Goal: Task Accomplishment & Management: Manage account settings

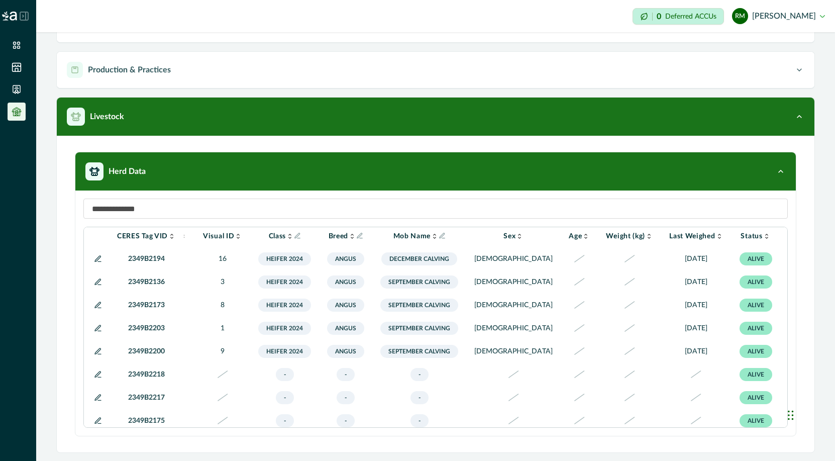
scroll to position [6, 45]
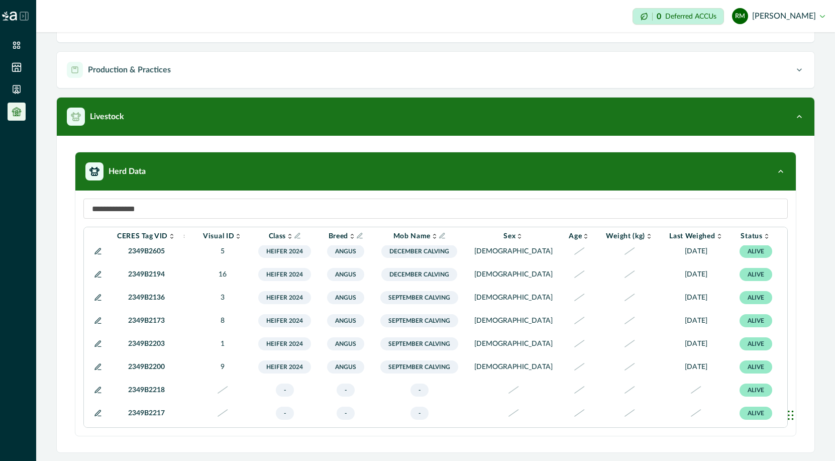
click at [96, 348] on icon at bounding box center [98, 344] width 8 height 8
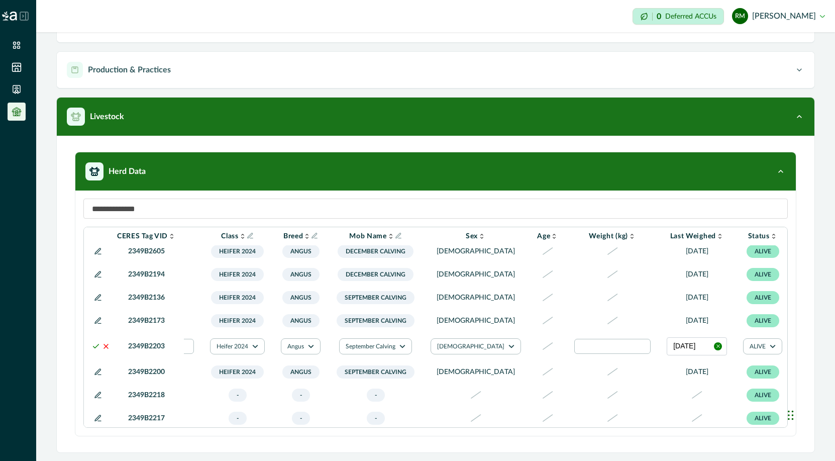
scroll to position [6, 180]
click at [666, 355] on button "[DATE]" at bounding box center [696, 346] width 60 height 18
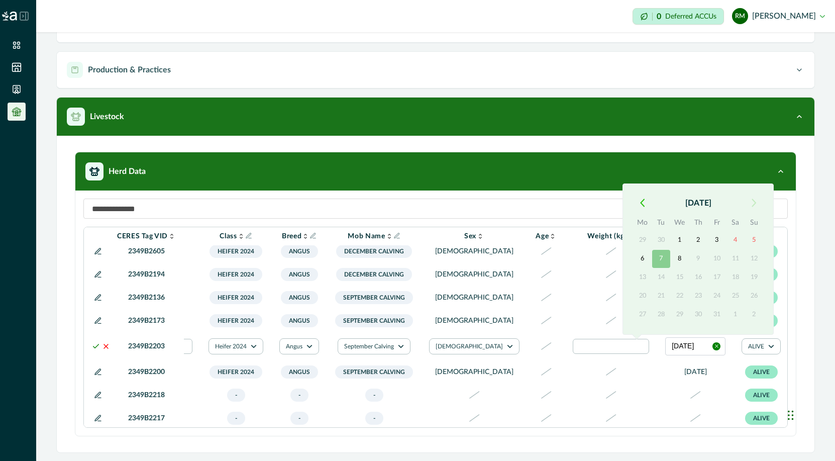
click at [642, 202] on icon "button" at bounding box center [642, 203] width 5 height 9
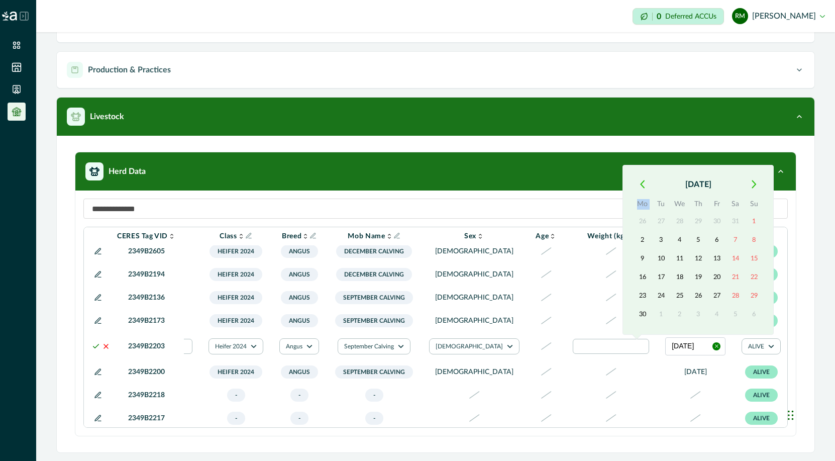
click at [642, 202] on th "Mo" at bounding box center [642, 206] width 19 height 14
click at [641, 182] on icon "button" at bounding box center [642, 184] width 5 height 9
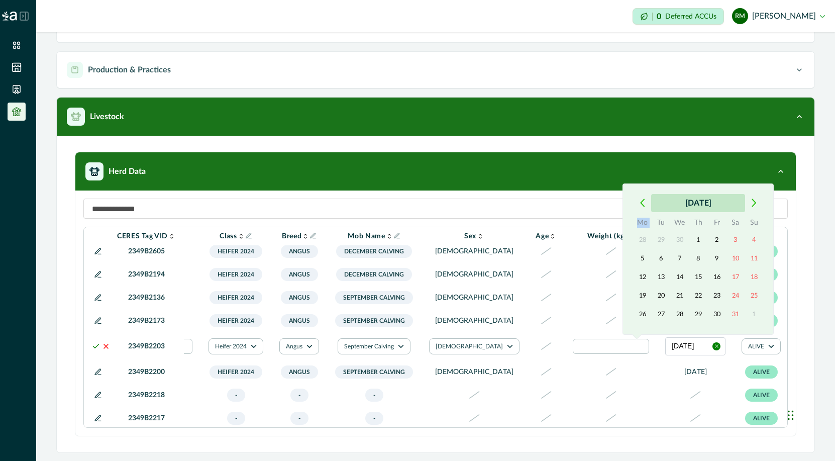
click at [695, 199] on button "[DATE]" at bounding box center [698, 203] width 94 height 18
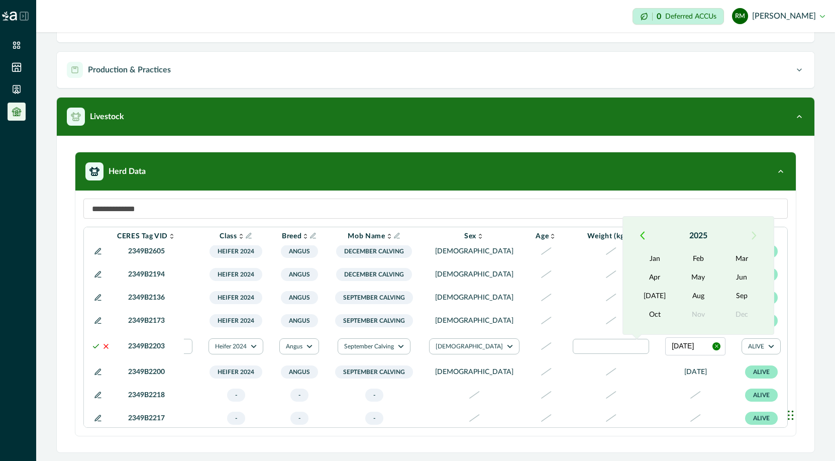
click at [643, 234] on icon "button" at bounding box center [642, 235] width 5 height 9
click at [694, 276] on button "May" at bounding box center [698, 277] width 43 height 18
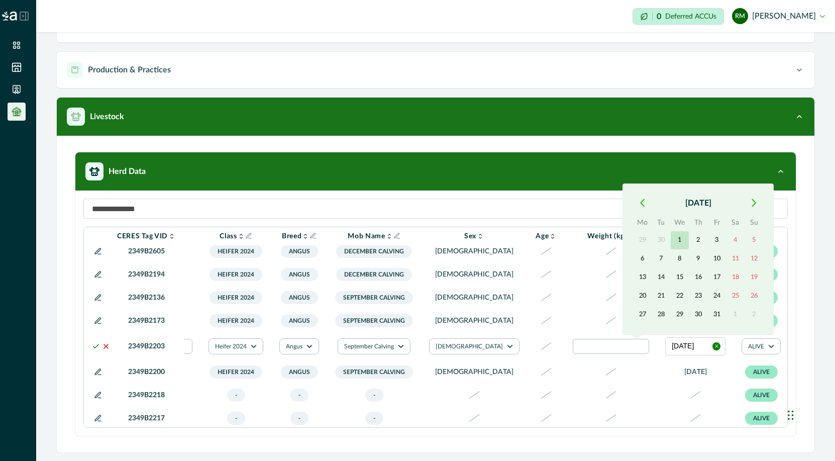
click at [681, 241] on button "1" at bounding box center [680, 240] width 18 height 18
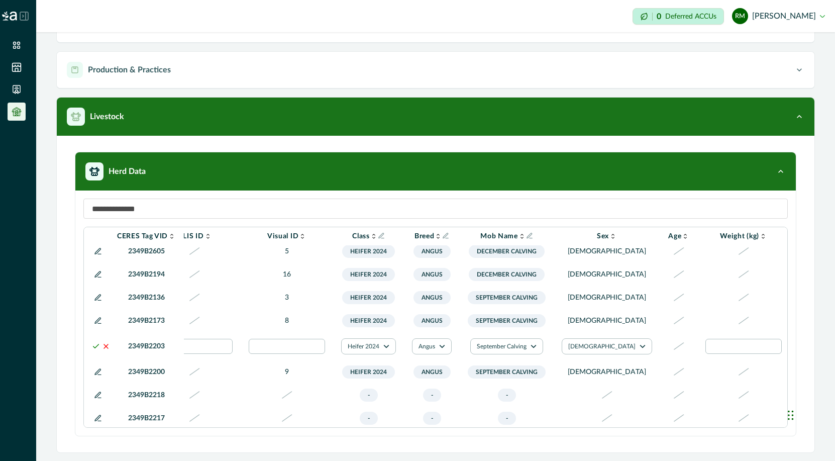
scroll to position [6, 0]
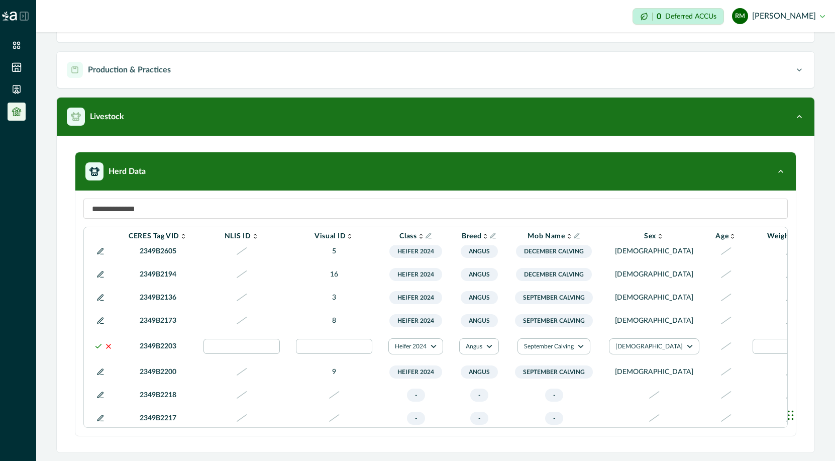
click at [96, 348] on polyline at bounding box center [99, 346] width 6 height 4
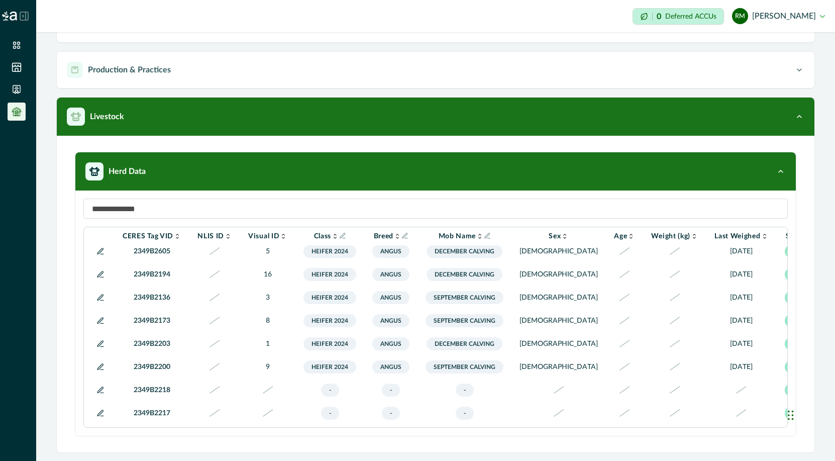
click at [353, 355] on td "Heifer 2024" at bounding box center [330, 343] width 69 height 23
click at [100, 254] on icon at bounding box center [101, 251] width 8 height 8
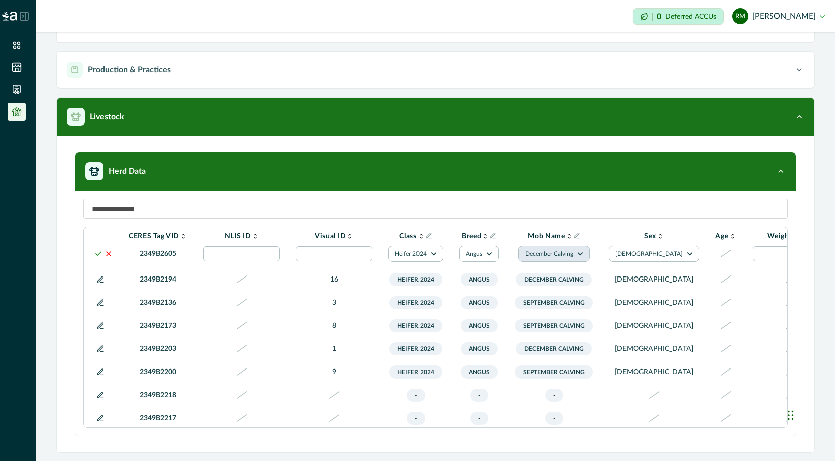
click at [582, 257] on icon "button" at bounding box center [581, 254] width 6 height 6
click at [552, 317] on button "September Calving" at bounding box center [556, 315] width 56 height 24
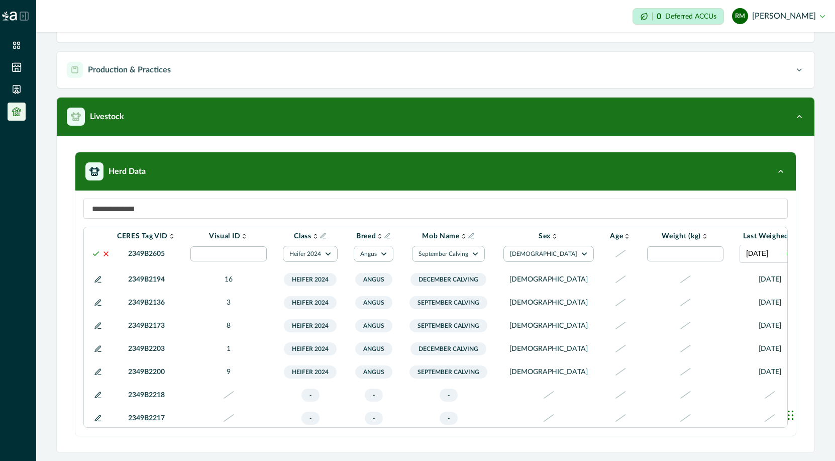
scroll to position [6, 107]
click at [739, 263] on button "[DATE]" at bounding box center [769, 254] width 60 height 18
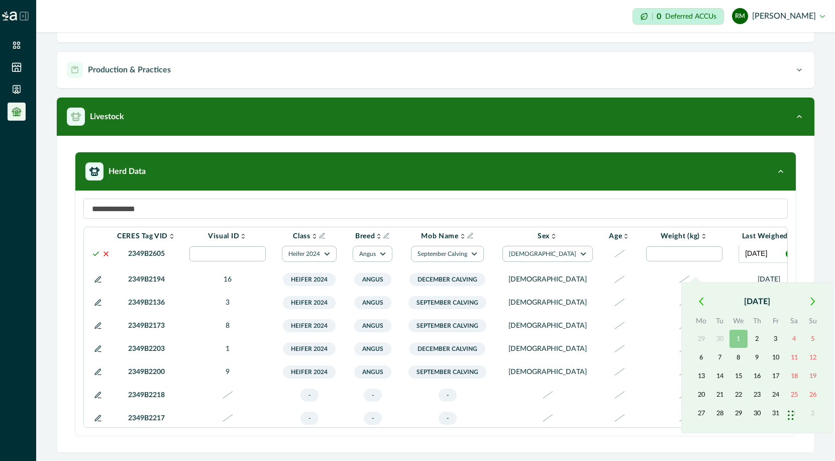
click at [703, 301] on button "button" at bounding box center [701, 302] width 18 height 18
click at [767, 303] on button "[DATE]" at bounding box center [757, 302] width 94 height 18
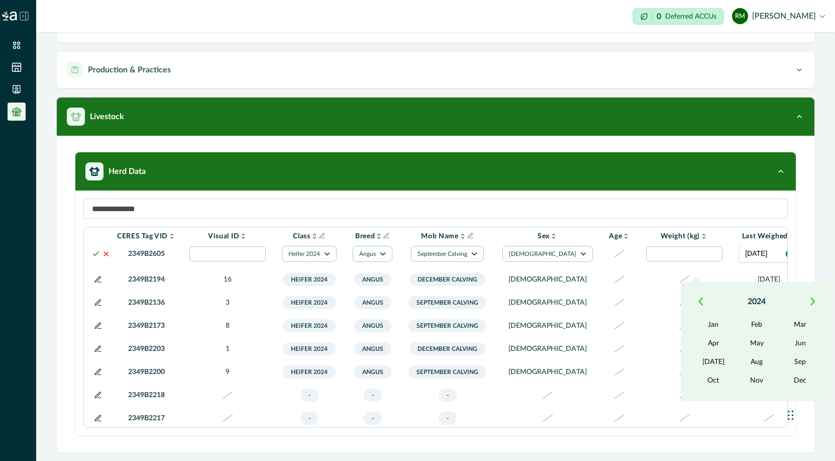
click at [812, 301] on icon "button" at bounding box center [813, 301] width 5 height 9
click at [792, 357] on button "Sep" at bounding box center [800, 362] width 43 height 18
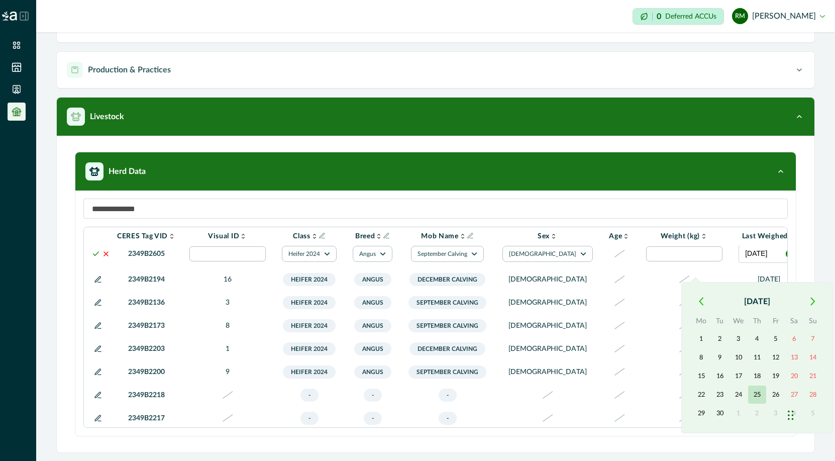
click at [752, 394] on button "25" at bounding box center [757, 395] width 18 height 18
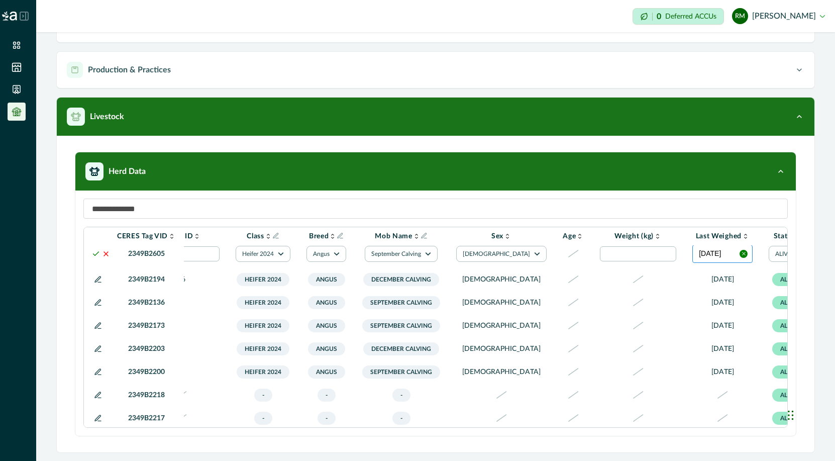
scroll to position [6, 196]
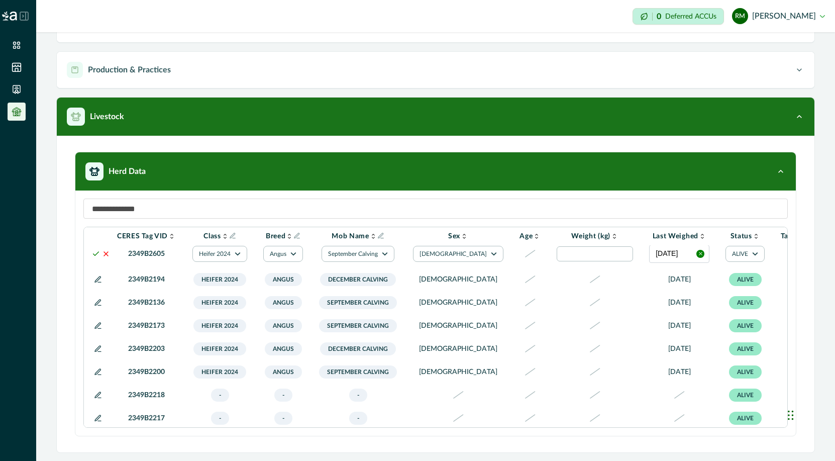
click at [795, 260] on div at bounding box center [801, 254] width 12 height 12
click at [776, 288] on div at bounding box center [778, 288] width 16 height 16
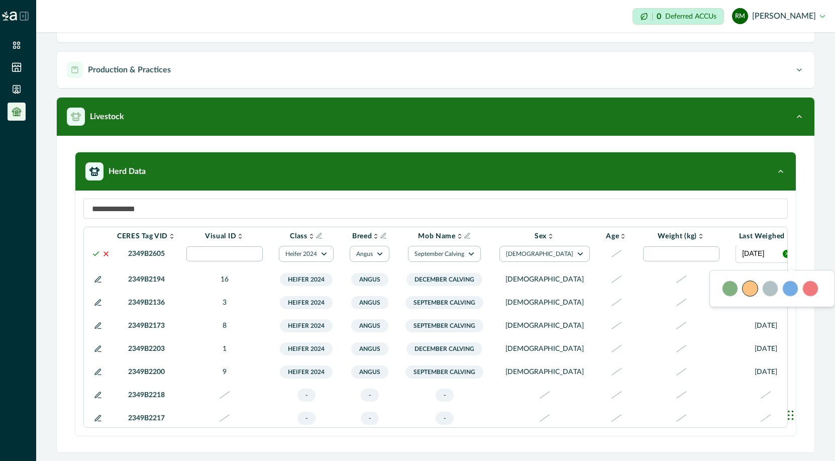
scroll to position [6, 0]
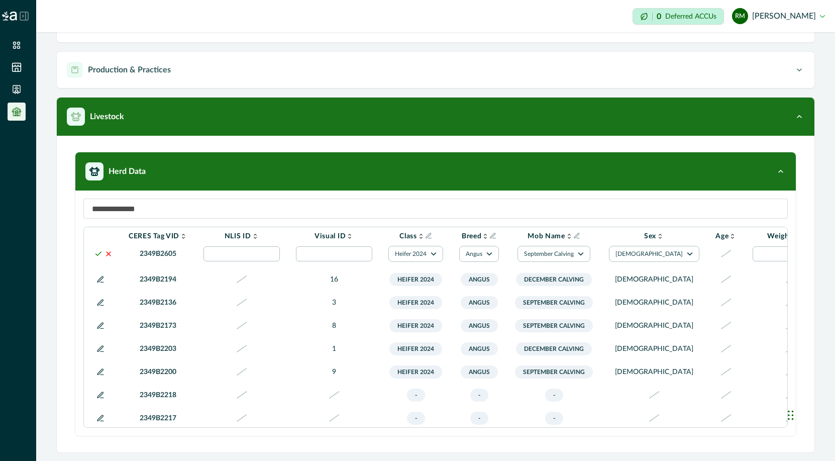
click at [96, 255] on polyline at bounding box center [99, 254] width 6 height 4
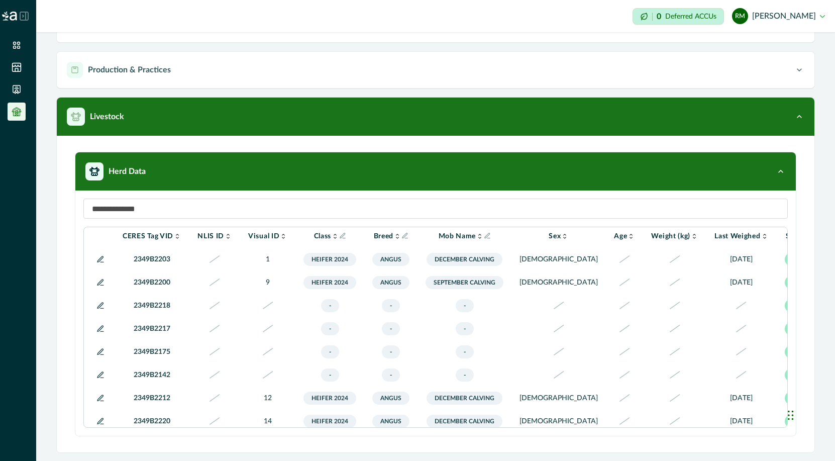
scroll to position [0, 0]
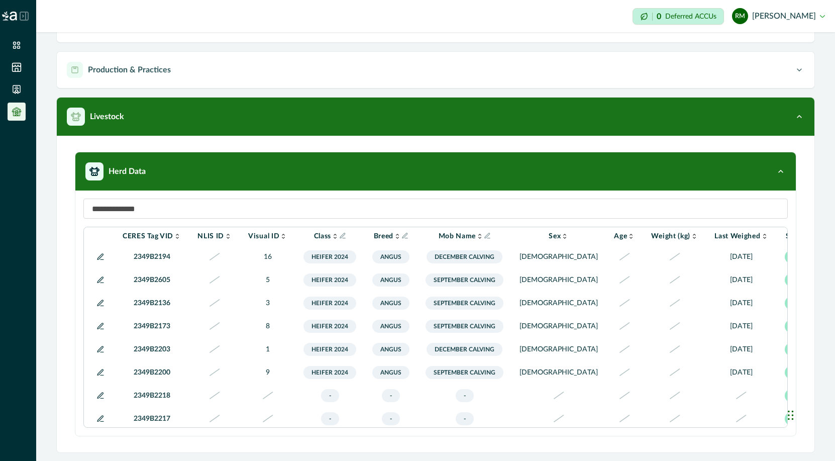
click at [100, 281] on icon at bounding box center [101, 280] width 6 height 6
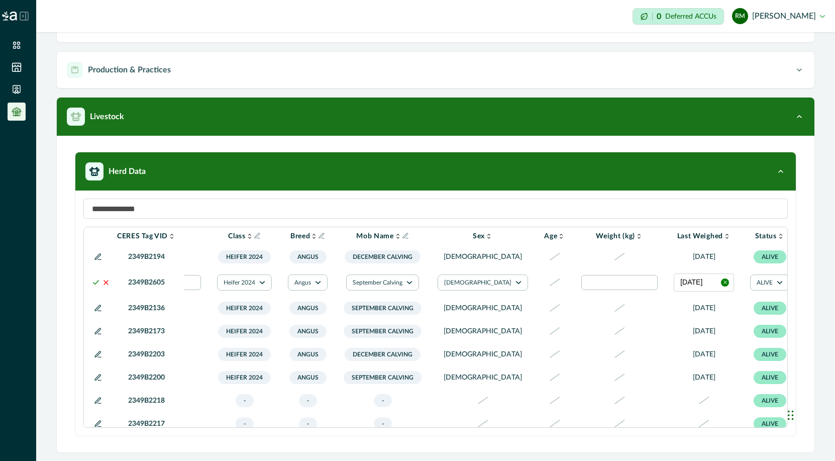
scroll to position [0, 196]
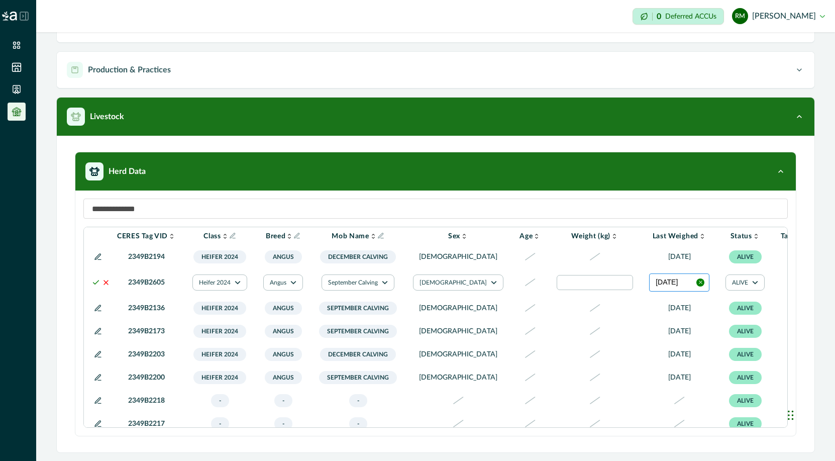
click at [649, 285] on button "[DATE]" at bounding box center [679, 282] width 60 height 18
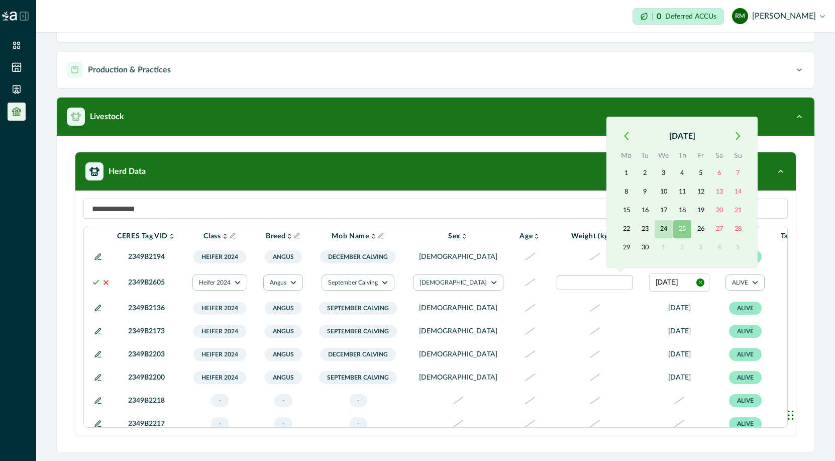
click at [665, 229] on button "24" at bounding box center [664, 229] width 18 height 18
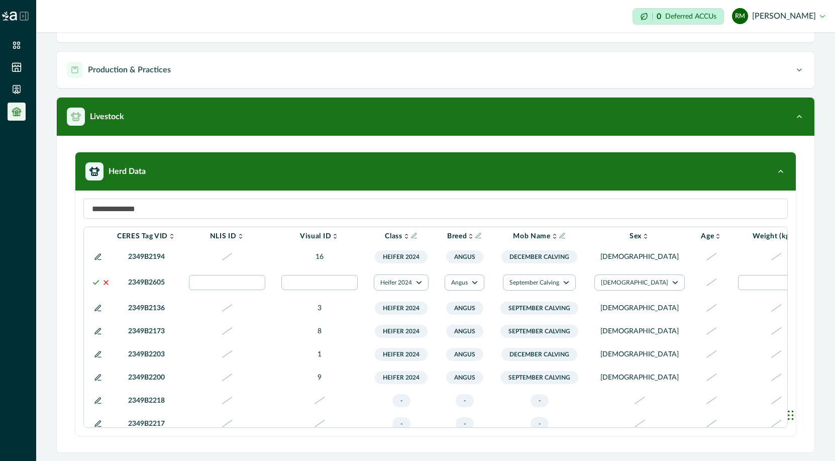
scroll to position [0, 0]
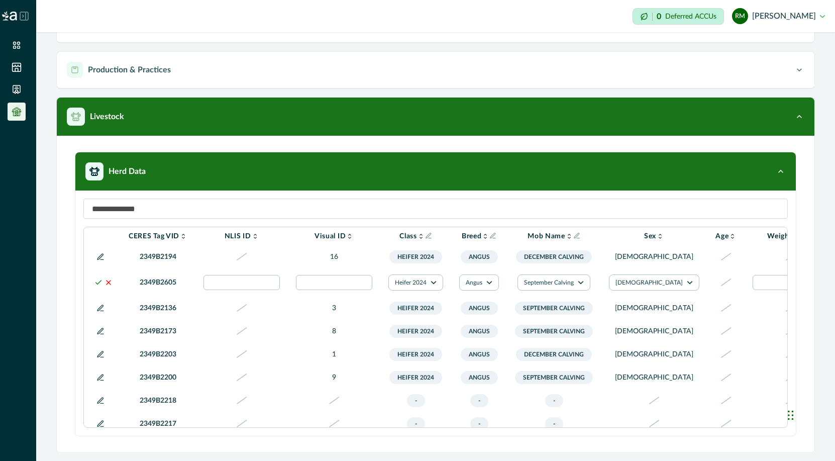
click at [96, 287] on icon at bounding box center [98, 282] width 8 height 8
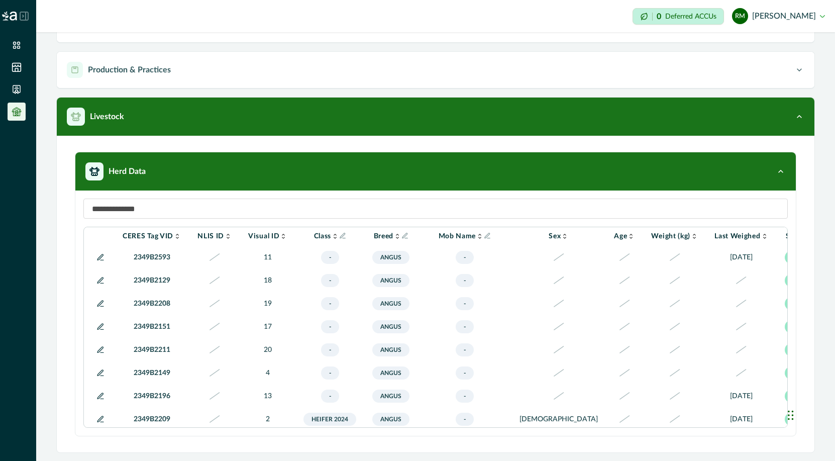
scroll to position [400, 0]
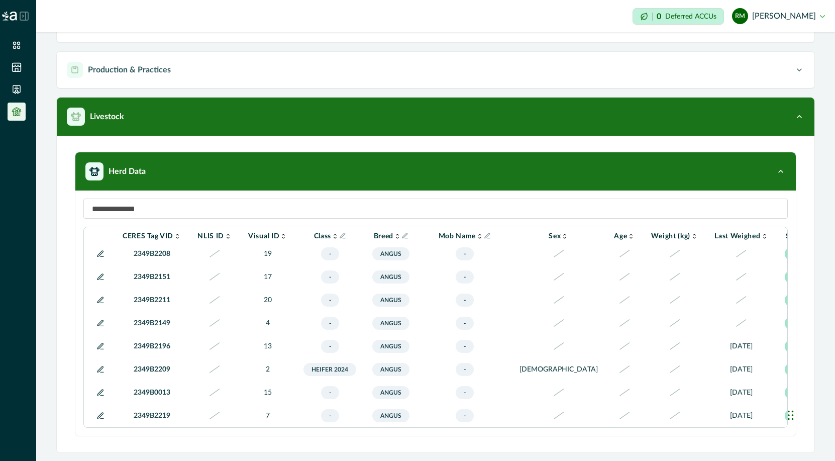
click at [99, 415] on icon at bounding box center [101, 416] width 8 height 8
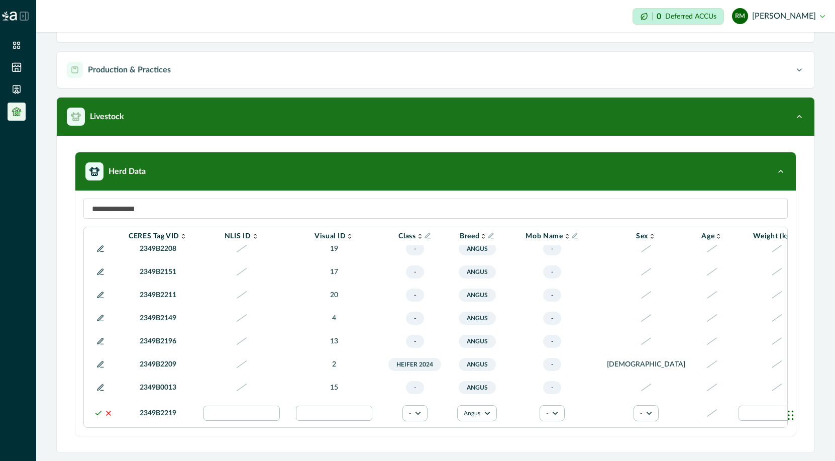
scroll to position [415, 0]
click at [418, 410] on icon "button" at bounding box center [418, 413] width 6 height 6
click at [433, 382] on button "Heifer 2024" at bounding box center [440, 378] width 56 height 15
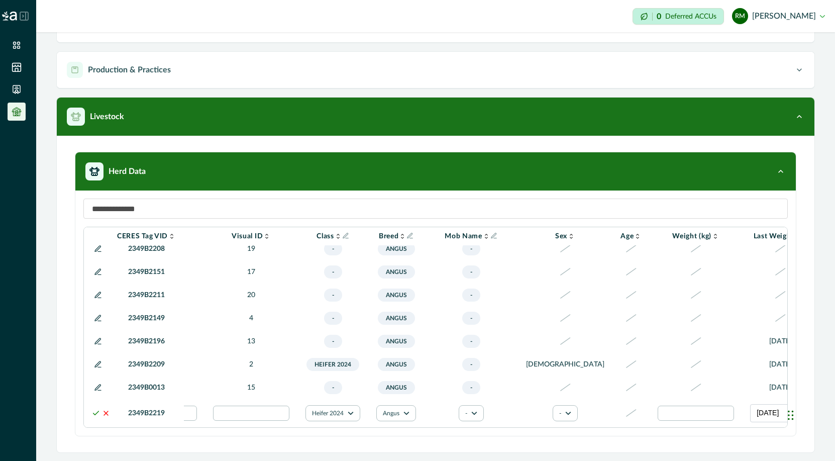
scroll to position [415, 105]
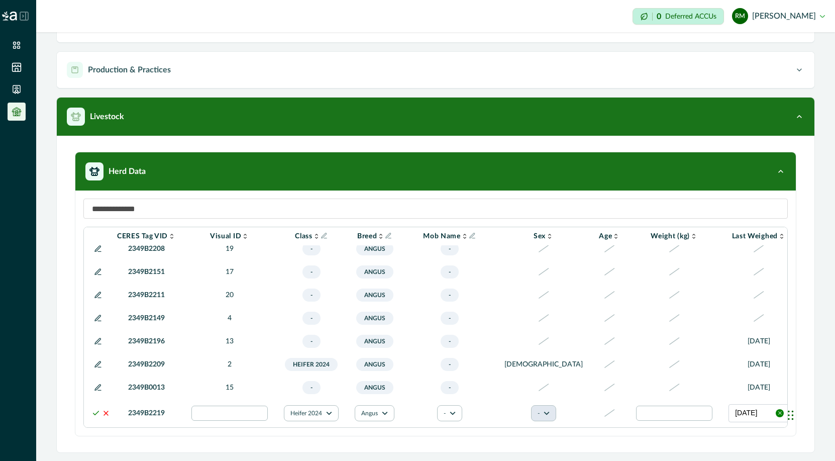
click at [544, 410] on icon "button" at bounding box center [547, 413] width 6 height 6
click at [526, 384] on button "[DEMOGRAPHIC_DATA]" at bounding box center [543, 378] width 56 height 15
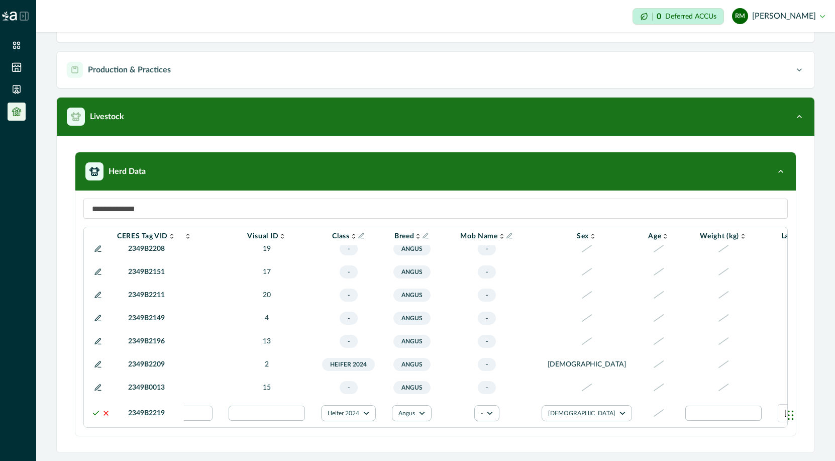
scroll to position [415, 63]
click at [499, 405] on button "-" at bounding box center [491, 413] width 25 height 16
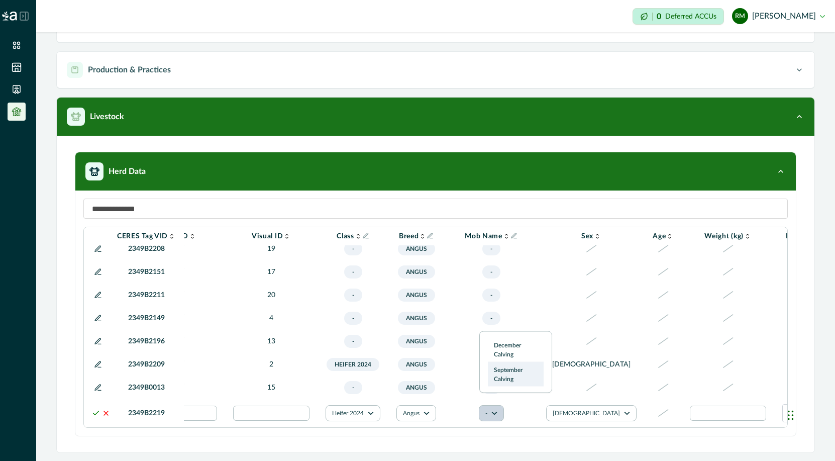
click at [507, 381] on button "September Calving" at bounding box center [516, 374] width 56 height 24
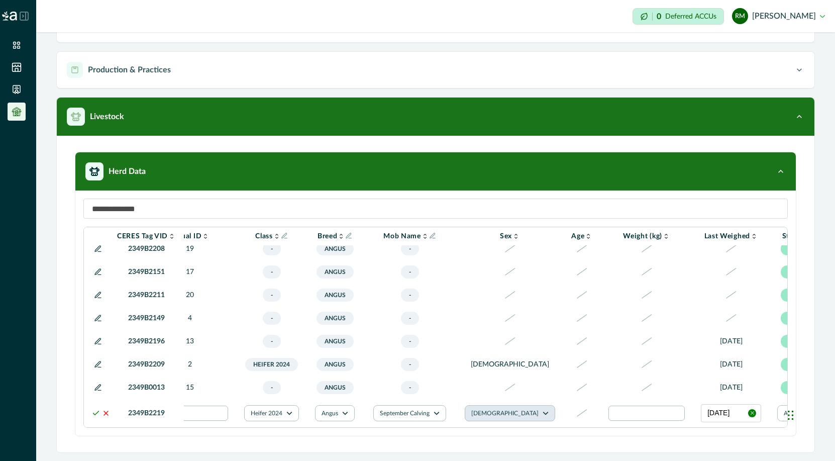
scroll to position [415, 192]
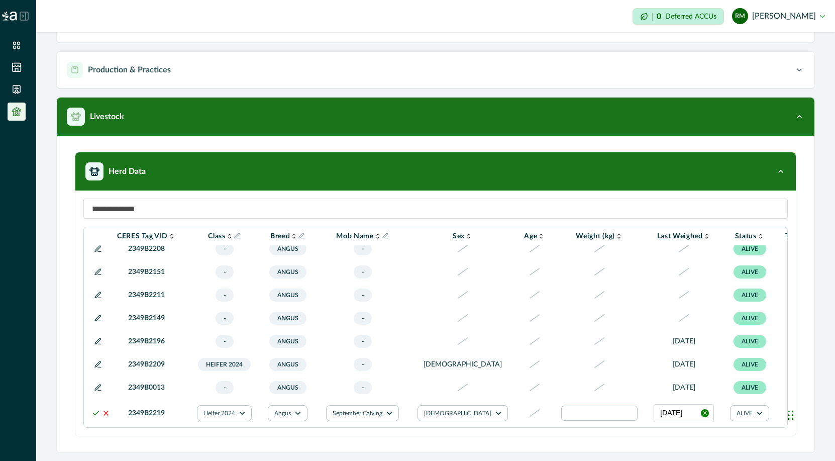
click at [799, 408] on div at bounding box center [805, 413] width 12 height 12
click at [777, 434] on div at bounding box center [778, 434] width 16 height 16
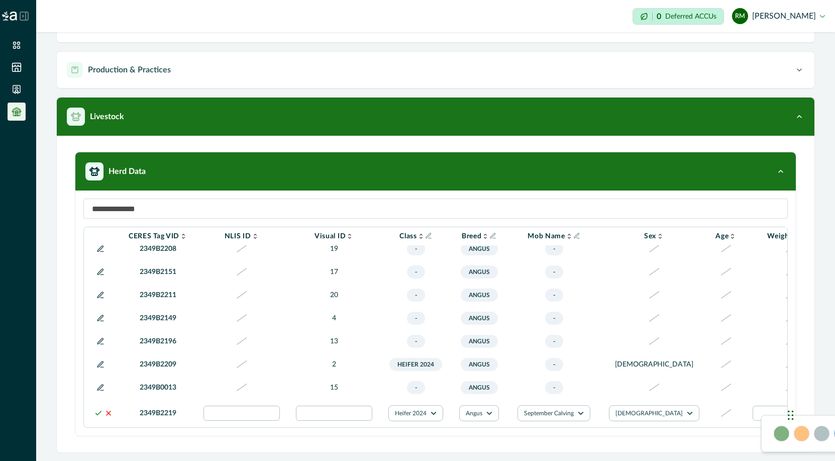
scroll to position [415, 0]
click at [98, 409] on icon at bounding box center [98, 413] width 8 height 8
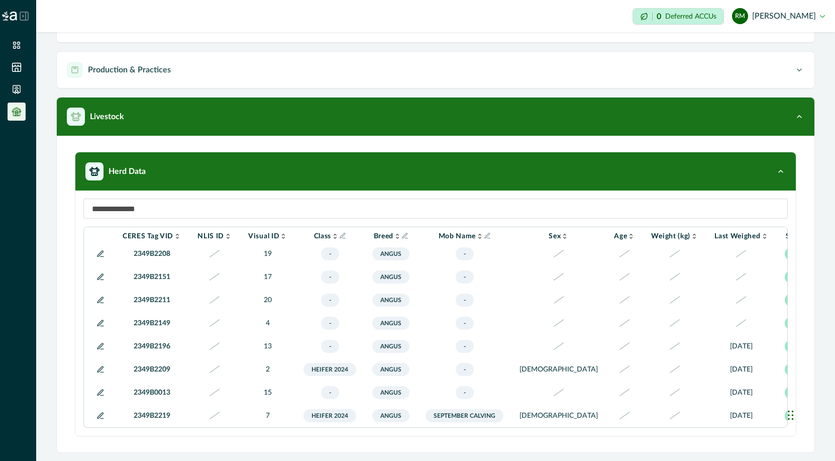
scroll to position [400, 0]
click at [98, 412] on icon at bounding box center [101, 416] width 8 height 8
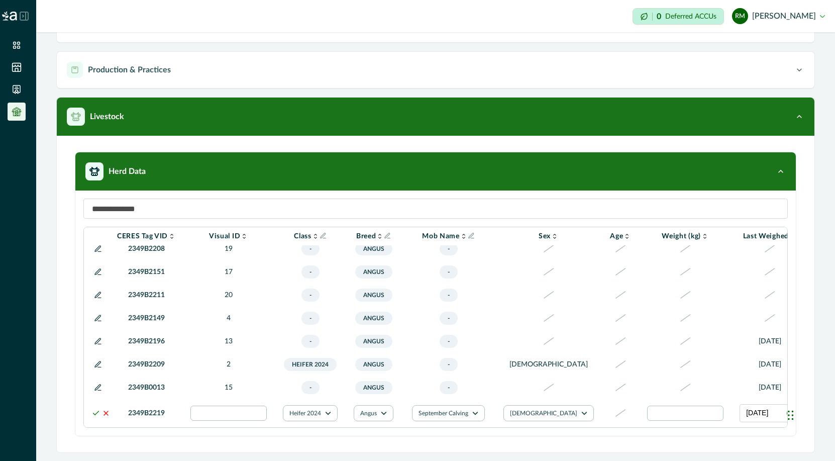
scroll to position [415, 196]
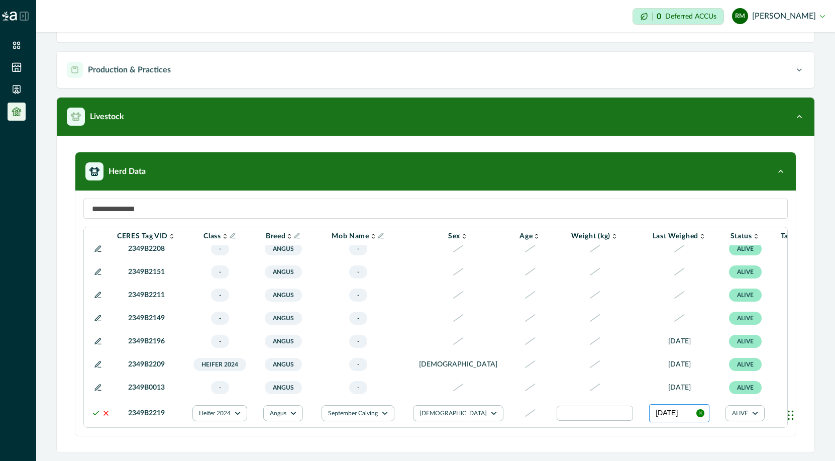
click at [649, 405] on button "[DATE]" at bounding box center [679, 413] width 60 height 18
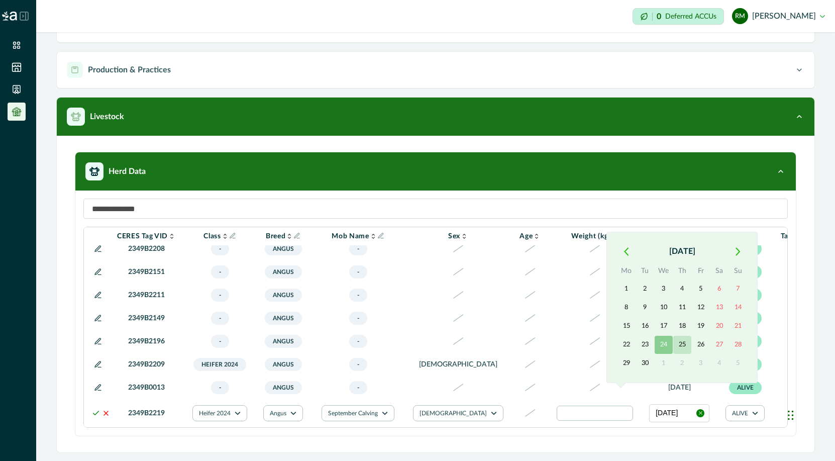
click at [681, 344] on button "25" at bounding box center [683, 345] width 18 height 18
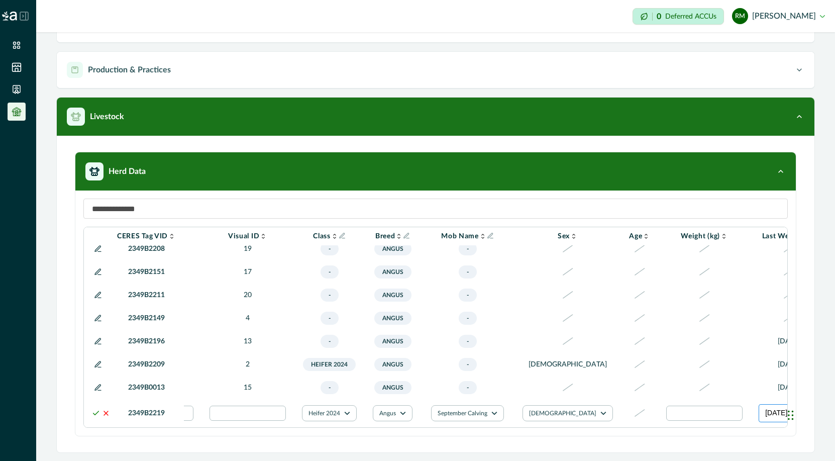
scroll to position [415, 0]
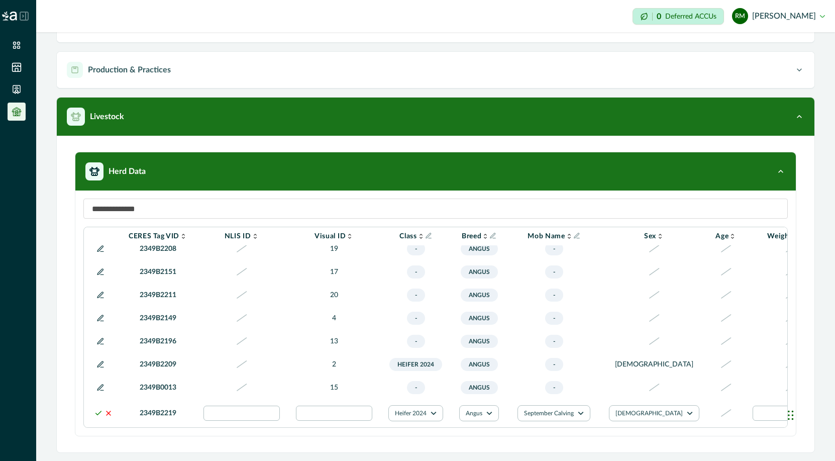
click at [98, 409] on icon at bounding box center [98, 413] width 8 height 8
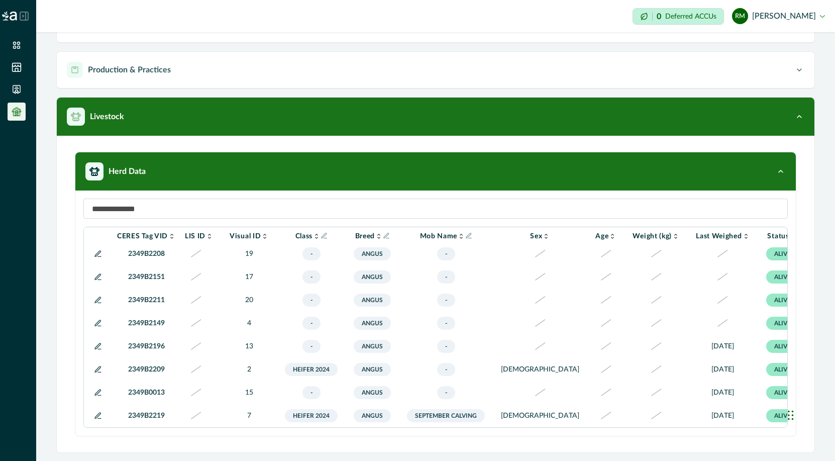
scroll to position [392, 0]
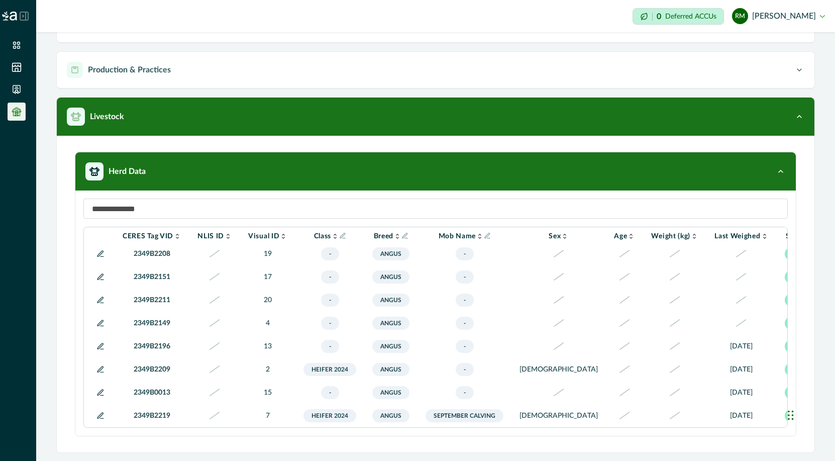
click at [100, 372] on icon at bounding box center [101, 369] width 8 height 8
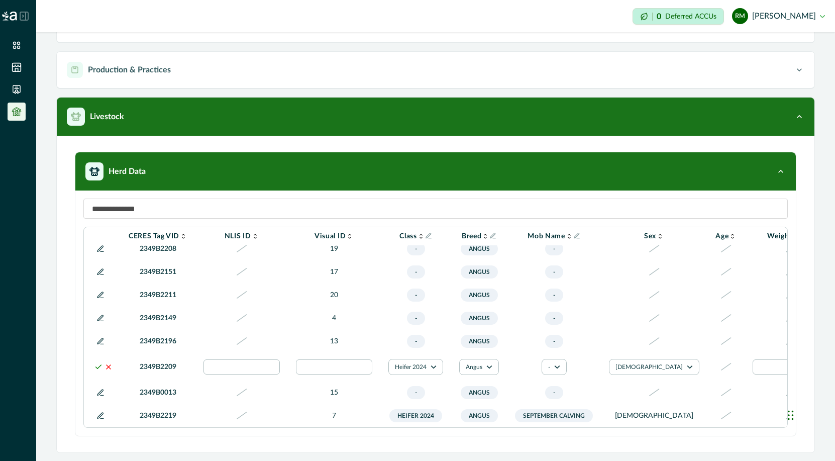
click at [110, 369] on line at bounding box center [109, 367] width 4 height 4
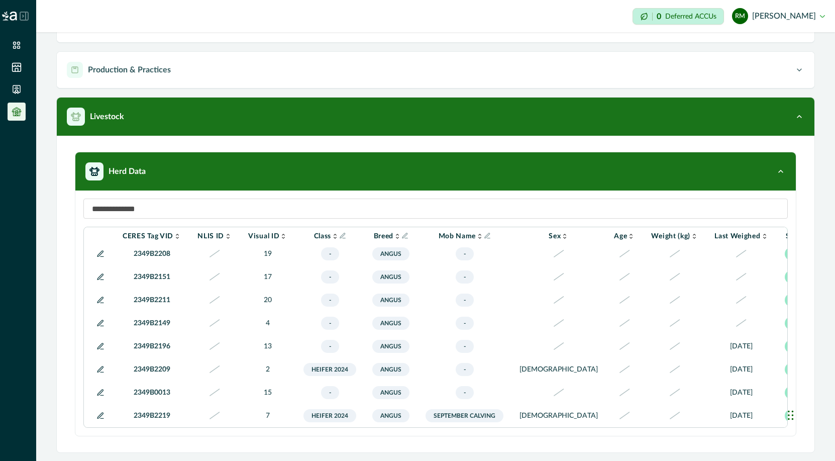
click at [100, 348] on icon at bounding box center [101, 346] width 8 height 8
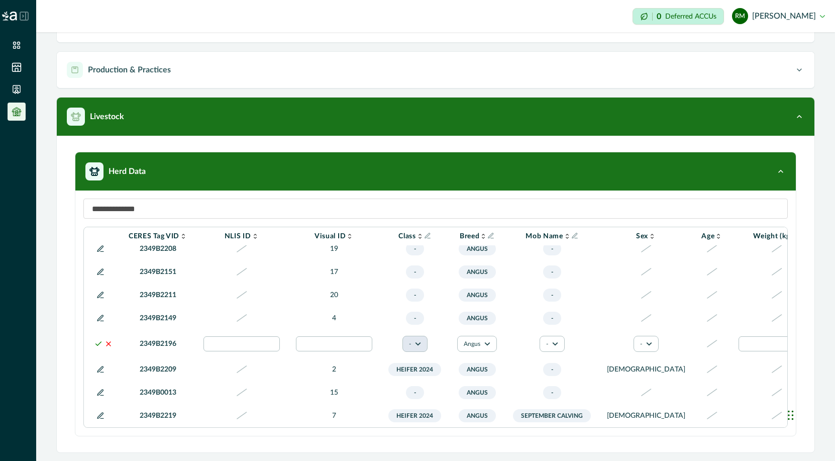
click at [422, 352] on button "-" at bounding box center [415, 344] width 25 height 16
click at [432, 419] on button "Heifer 2024" at bounding box center [440, 419] width 56 height 15
click at [554, 352] on button "-" at bounding box center [554, 344] width 25 height 16
click at [563, 411] on button "September Calving" at bounding box center [579, 411] width 56 height 24
click at [636, 352] on button "-" at bounding box center [648, 344] width 25 height 16
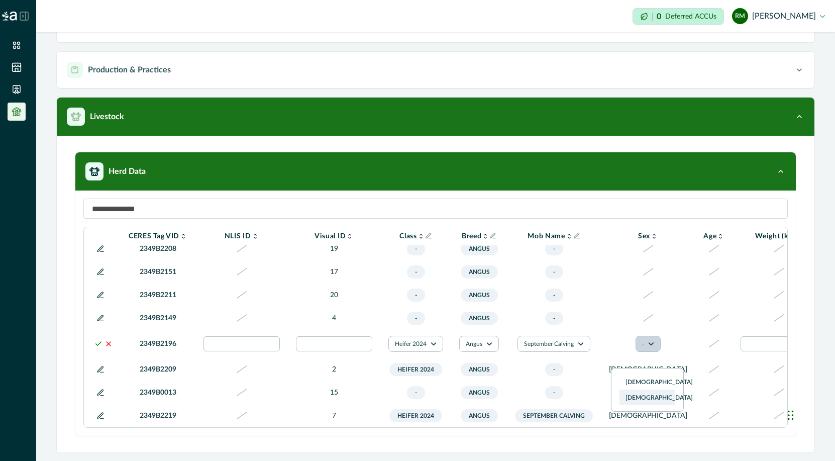
click at [627, 397] on button "[DEMOGRAPHIC_DATA]" at bounding box center [648, 397] width 56 height 15
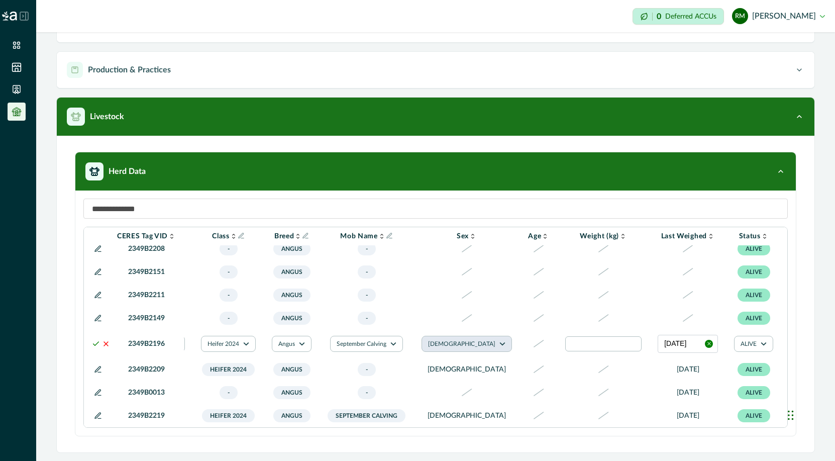
scroll to position [392, 192]
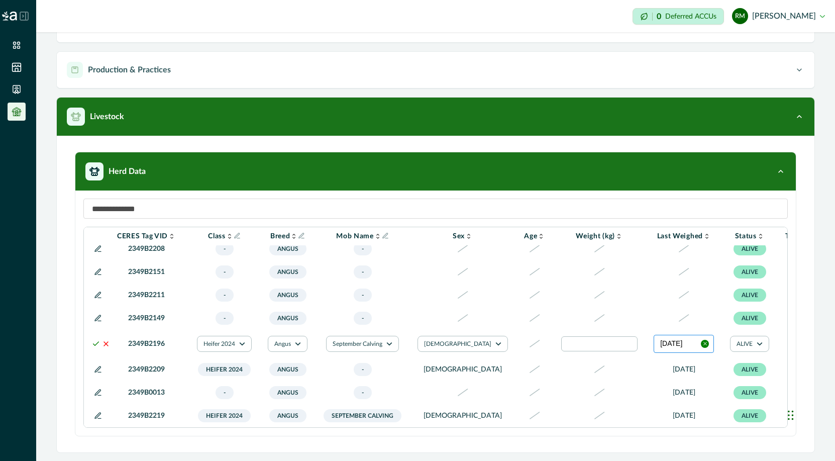
click at [654, 353] on button "[DATE]" at bounding box center [684, 344] width 60 height 18
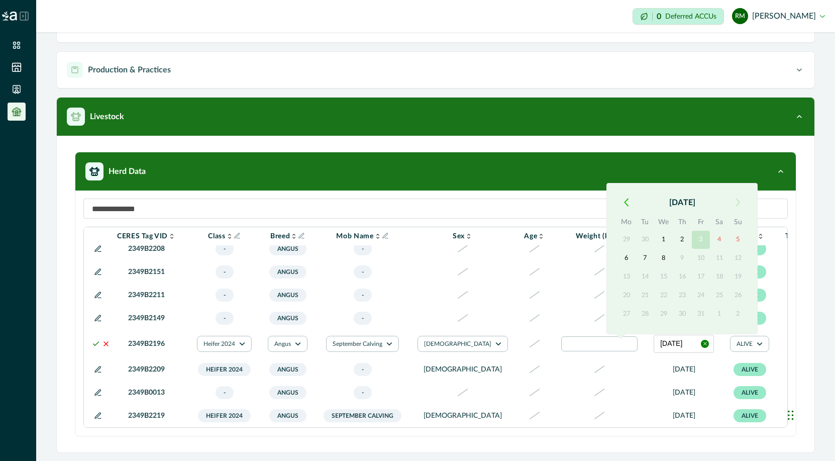
click at [701, 238] on button "3" at bounding box center [701, 240] width 18 height 18
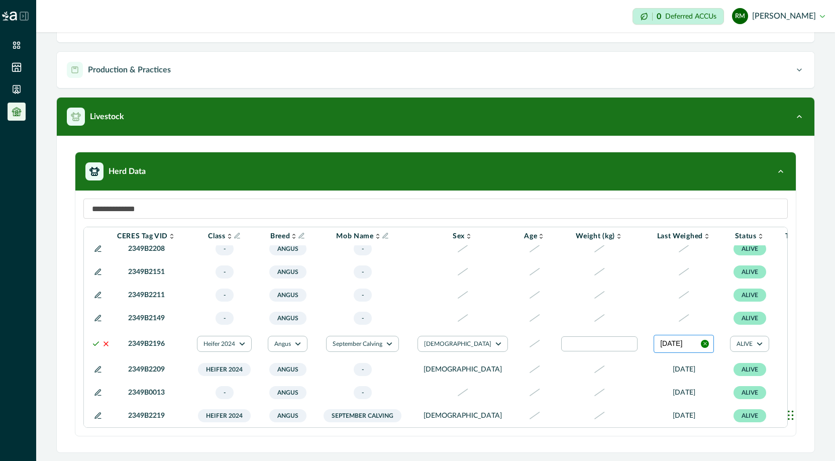
click at [654, 352] on button "[DATE]" at bounding box center [684, 344] width 60 height 18
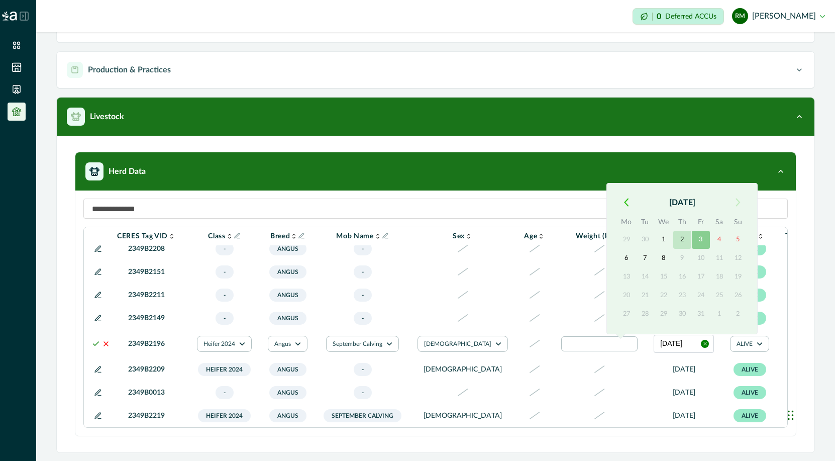
click at [680, 242] on button "2" at bounding box center [683, 240] width 18 height 18
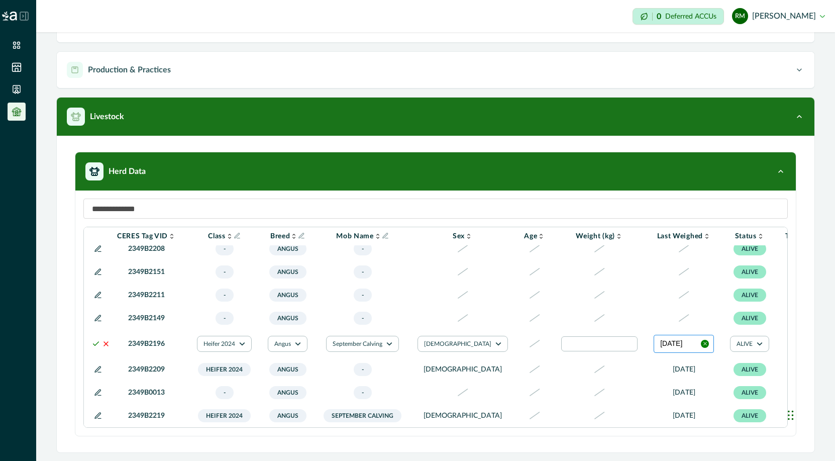
click at [654, 353] on button "[DATE]" at bounding box center [684, 344] width 60 height 18
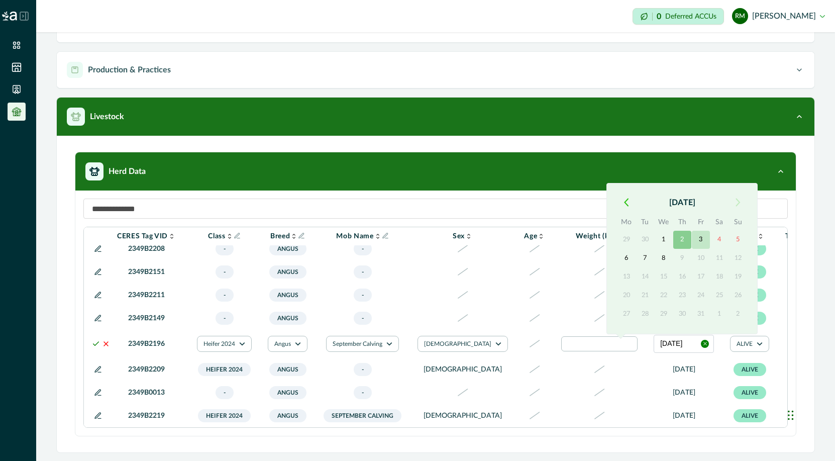
click at [701, 242] on button "3" at bounding box center [701, 240] width 18 height 18
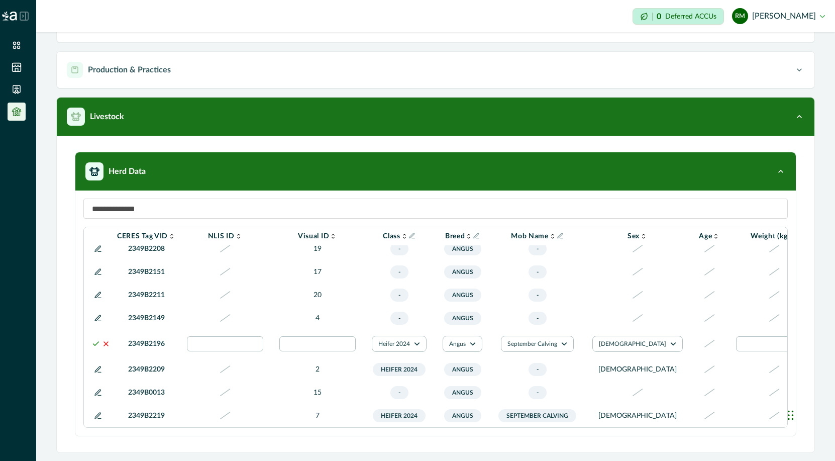
scroll to position [392, 0]
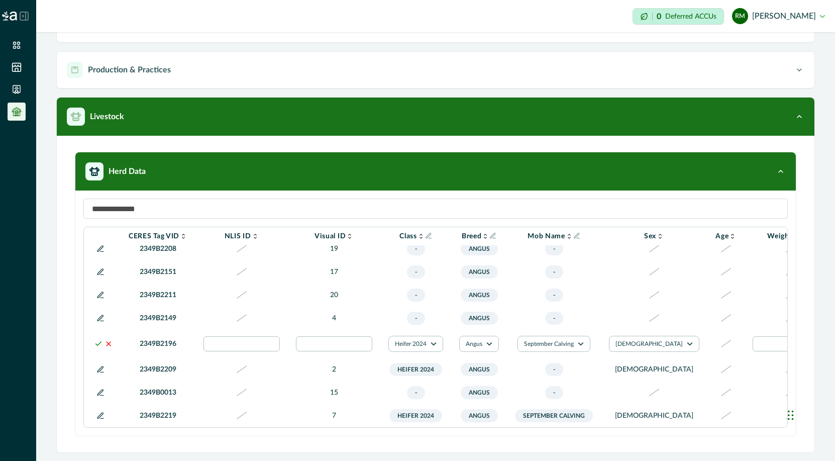
click at [97, 345] on polyline at bounding box center [99, 344] width 6 height 4
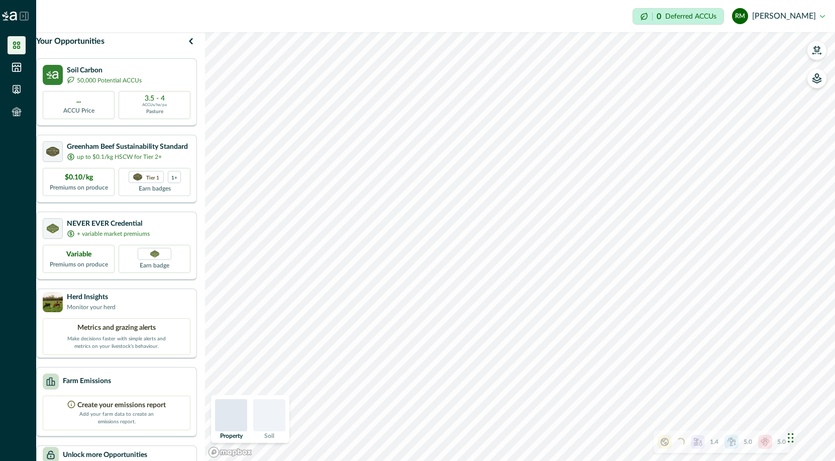
click at [17, 46] on icon at bounding box center [17, 45] width 10 height 10
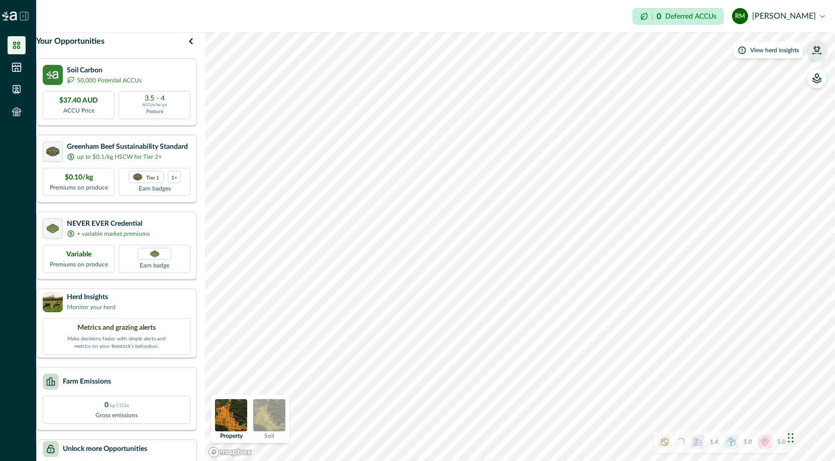
click at [817, 51] on icon "button" at bounding box center [817, 50] width 10 height 10
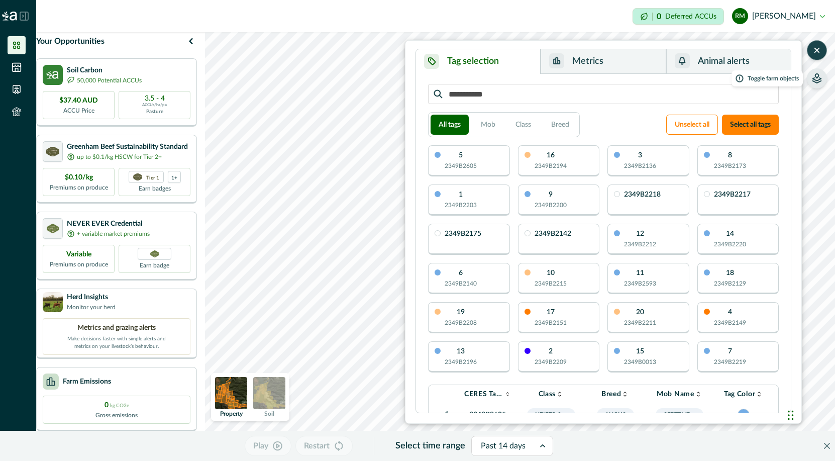
click at [812, 78] on icon "button" at bounding box center [817, 78] width 10 height 10
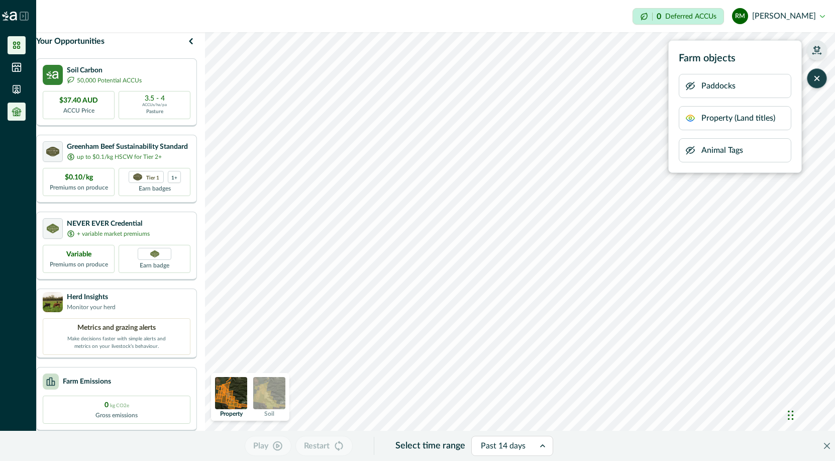
click at [13, 113] on icon at bounding box center [16, 114] width 7 height 4
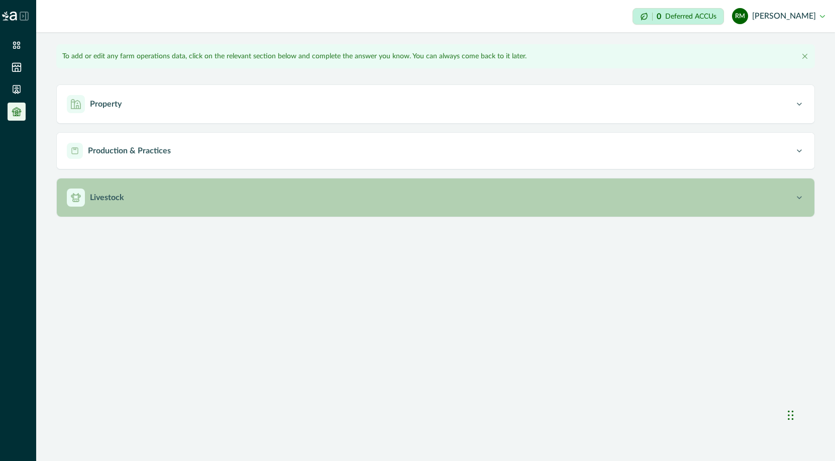
click at [104, 198] on p "Livestock" at bounding box center [107, 198] width 34 height 12
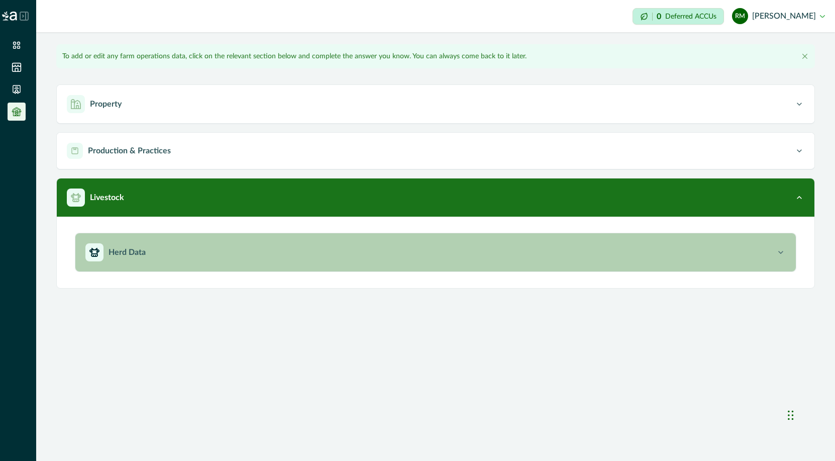
click at [135, 261] on button "Herd Data" at bounding box center [435, 252] width 721 height 38
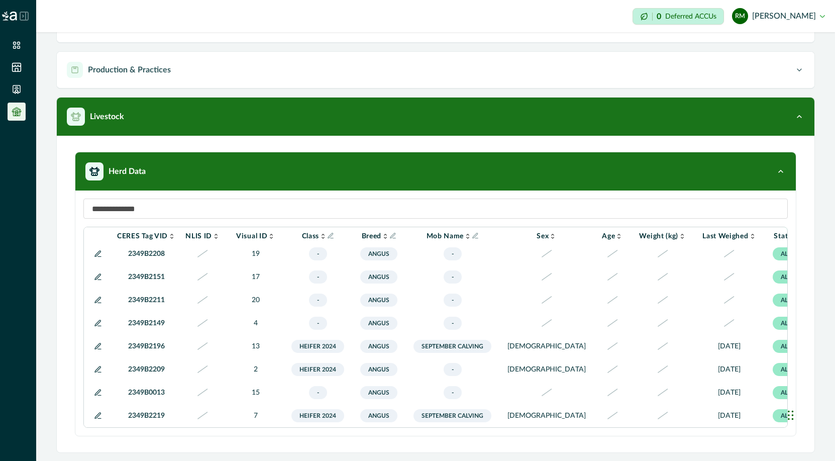
scroll to position [396, 0]
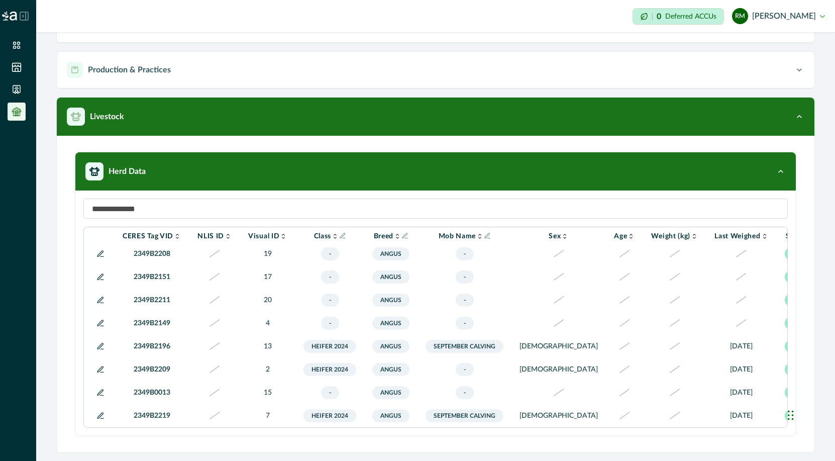
click at [98, 370] on icon at bounding box center [101, 369] width 6 height 6
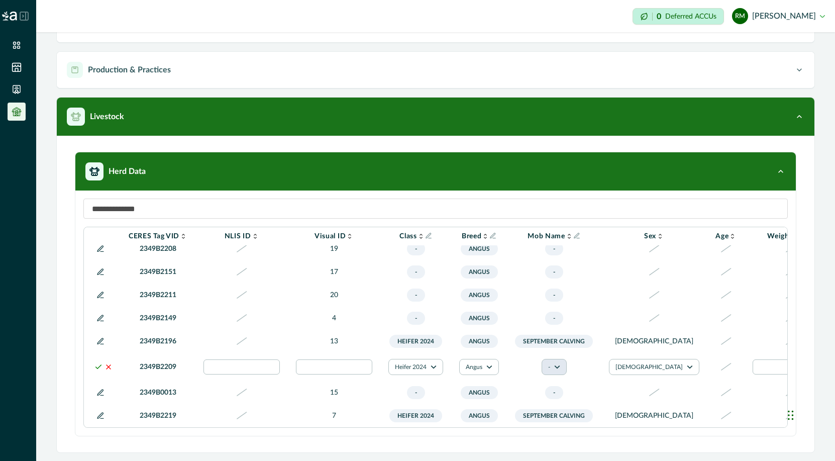
click at [555, 370] on icon "button" at bounding box center [557, 367] width 6 height 6
click at [564, 430] on button "September Calving" at bounding box center [579, 432] width 56 height 24
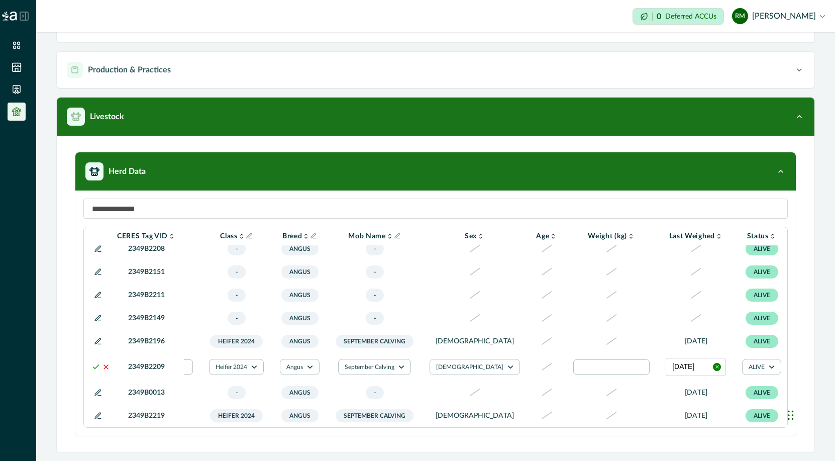
scroll to position [396, 196]
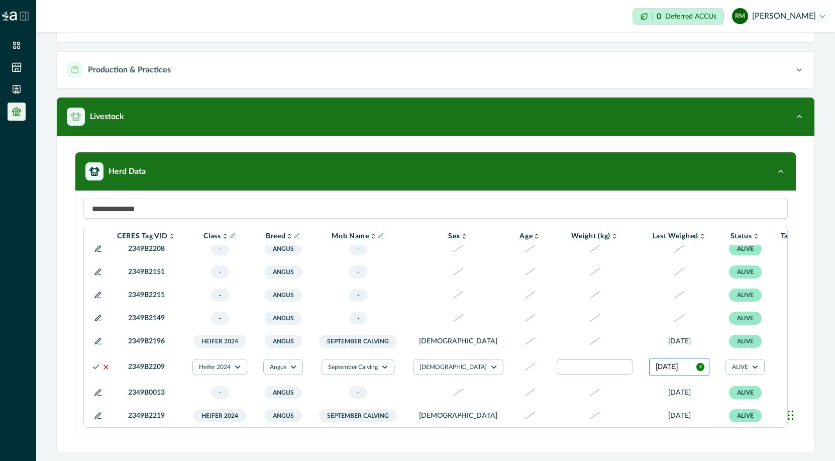
click at [649, 376] on button "[DATE]" at bounding box center [679, 367] width 60 height 18
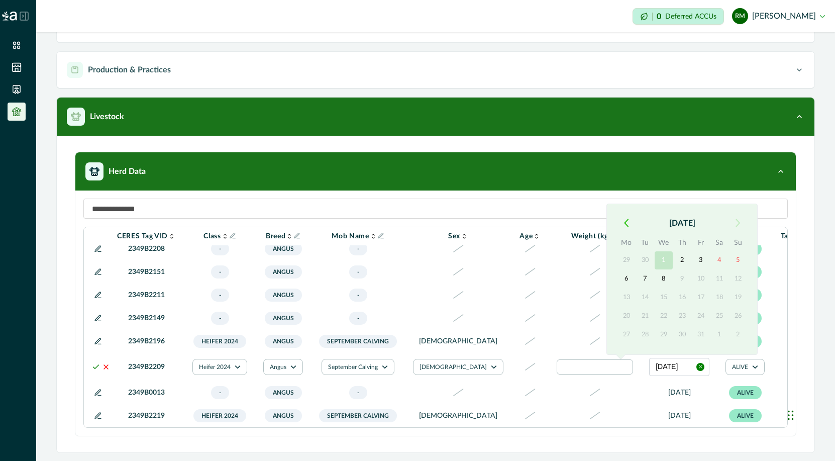
click at [665, 258] on button "1" at bounding box center [664, 260] width 18 height 18
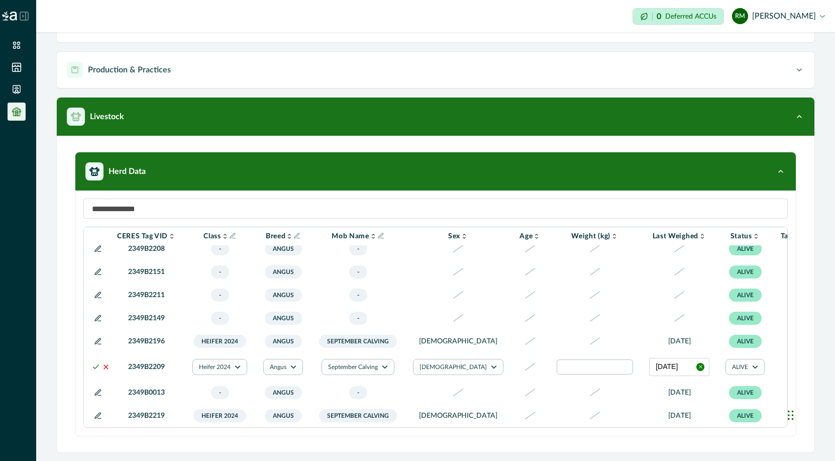
click at [795, 373] on div at bounding box center [801, 367] width 12 height 12
click at [773, 408] on div at bounding box center [778, 405] width 16 height 16
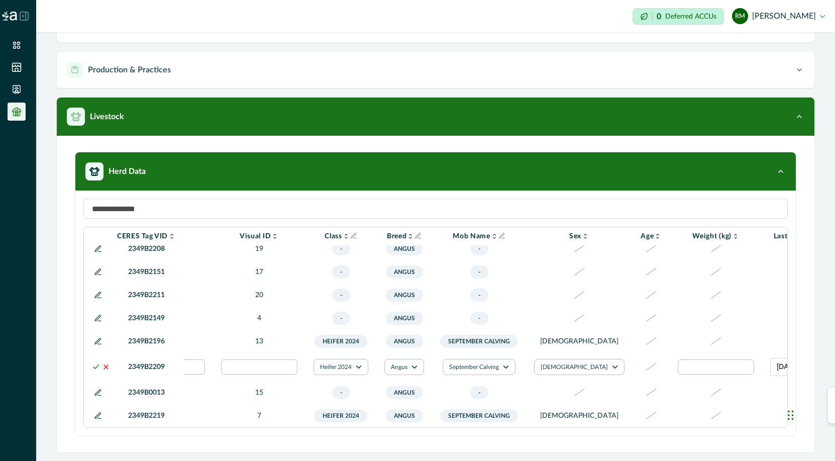
scroll to position [396, 0]
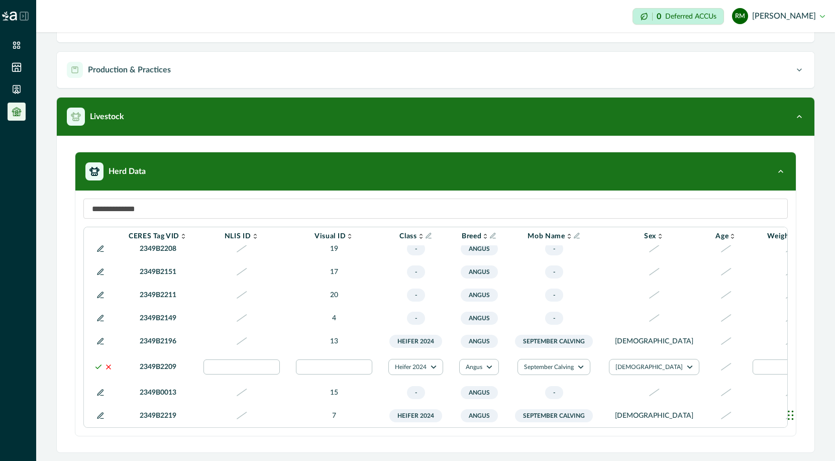
click at [97, 368] on polyline at bounding box center [99, 367] width 6 height 4
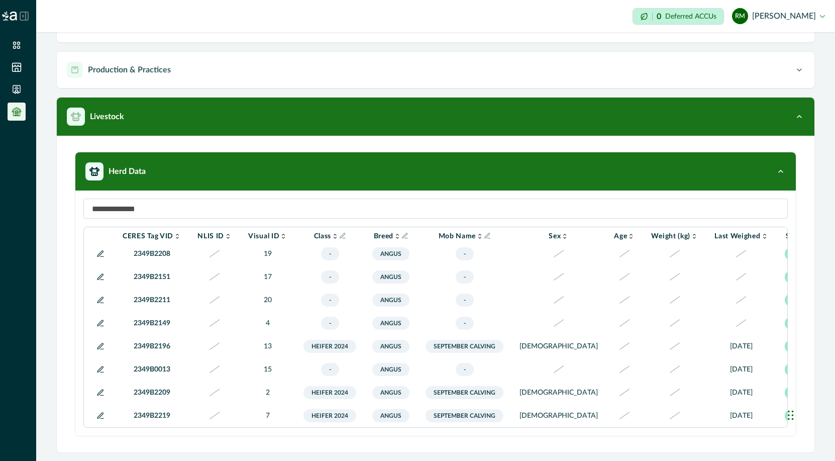
click at [99, 370] on icon at bounding box center [101, 369] width 6 height 6
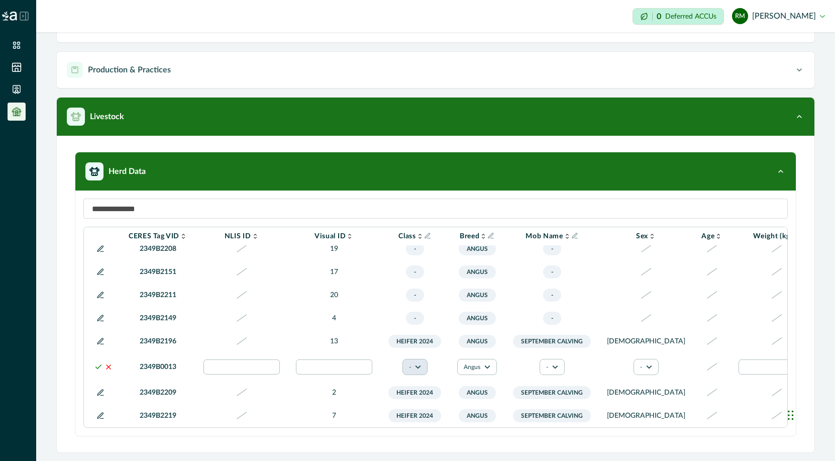
click at [418, 370] on icon "button" at bounding box center [418, 367] width 6 height 6
click at [429, 440] on button "Heifer 2024" at bounding box center [440, 440] width 56 height 15
click at [485, 375] on button "Angus" at bounding box center [479, 367] width 40 height 16
click at [490, 405] on button "Angus" at bounding box center [497, 402] width 56 height 15
click at [556, 370] on icon "button" at bounding box center [557, 367] width 6 height 6
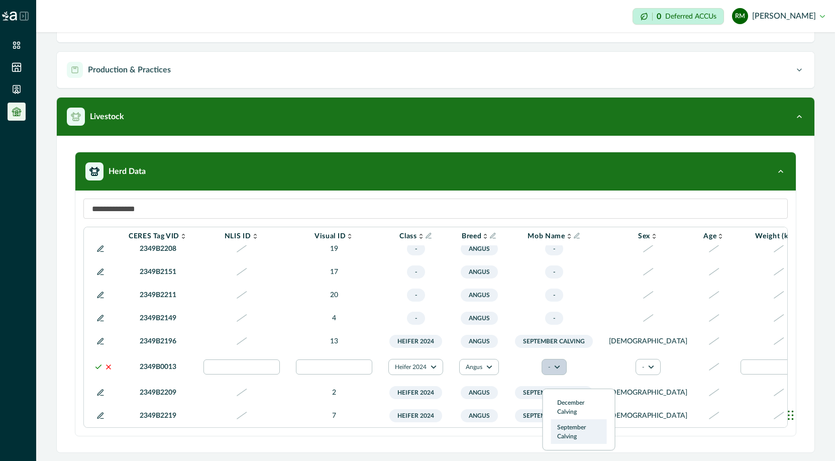
click at [564, 431] on button "September Calving" at bounding box center [579, 432] width 56 height 24
click at [636, 375] on button "-" at bounding box center [648, 367] width 25 height 16
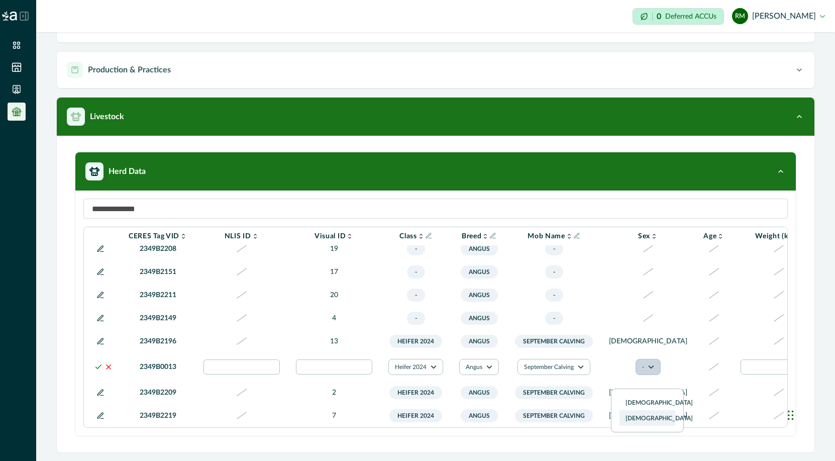
click at [627, 419] on button "[DEMOGRAPHIC_DATA]" at bounding box center [648, 418] width 56 height 15
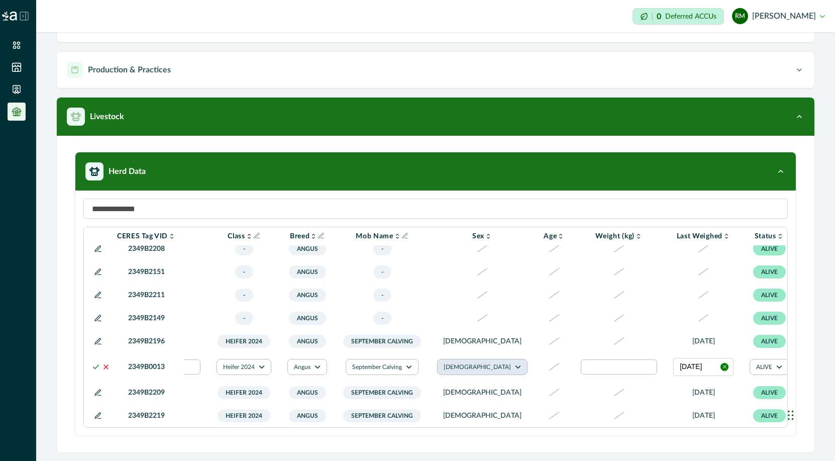
scroll to position [396, 192]
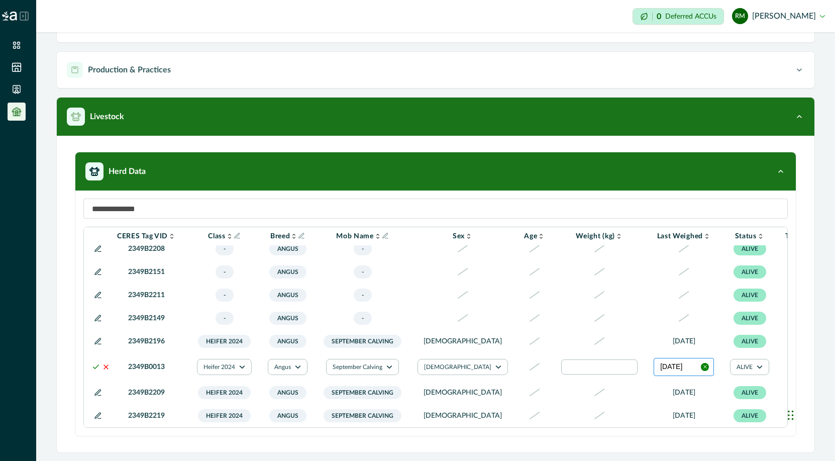
click at [654, 376] on button "[DATE]" at bounding box center [684, 367] width 60 height 18
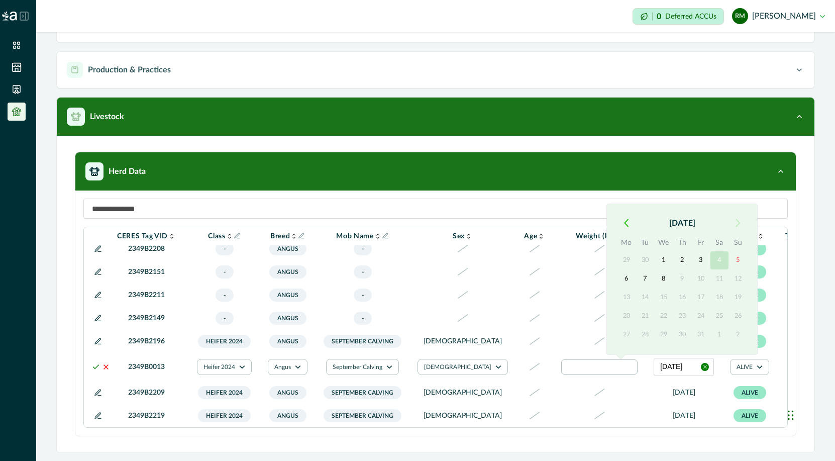
click at [720, 257] on button "4" at bounding box center [720, 260] width 18 height 18
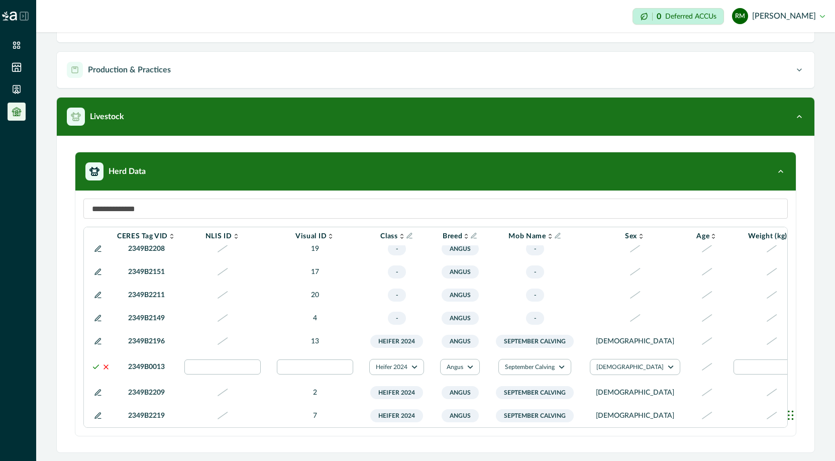
scroll to position [396, 0]
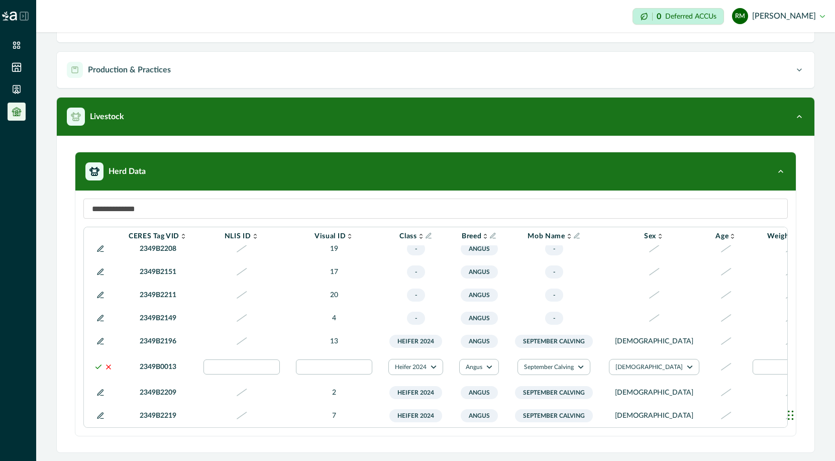
click at [96, 371] on icon at bounding box center [98, 367] width 8 height 8
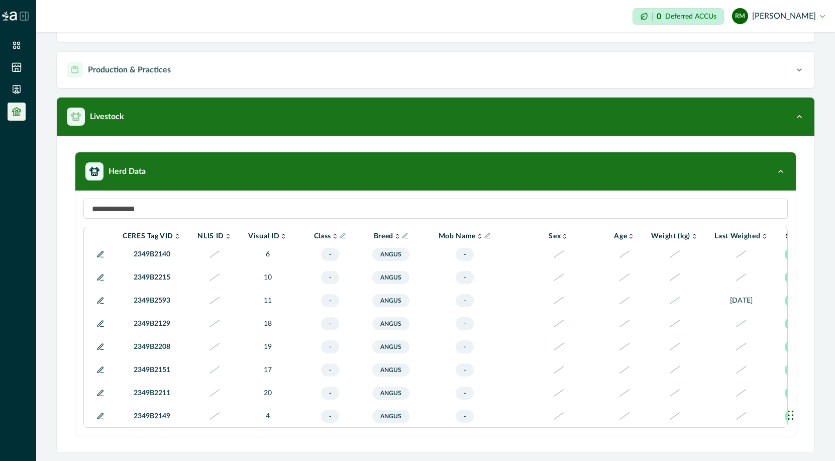
scroll to position [272, 0]
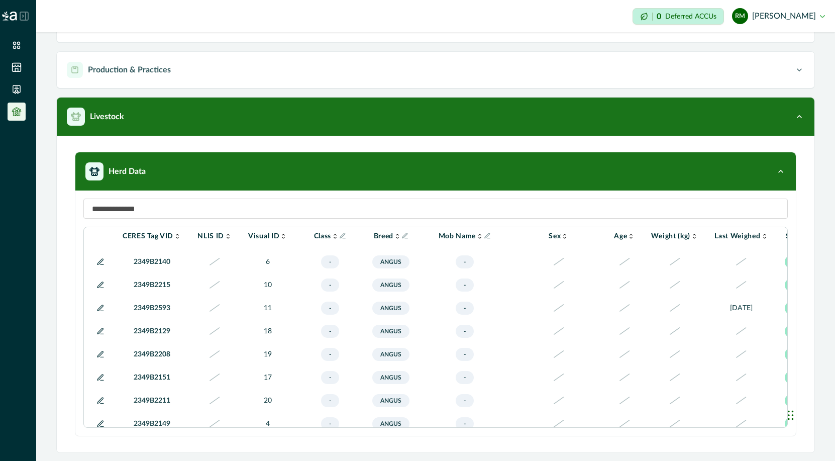
click at [99, 312] on icon at bounding box center [101, 308] width 8 height 8
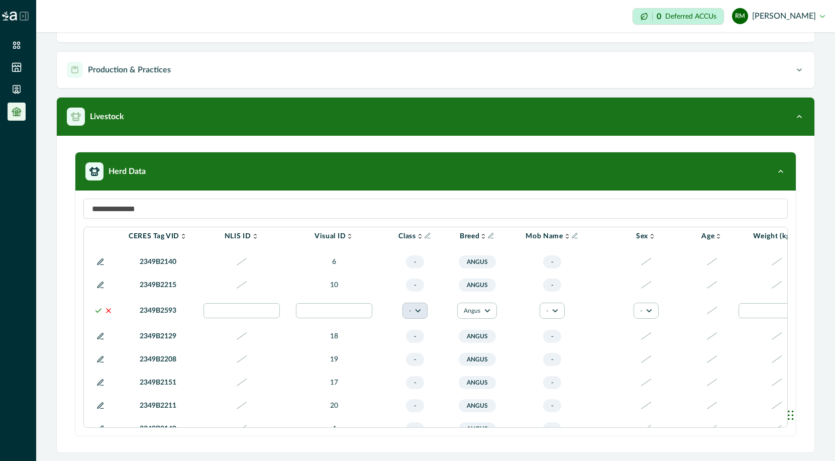
click at [416, 314] on icon "button" at bounding box center [418, 311] width 6 height 6
click at [425, 394] on button "Heifer 2024" at bounding box center [440, 394] width 56 height 15
click at [488, 319] on button "Angus" at bounding box center [479, 311] width 40 height 16
click at [555, 319] on button "-" at bounding box center [554, 311] width 25 height 16
click at [568, 386] on button "September Calving" at bounding box center [579, 386] width 56 height 24
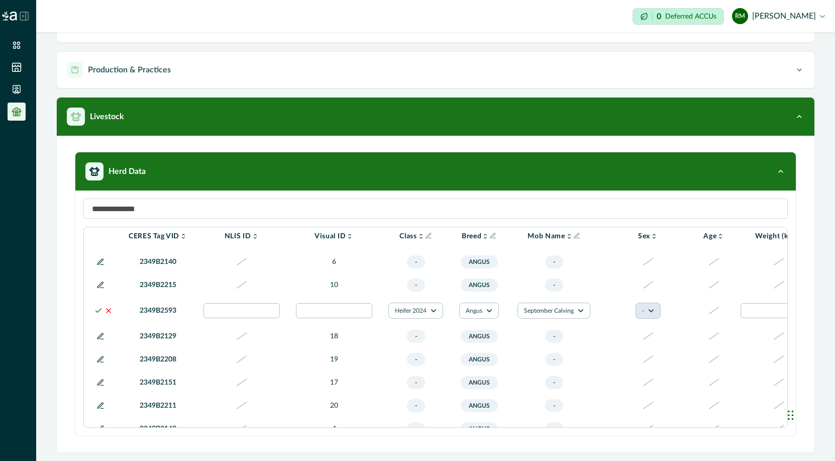
click at [648, 314] on icon "button" at bounding box center [651, 311] width 6 height 6
click at [630, 372] on button "[DEMOGRAPHIC_DATA]" at bounding box center [648, 372] width 56 height 15
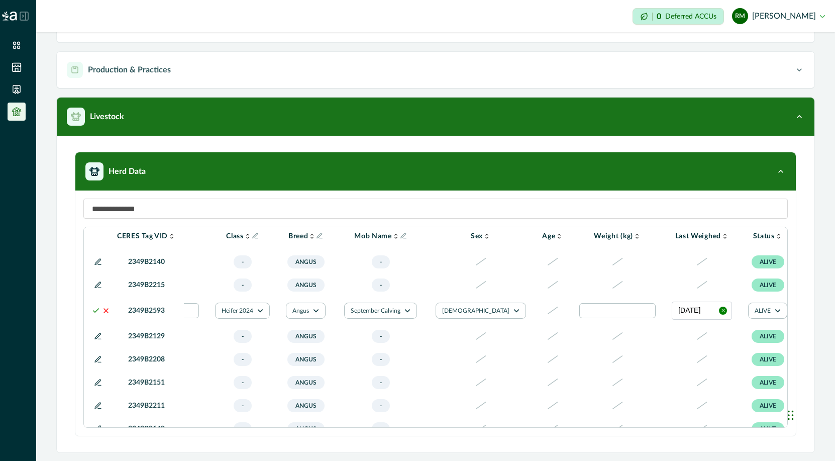
scroll to position [272, 192]
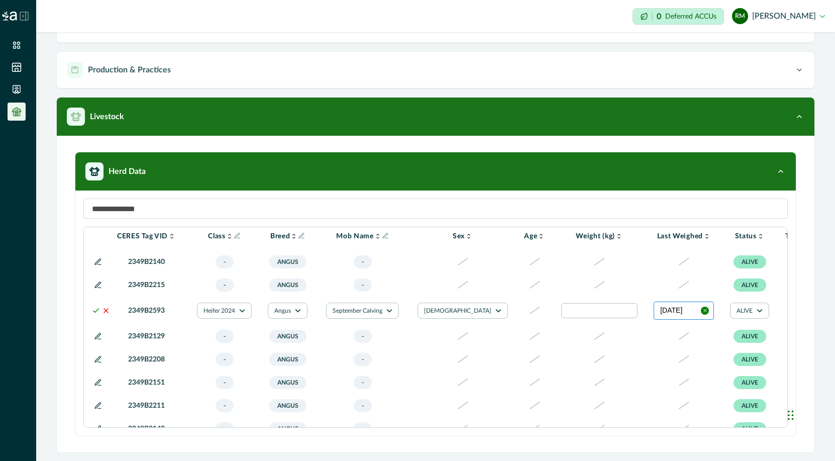
click at [654, 320] on button "[DATE]" at bounding box center [684, 311] width 60 height 18
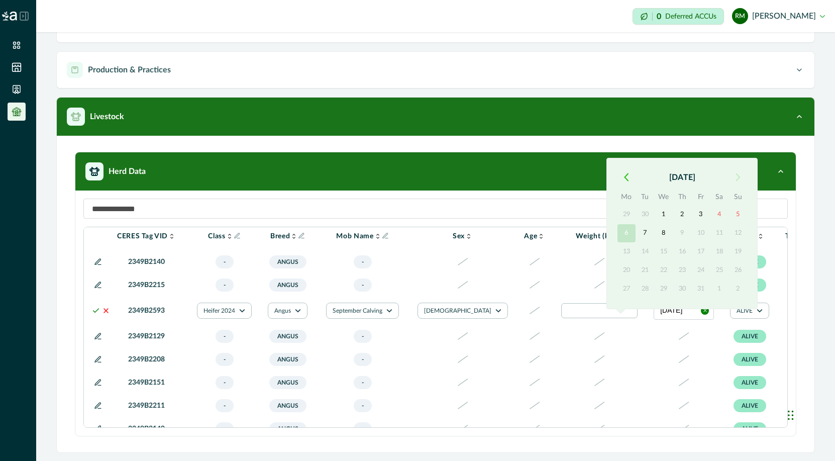
click at [624, 231] on button "6" at bounding box center [627, 233] width 18 height 18
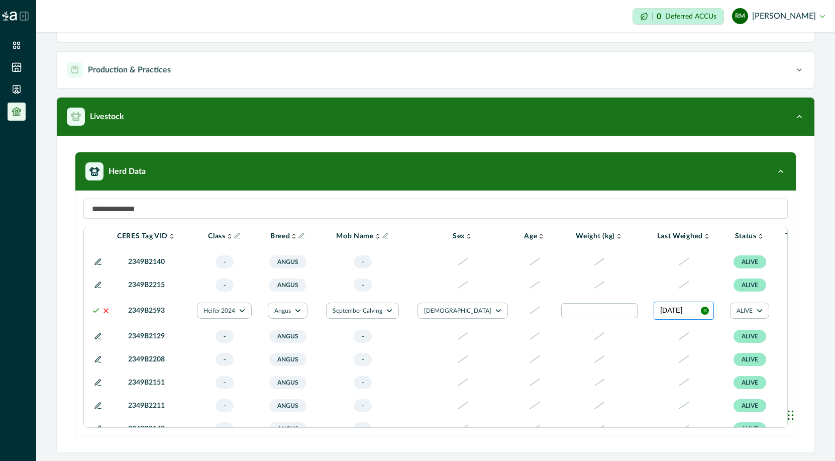
scroll to position [272, 0]
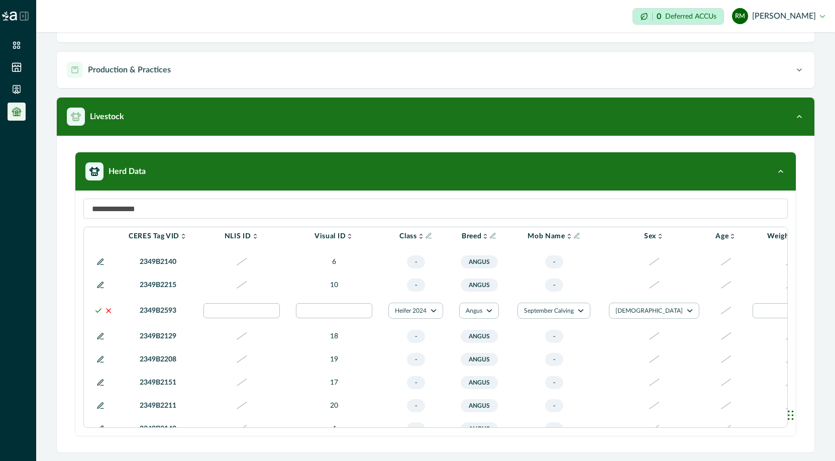
click at [94, 315] on icon at bounding box center [98, 311] width 8 height 8
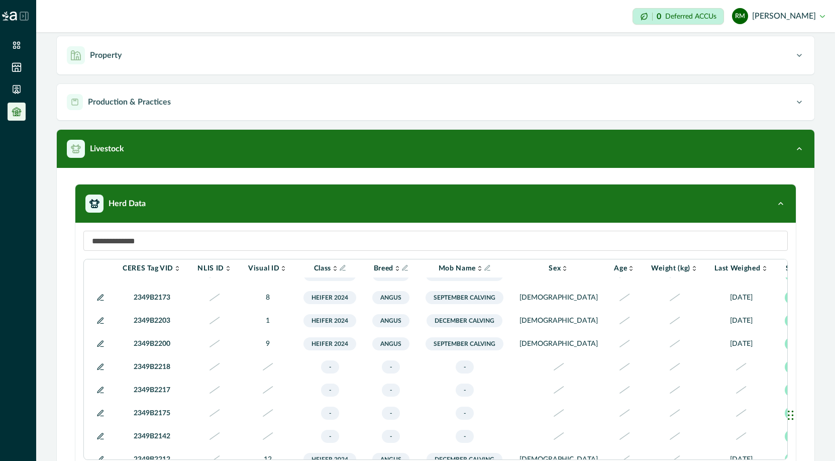
scroll to position [72, 0]
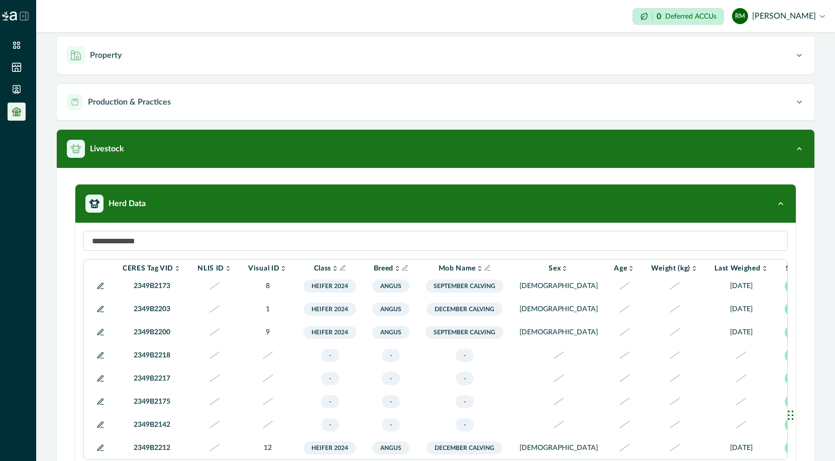
click at [99, 336] on icon at bounding box center [101, 332] width 8 height 8
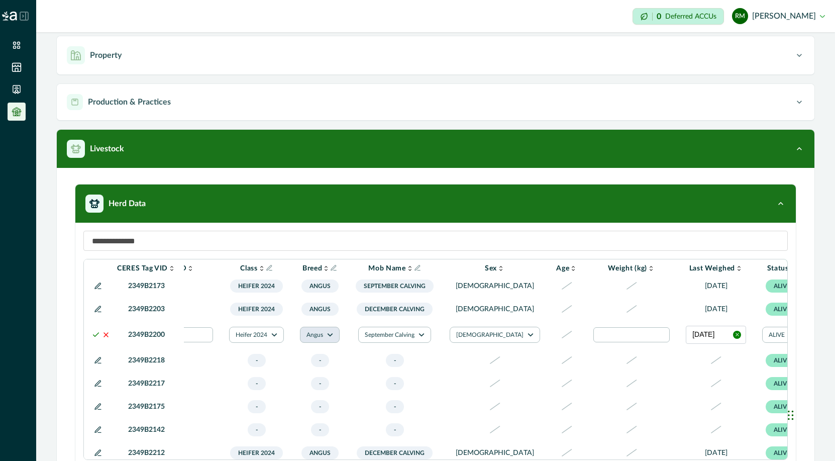
scroll to position [72, 196]
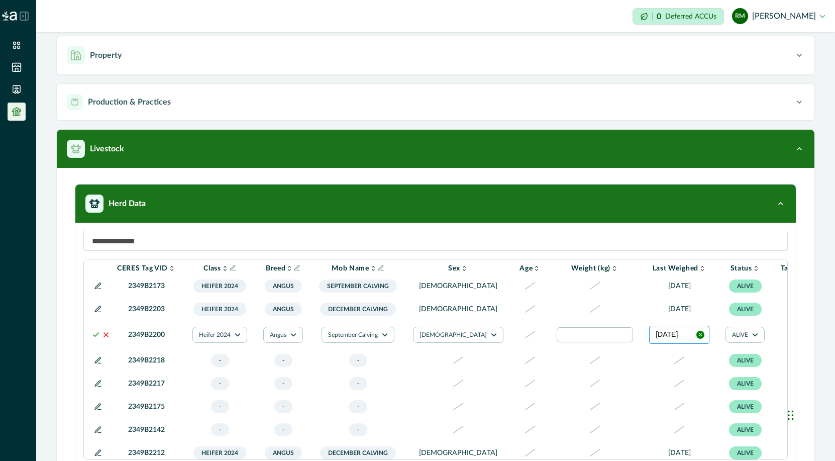
click at [649, 343] on button "[DATE]" at bounding box center [679, 335] width 60 height 18
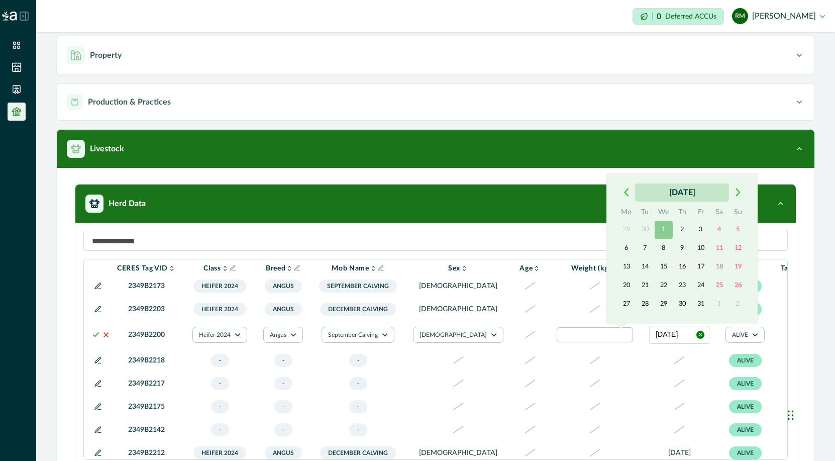
click at [672, 194] on button "[DATE]" at bounding box center [682, 192] width 94 height 18
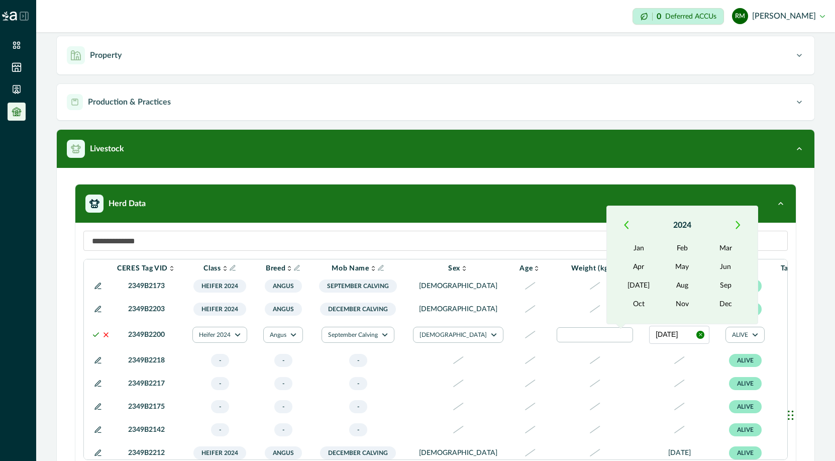
click at [739, 223] on icon "button" at bounding box center [739, 225] width 4 height 7
click at [637, 307] on button "Oct" at bounding box center [639, 304] width 43 height 18
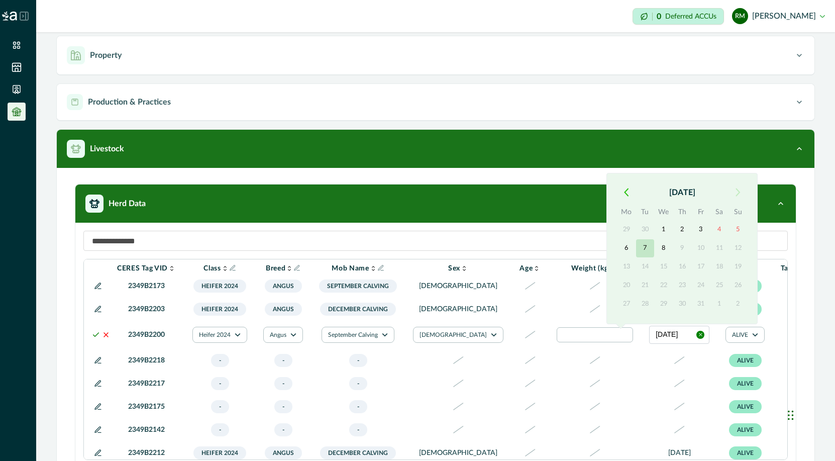
click at [643, 249] on button "7" at bounding box center [645, 248] width 18 height 18
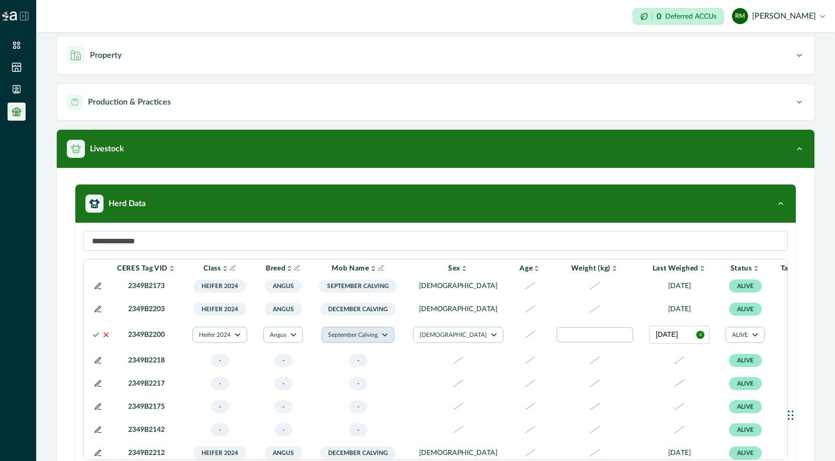
click at [388, 343] on button "September Calving" at bounding box center [358, 335] width 73 height 16
click at [376, 400] on button "September Calving" at bounding box center [360, 401] width 56 height 24
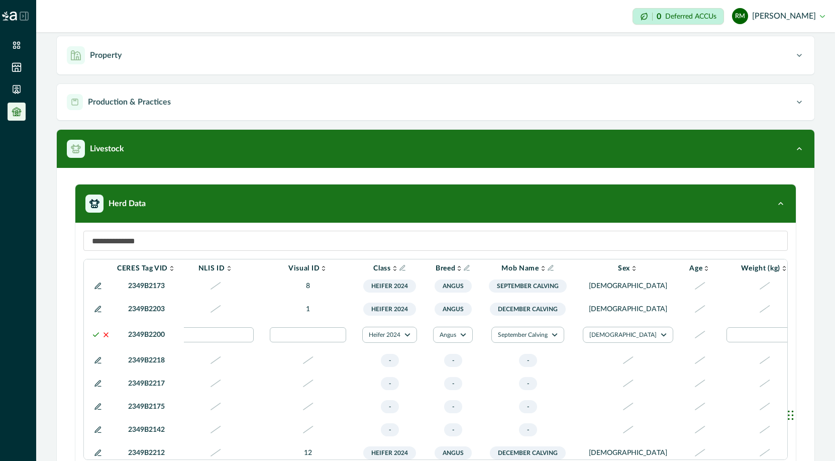
scroll to position [72, 0]
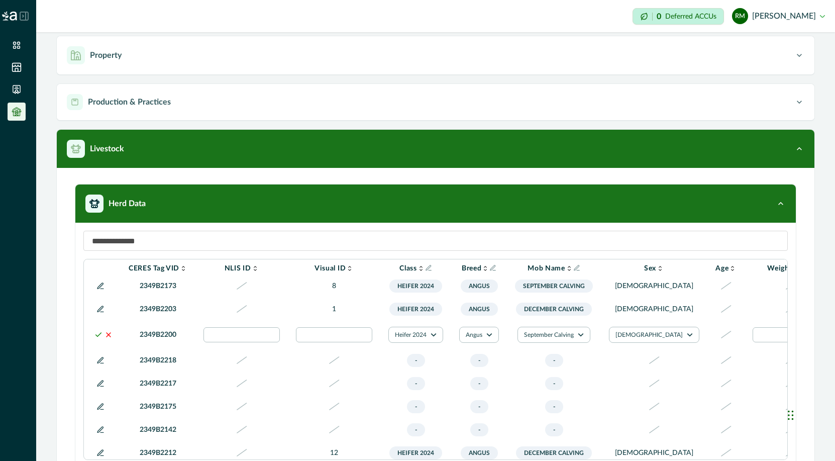
click at [97, 336] on polyline at bounding box center [99, 335] width 6 height 4
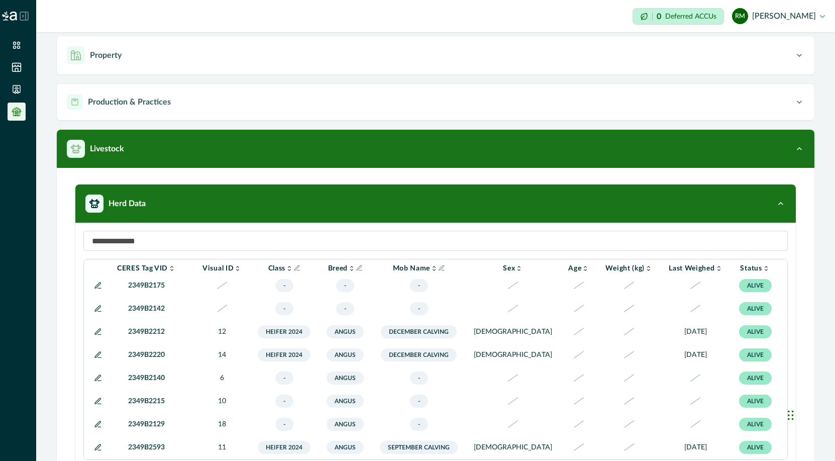
scroll to position [192, 46]
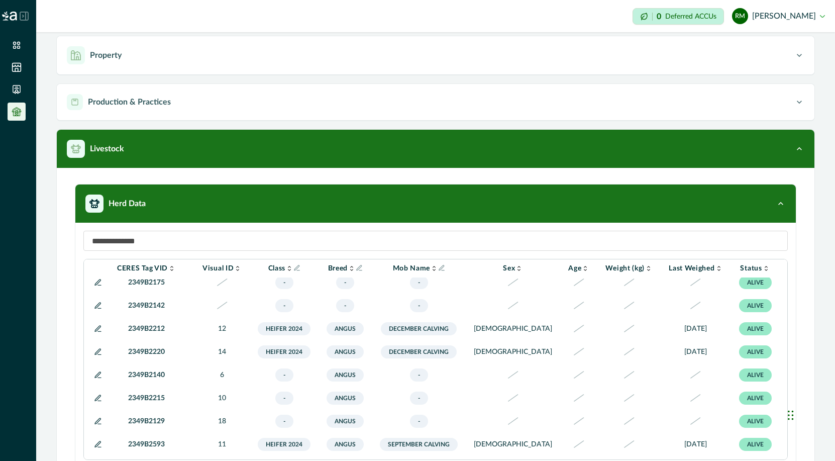
click at [97, 333] on icon at bounding box center [98, 329] width 8 height 8
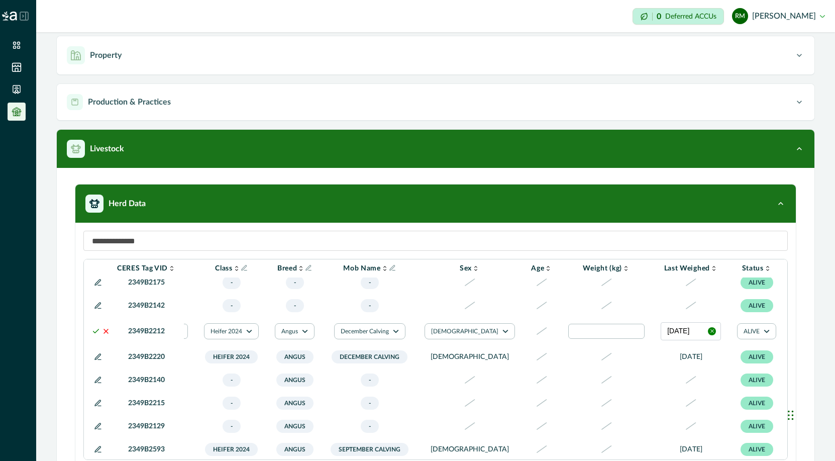
scroll to position [192, 196]
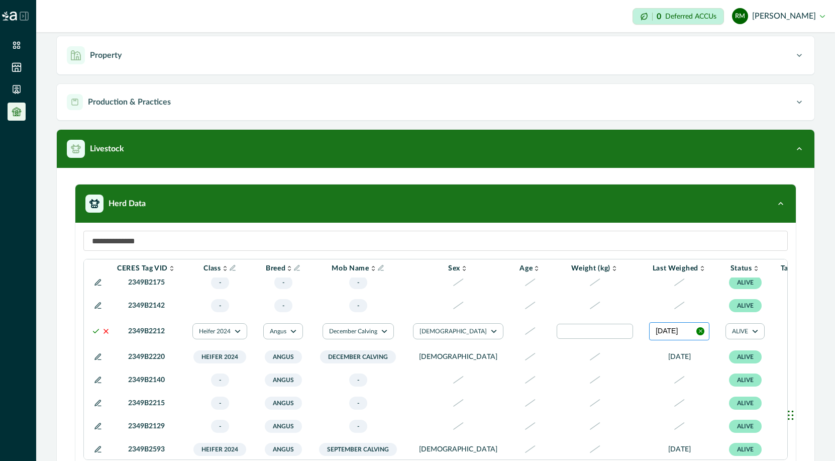
click at [649, 340] on button "[DATE]" at bounding box center [679, 331] width 60 height 18
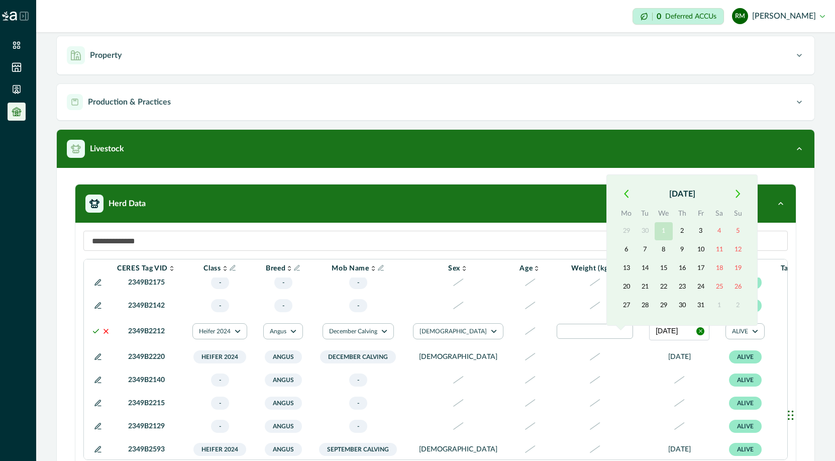
click at [667, 234] on button "1" at bounding box center [664, 231] width 18 height 18
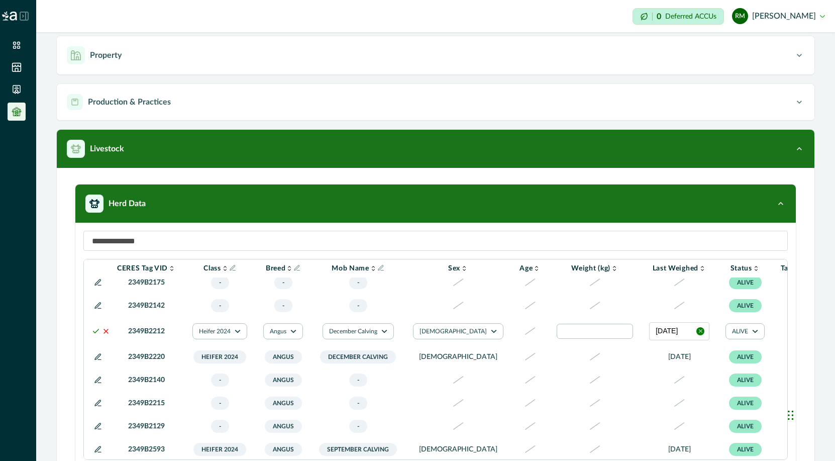
click at [795, 337] on div at bounding box center [801, 331] width 12 height 12
click at [735, 379] on div at bounding box center [737, 376] width 16 height 16
click at [368, 339] on button "December Calving" at bounding box center [358, 331] width 71 height 16
click at [357, 378] on button "December Calving" at bounding box center [360, 378] width 56 height 24
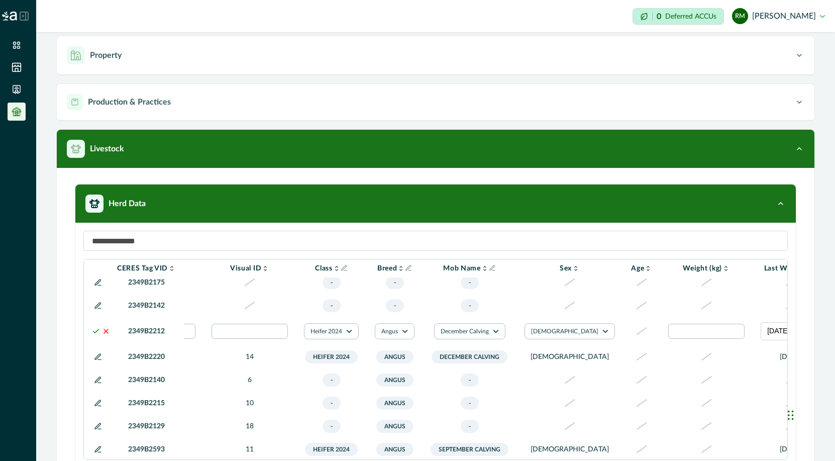
scroll to position [192, 0]
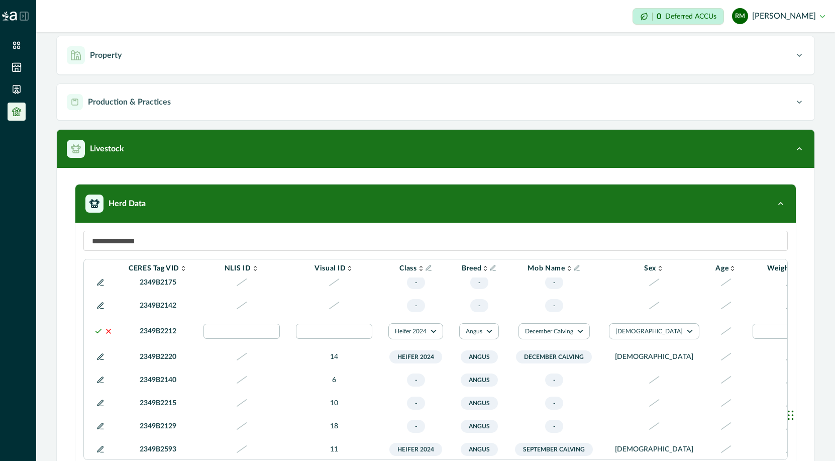
click at [96, 335] on icon at bounding box center [98, 331] width 8 height 8
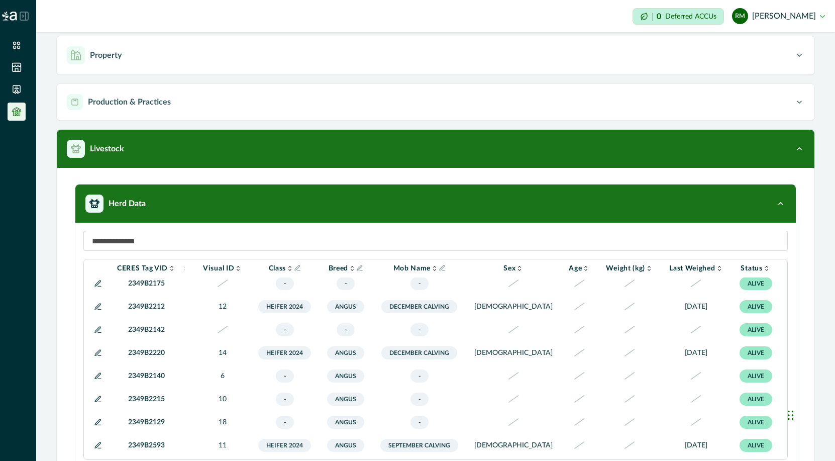
scroll to position [191, 46]
click at [97, 357] on icon at bounding box center [98, 353] width 8 height 8
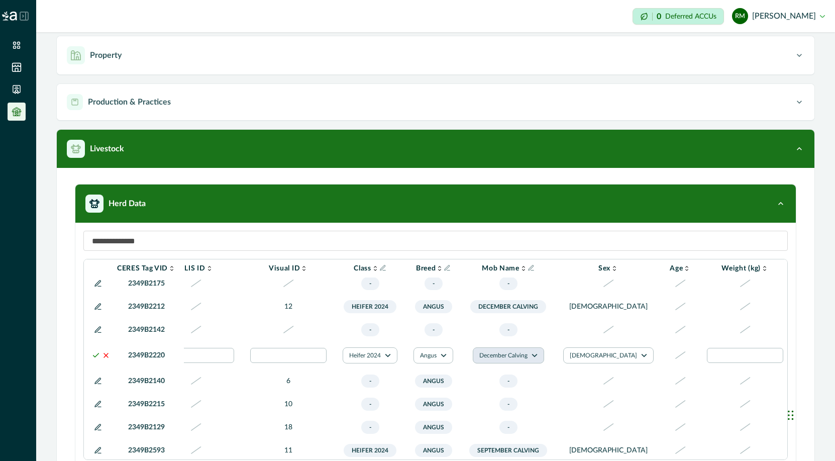
click at [510, 363] on button "December Calving" at bounding box center [508, 355] width 71 height 16
click at [505, 402] on button "December Calving" at bounding box center [511, 403] width 56 height 24
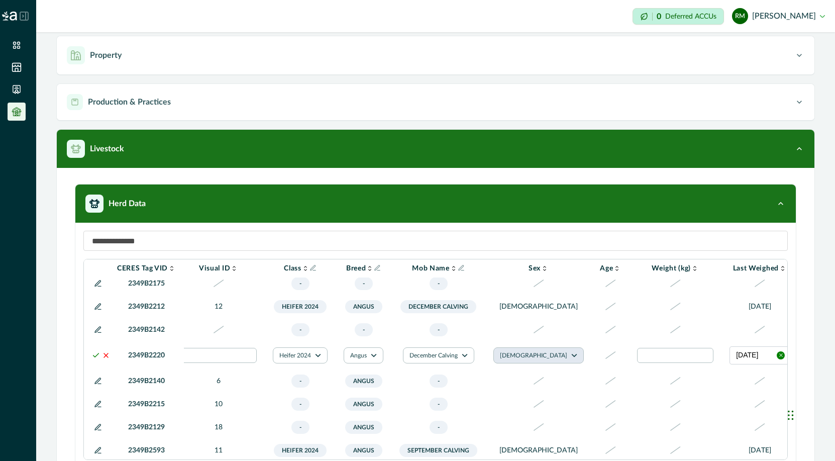
scroll to position [191, 196]
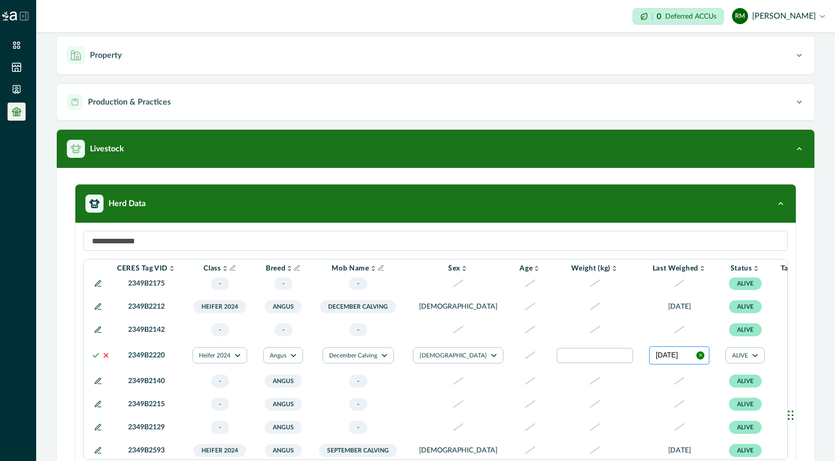
click at [649, 364] on button "[DATE]" at bounding box center [679, 355] width 60 height 18
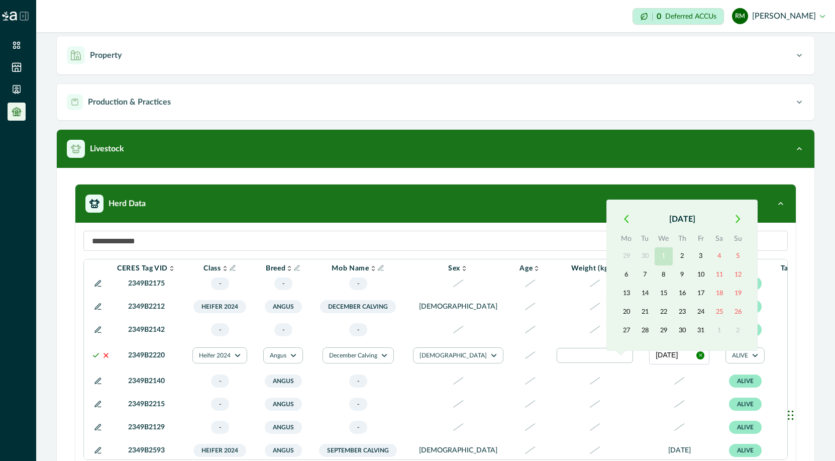
click at [666, 255] on button "1" at bounding box center [664, 256] width 18 height 18
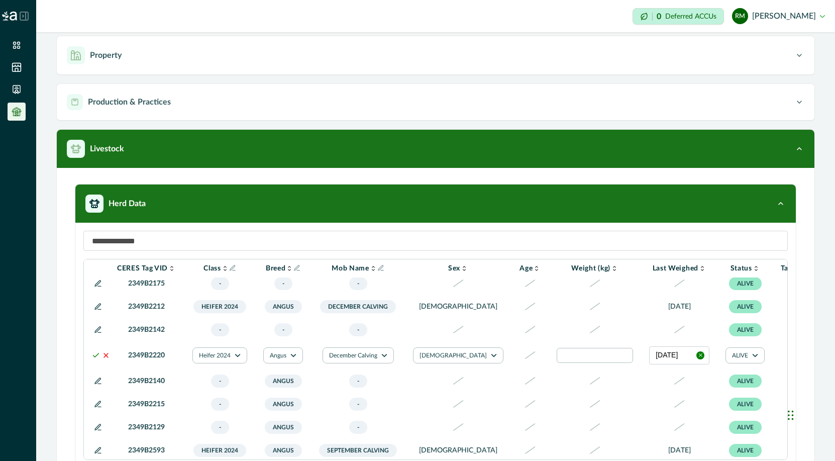
click at [795, 361] on div at bounding box center [801, 355] width 12 height 12
click at [734, 403] on div at bounding box center [737, 401] width 16 height 16
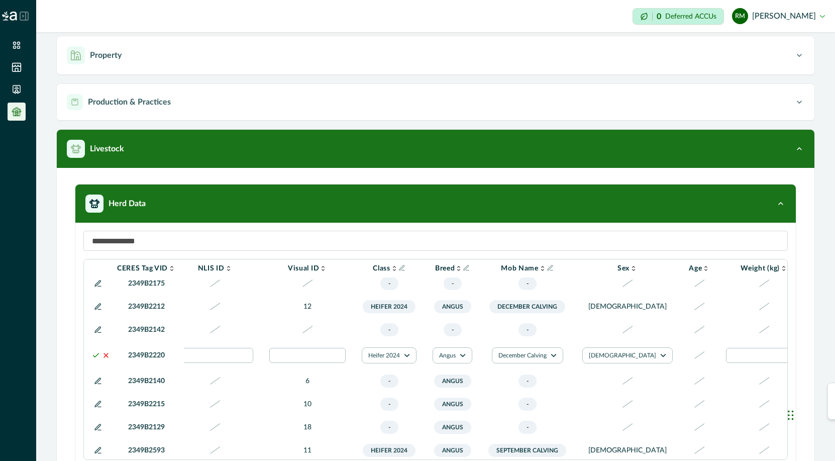
scroll to position [191, 0]
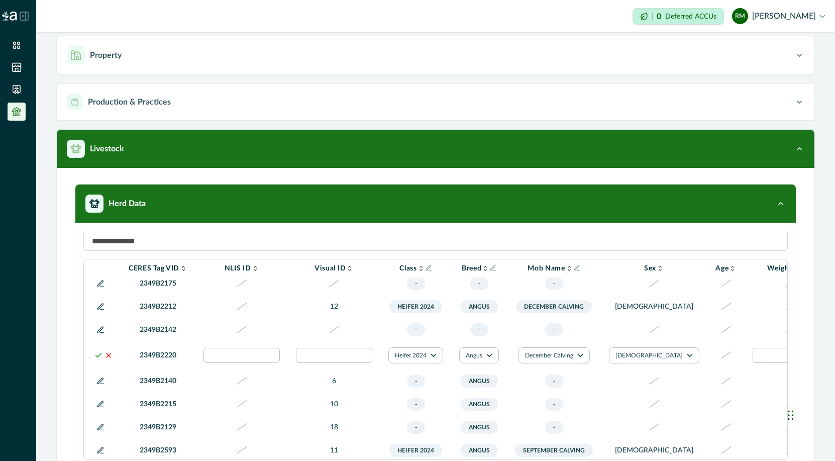
click at [97, 359] on icon at bounding box center [98, 355] width 8 height 8
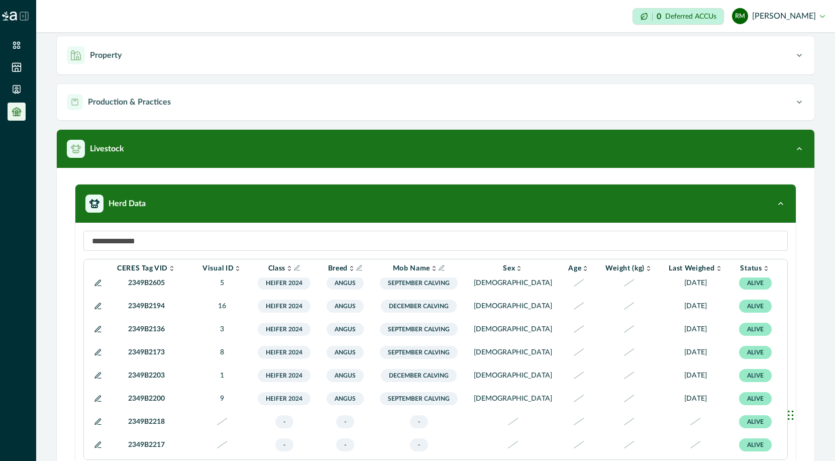
scroll to position [0, 46]
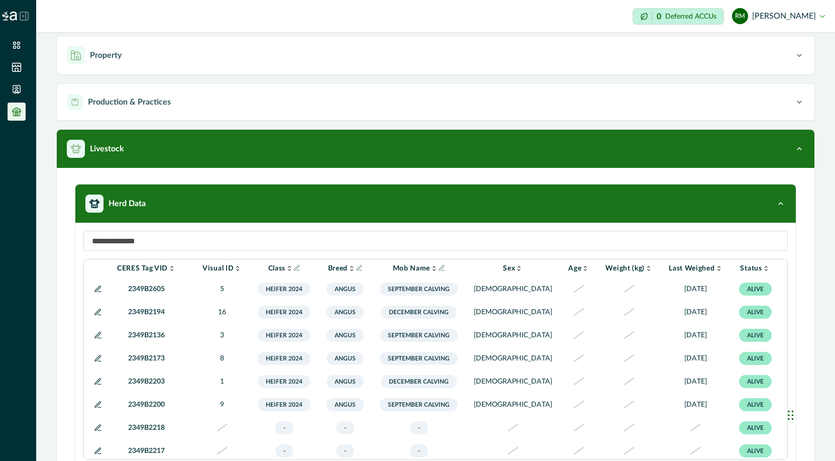
click at [98, 384] on icon at bounding box center [98, 381] width 6 height 6
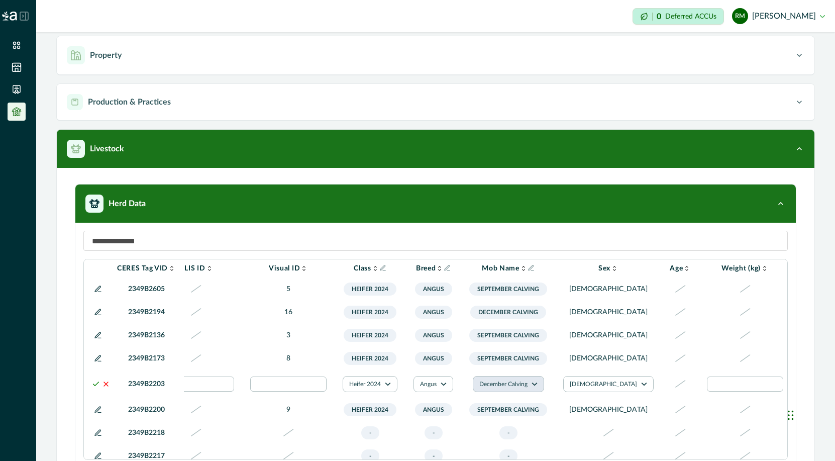
click at [523, 392] on button "December Calving" at bounding box center [508, 384] width 71 height 16
click at [509, 335] on button "December Calving" at bounding box center [511, 339] width 56 height 24
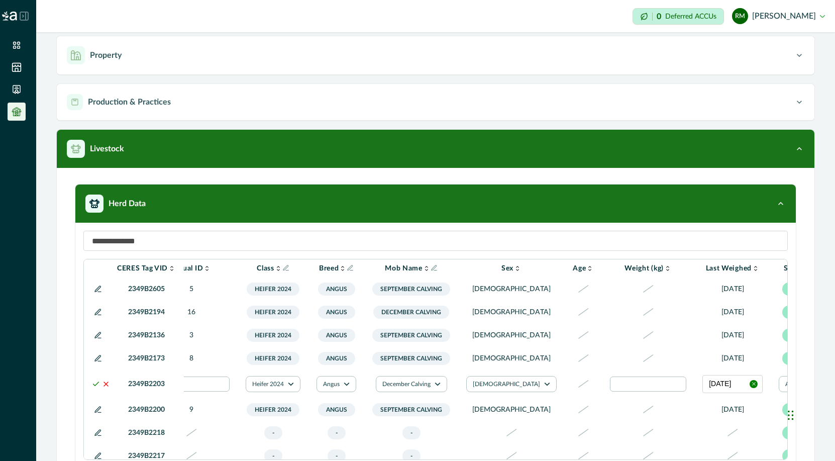
scroll to position [0, 196]
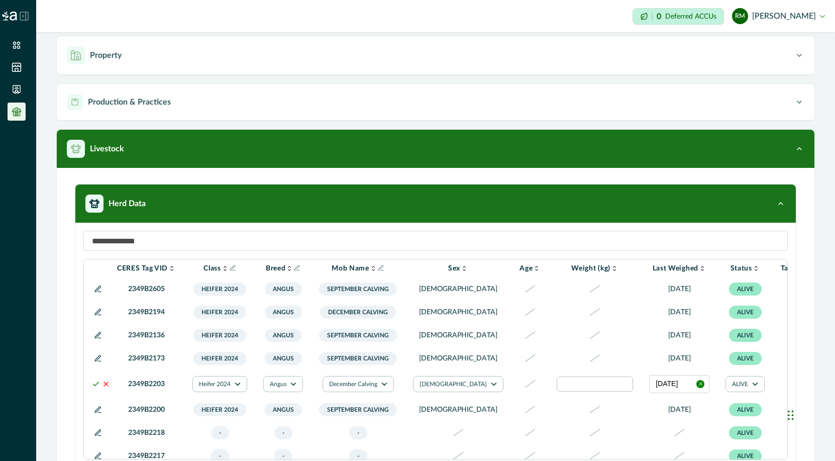
click at [795, 390] on div at bounding box center [801, 384] width 12 height 12
click at [739, 420] on div at bounding box center [737, 423] width 16 height 16
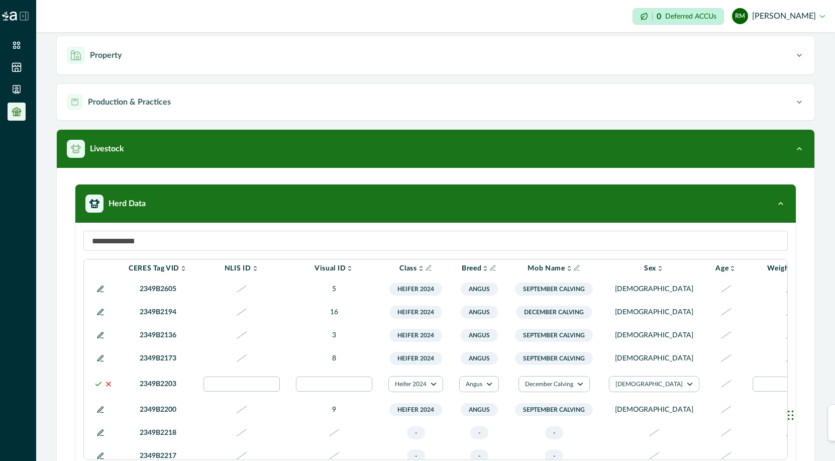
click at [98, 388] on icon at bounding box center [98, 384] width 8 height 8
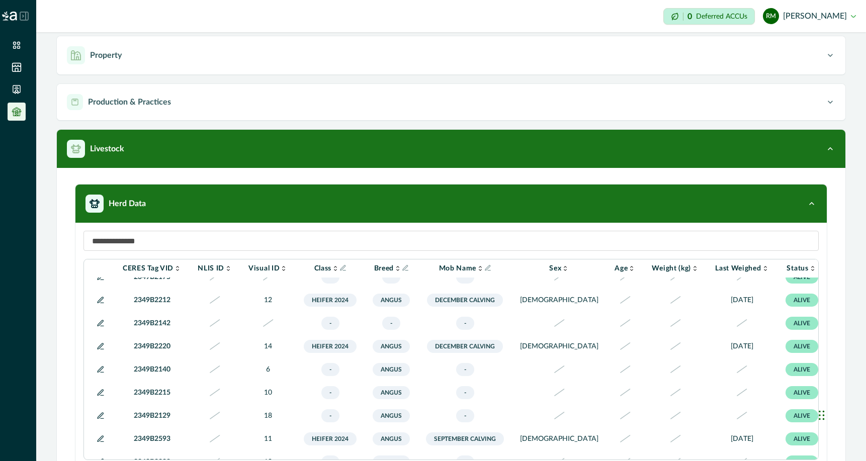
scroll to position [199, 0]
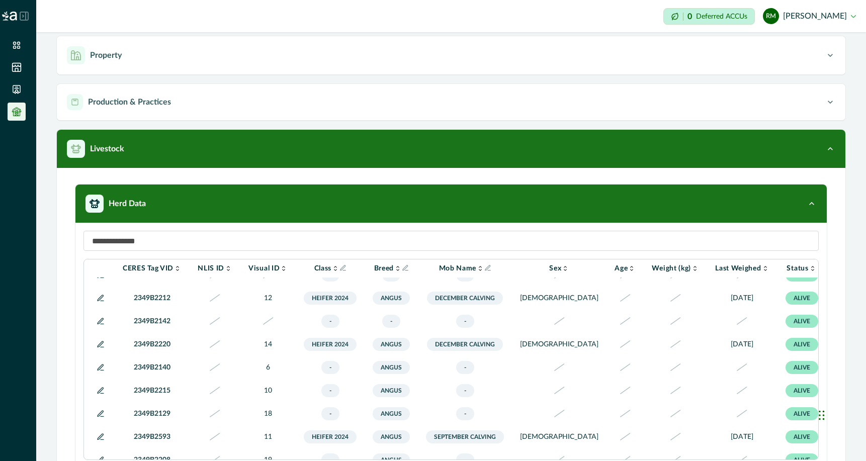
click at [99, 370] on icon at bounding box center [101, 367] width 6 height 6
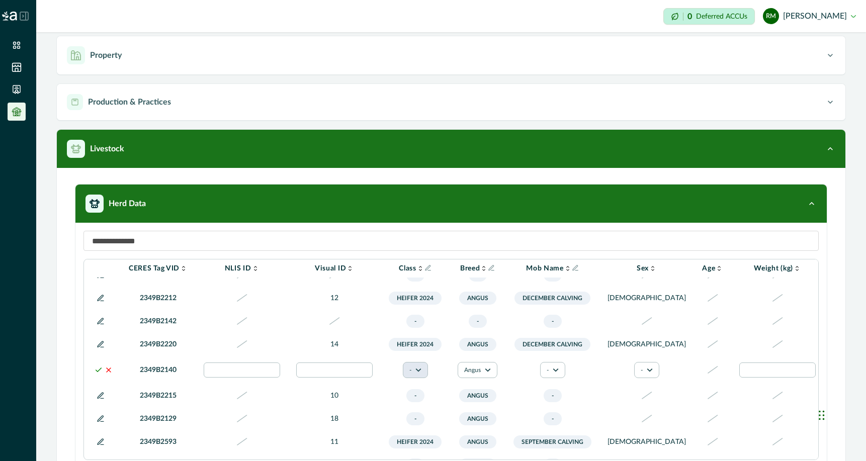
click at [417, 378] on button "-" at bounding box center [415, 370] width 25 height 16
click at [431, 359] on button "Heifer 2024" at bounding box center [440, 356] width 56 height 15
click at [559, 373] on icon "button" at bounding box center [557, 370] width 6 height 6
click at [648, 373] on icon "button" at bounding box center [651, 370] width 6 height 6
click at [631, 424] on button "[DEMOGRAPHIC_DATA]" at bounding box center [648, 424] width 56 height 15
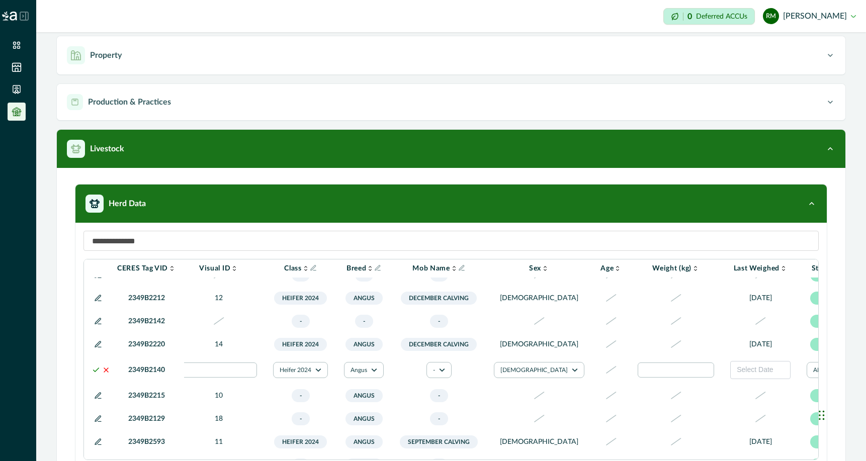
scroll to position [199, 161]
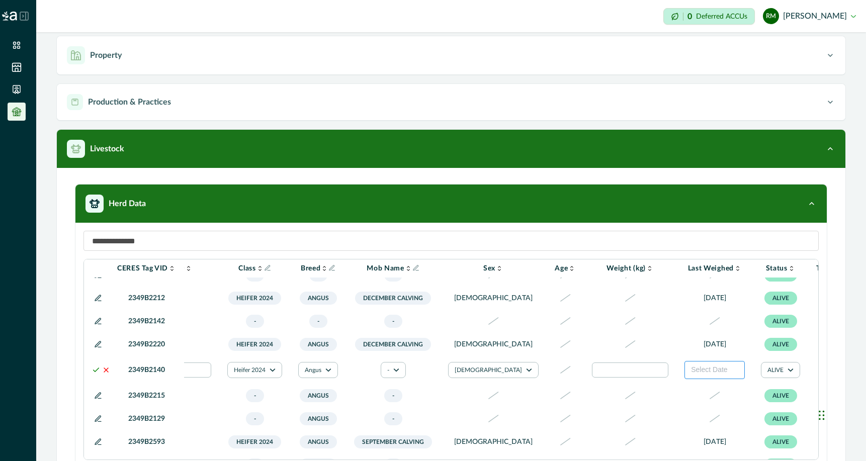
click at [691, 373] on span "Select Date" at bounding box center [709, 369] width 36 height 8
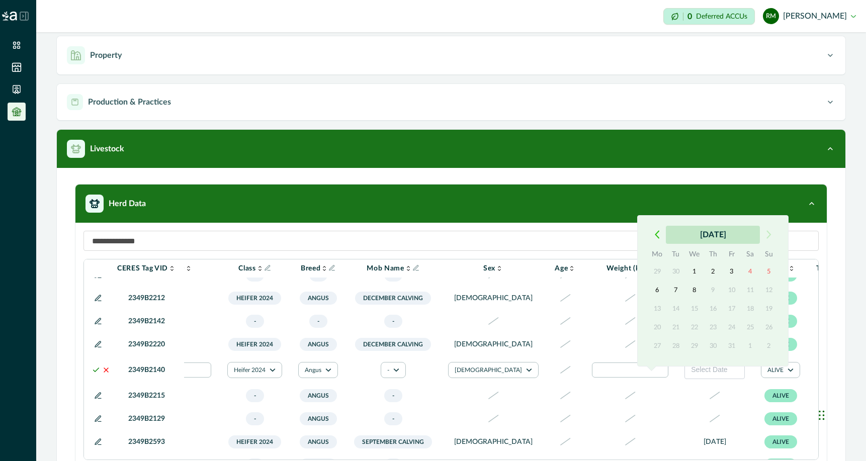
click at [706, 234] on button "[DATE]" at bounding box center [713, 235] width 94 height 18
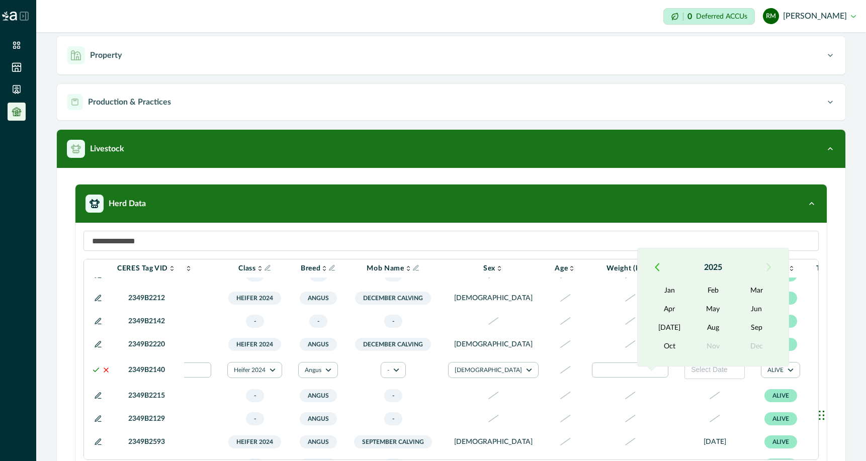
click at [657, 266] on icon "button" at bounding box center [656, 267] width 5 height 9
click at [719, 308] on button "May" at bounding box center [712, 309] width 43 height 18
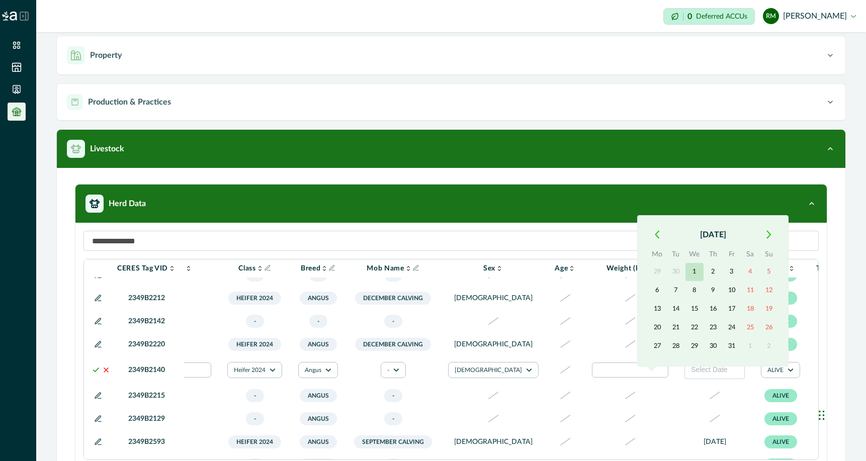
click at [695, 275] on button "1" at bounding box center [694, 272] width 18 height 18
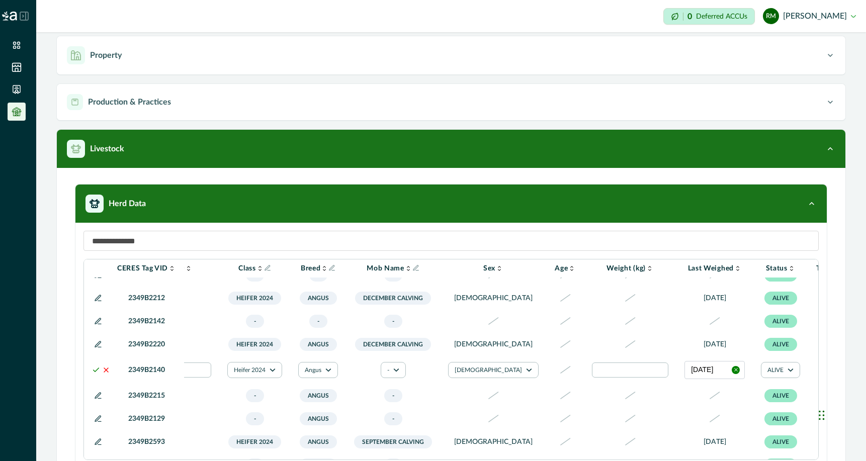
click at [829, 376] on div at bounding box center [835, 370] width 12 height 12
click at [768, 418] on div at bounding box center [768, 417] width 16 height 16
click at [95, 371] on polyline at bounding box center [96, 370] width 6 height 4
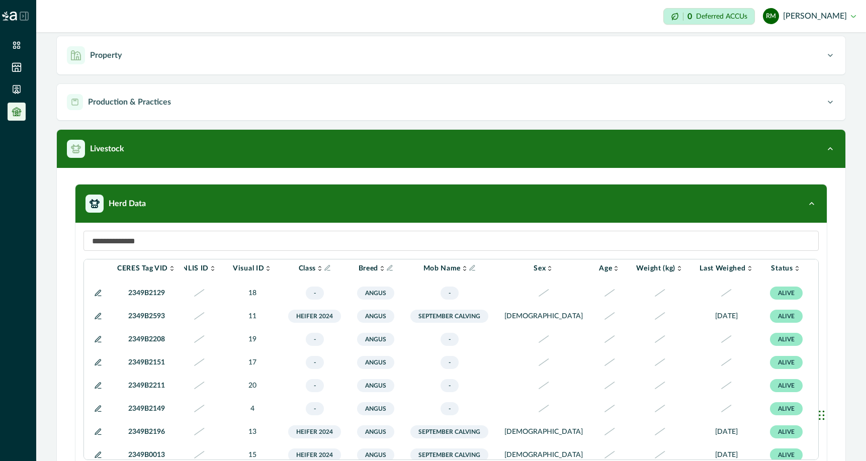
scroll to position [321, 16]
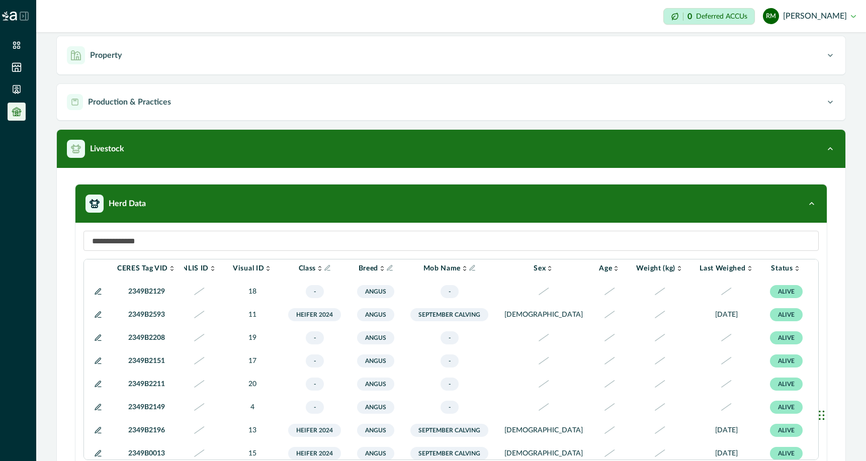
click at [96, 363] on icon at bounding box center [98, 361] width 6 height 6
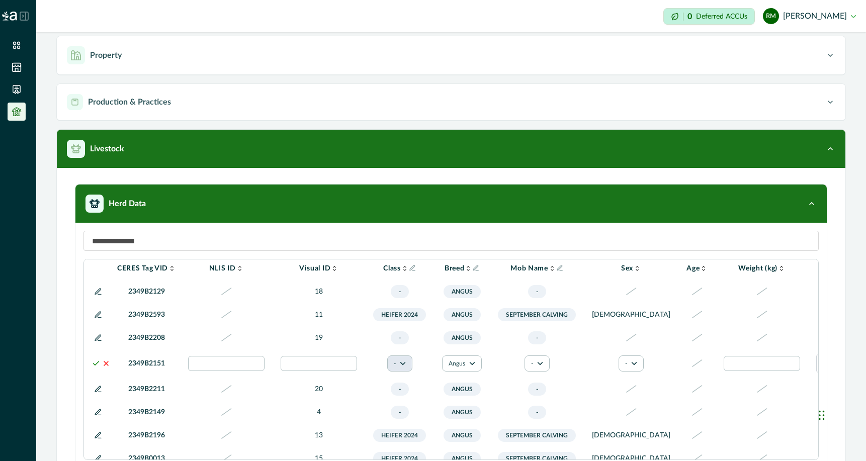
click at [408, 371] on button "-" at bounding box center [399, 363] width 25 height 16
click at [417, 357] on button "Heifer 2024" at bounding box center [424, 355] width 56 height 15
click at [540, 366] on icon "button" at bounding box center [542, 363] width 6 height 6
click at [547, 412] on button "December Calving" at bounding box center [564, 412] width 56 height 24
click at [633, 366] on icon "button" at bounding box center [636, 363] width 6 height 6
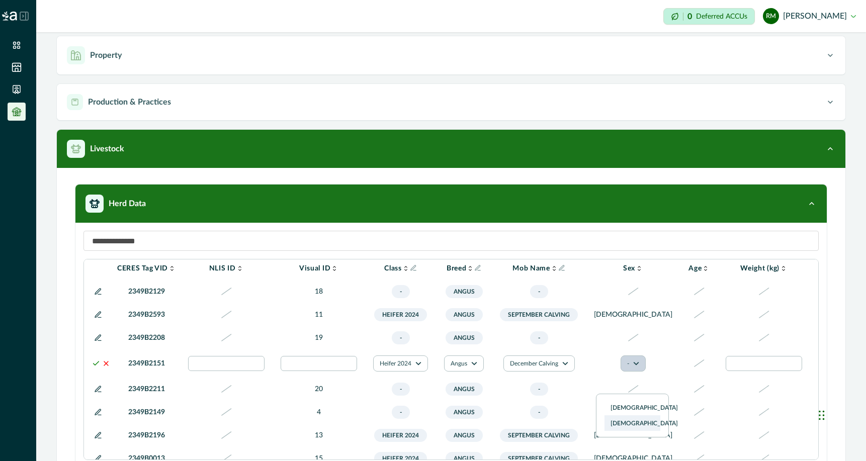
click at [617, 423] on button "[DEMOGRAPHIC_DATA]" at bounding box center [632, 423] width 56 height 15
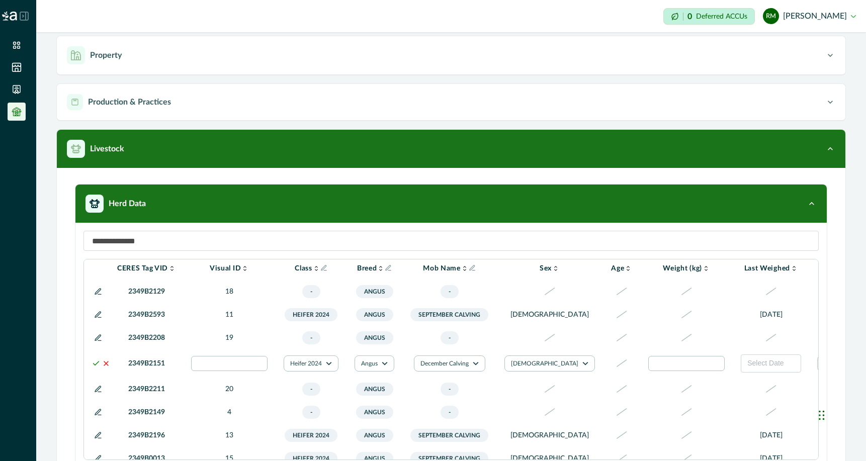
scroll to position [321, 106]
click at [746, 367] on span "Select Date" at bounding box center [764, 363] width 36 height 8
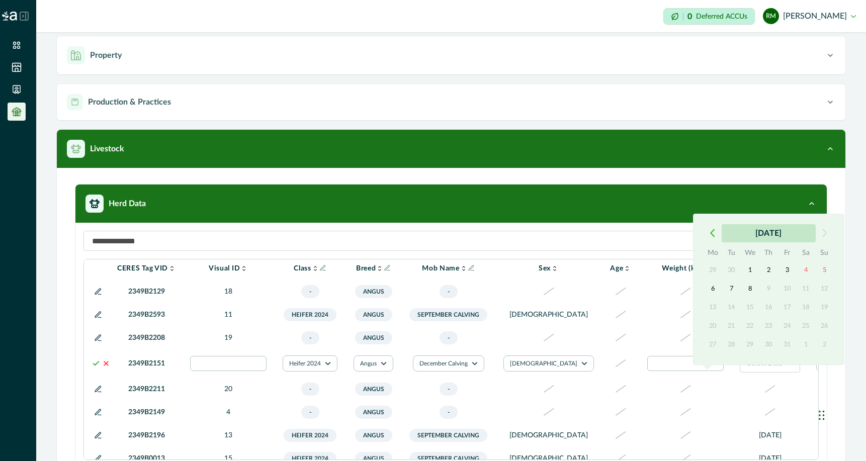
click at [745, 231] on button "[DATE]" at bounding box center [768, 233] width 94 height 18
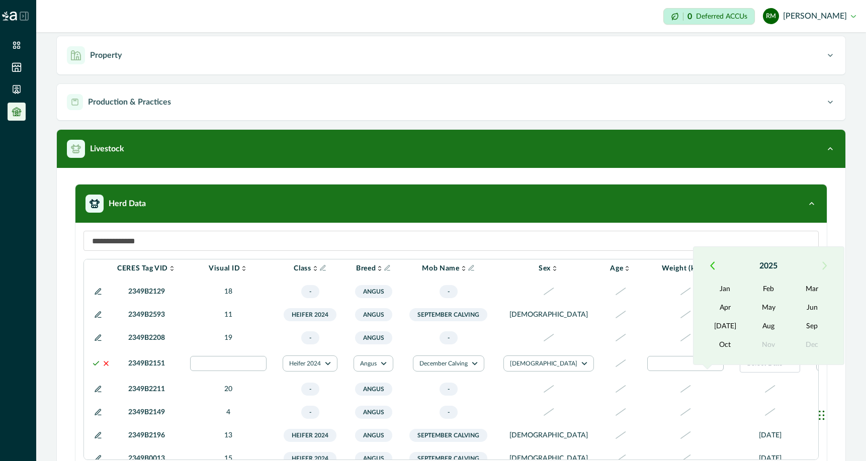
click at [709, 263] on button "button" at bounding box center [712, 266] width 18 height 18
click at [762, 305] on button "May" at bounding box center [768, 308] width 43 height 18
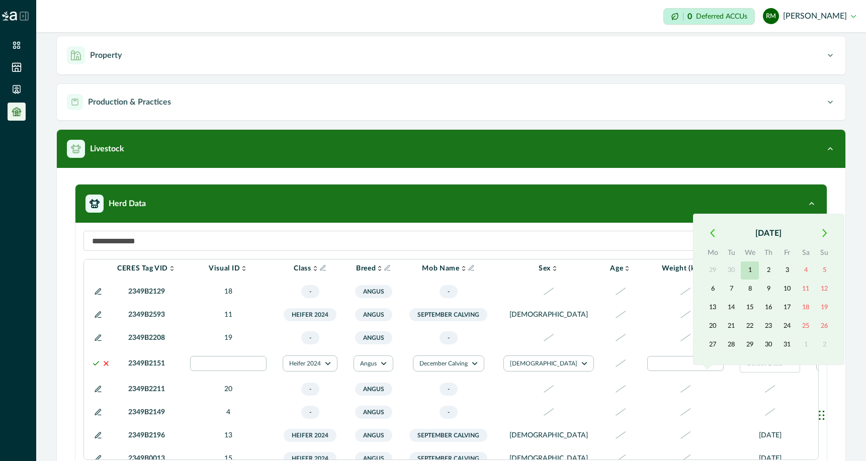
click at [750, 267] on button "1" at bounding box center [749, 270] width 18 height 18
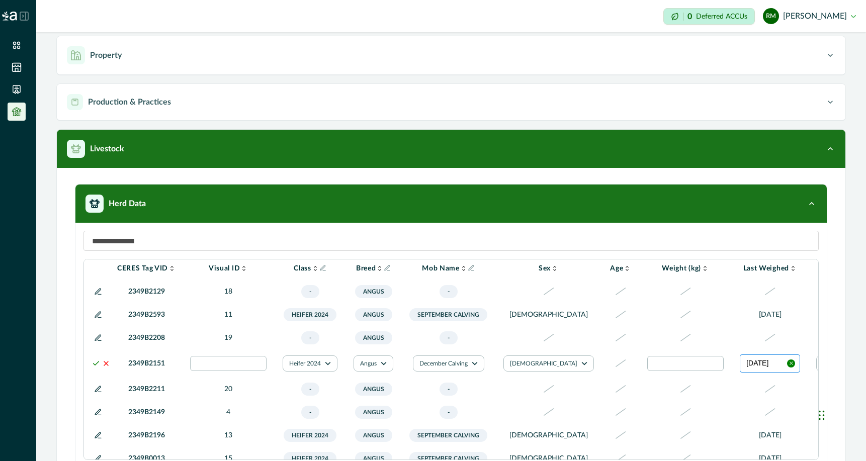
scroll to position [321, 161]
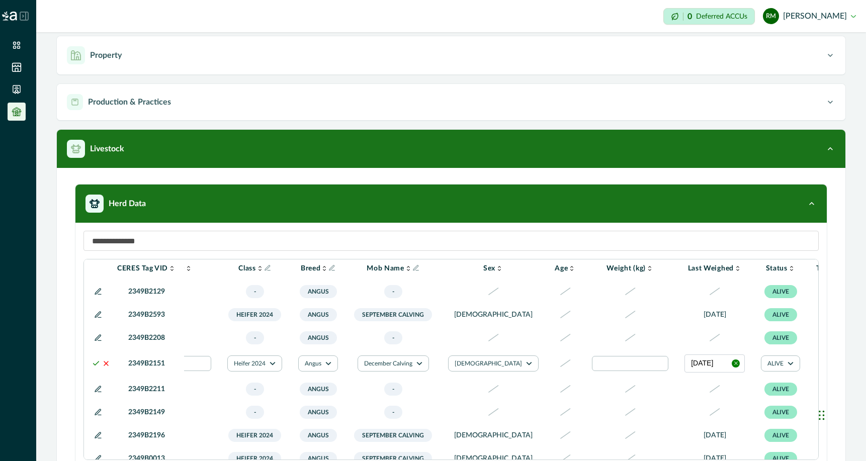
click at [829, 369] on div at bounding box center [835, 363] width 12 height 12
click at [766, 414] on div at bounding box center [768, 415] width 16 height 16
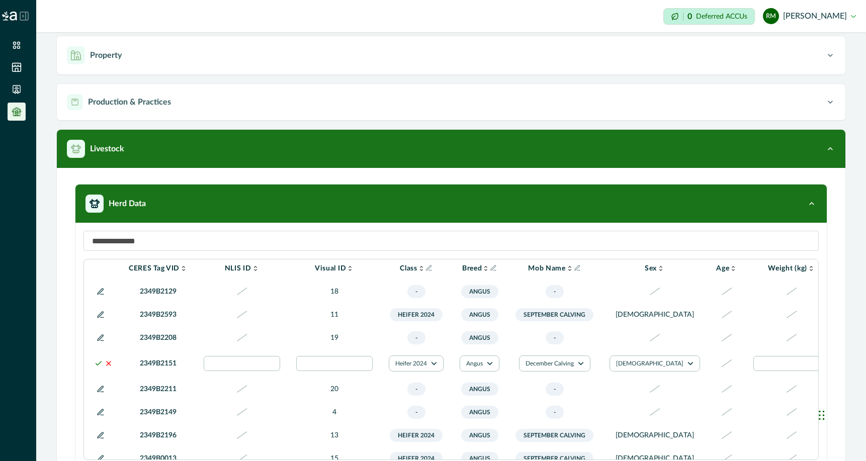
click at [98, 367] on icon at bounding box center [98, 363] width 8 height 8
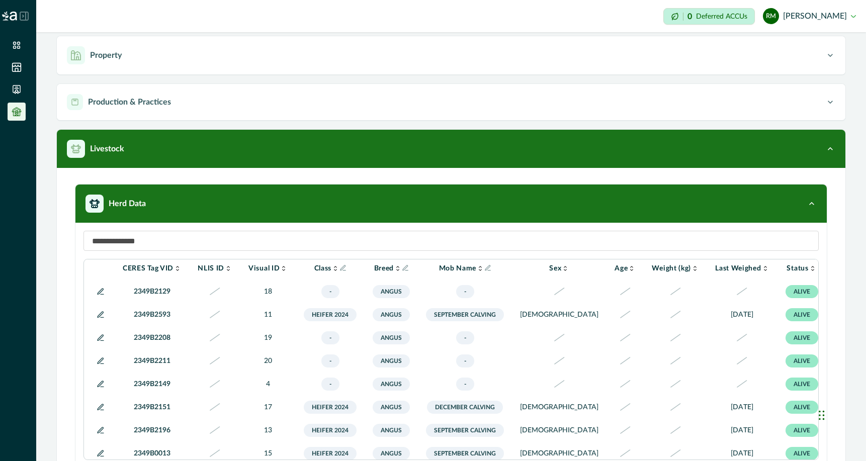
click at [100, 342] on icon at bounding box center [101, 338] width 8 height 8
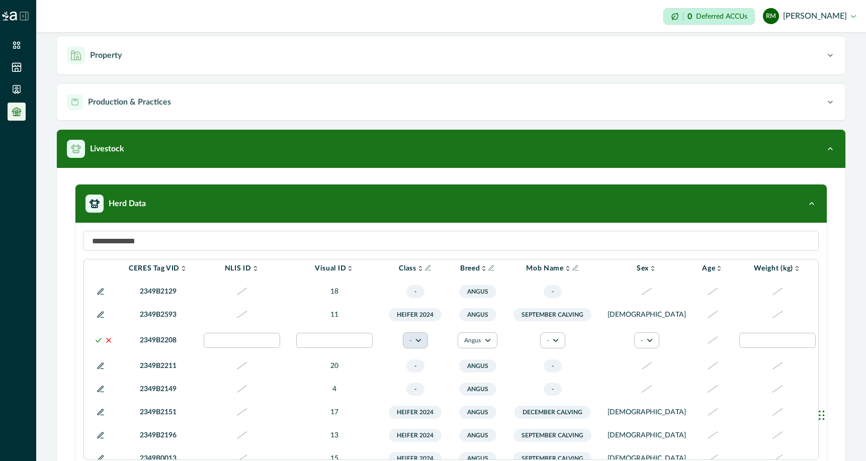
click at [420, 343] on icon "button" at bounding box center [418, 340] width 6 height 6
click at [425, 414] on button "Heifer 2024" at bounding box center [440, 421] width 56 height 15
click at [552, 348] on button "-" at bounding box center [554, 340] width 25 height 16
click at [565, 389] on button "December Calving" at bounding box center [579, 388] width 56 height 24
click at [636, 348] on button "-" at bounding box center [648, 340] width 25 height 16
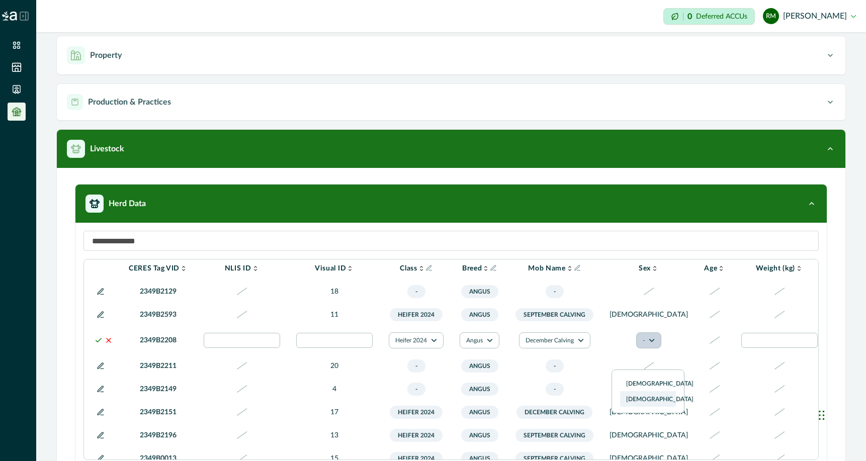
click at [634, 399] on button "[DEMOGRAPHIC_DATA]" at bounding box center [648, 399] width 56 height 15
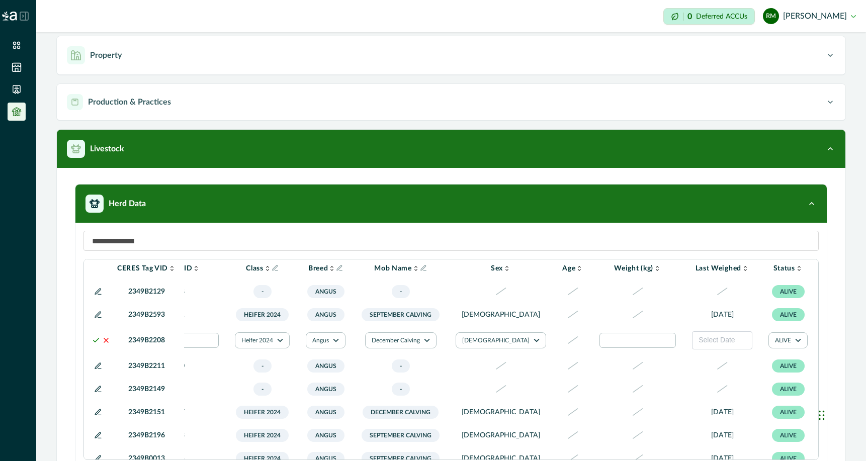
scroll to position [321, 161]
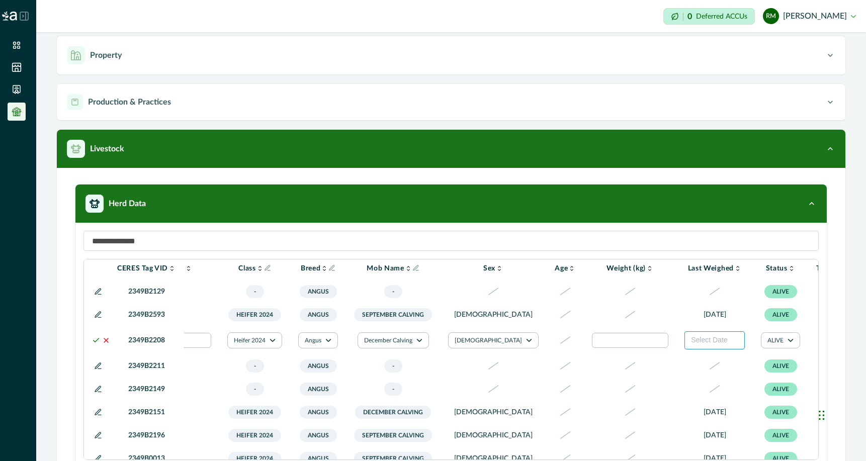
click at [691, 344] on span "Select Date" at bounding box center [709, 340] width 36 height 8
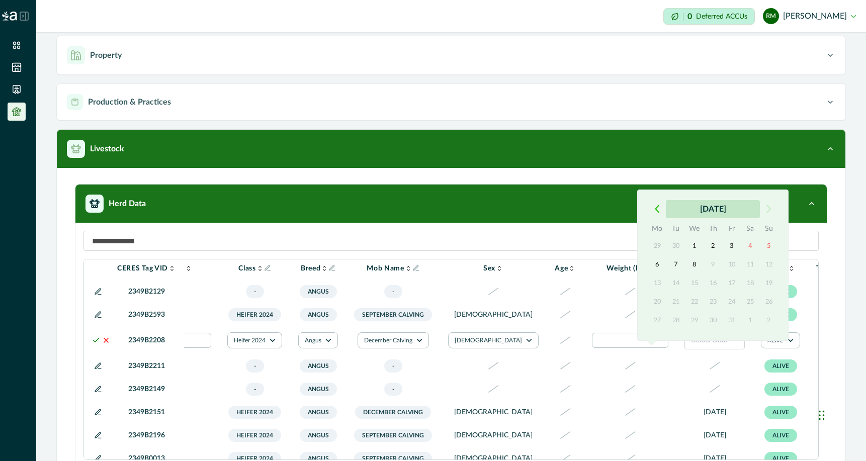
click at [700, 206] on button "[DATE]" at bounding box center [713, 209] width 94 height 18
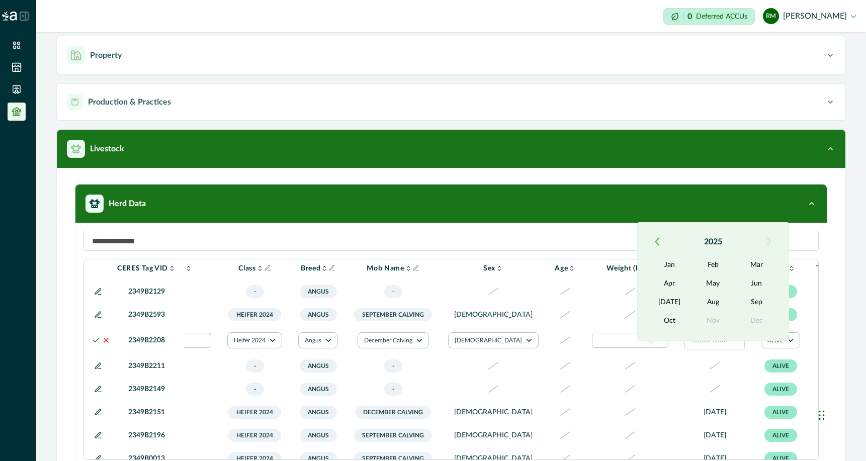
click at [658, 241] on icon "button" at bounding box center [656, 241] width 5 height 9
click at [721, 282] on button "May" at bounding box center [712, 283] width 43 height 18
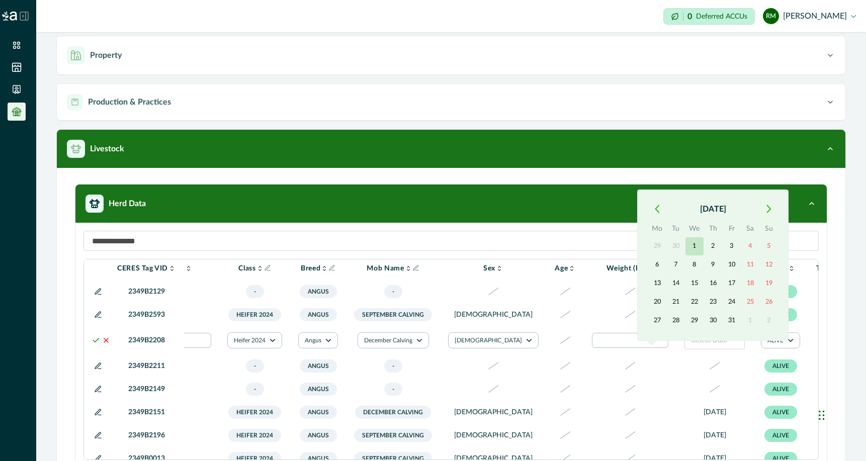
click at [693, 247] on button "1" at bounding box center [694, 246] width 18 height 18
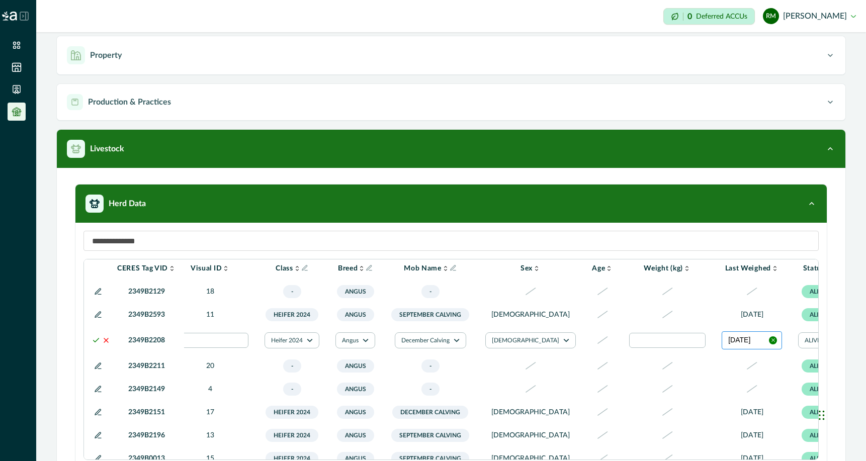
scroll to position [321, 0]
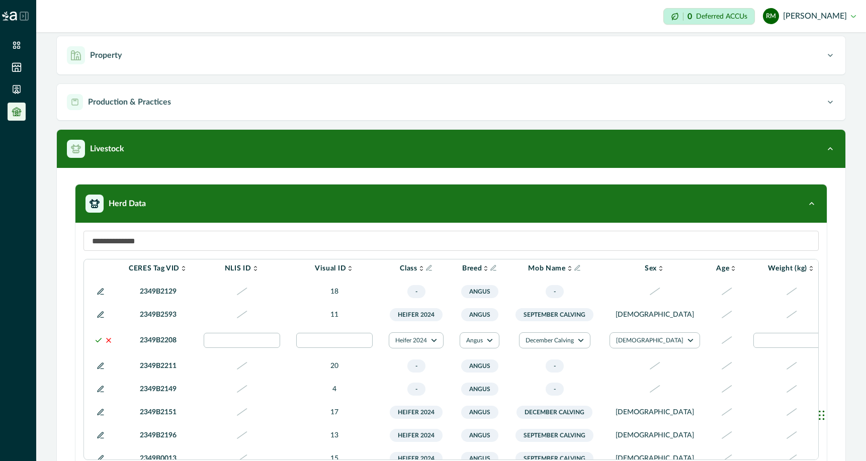
click at [97, 344] on icon at bounding box center [98, 340] width 8 height 8
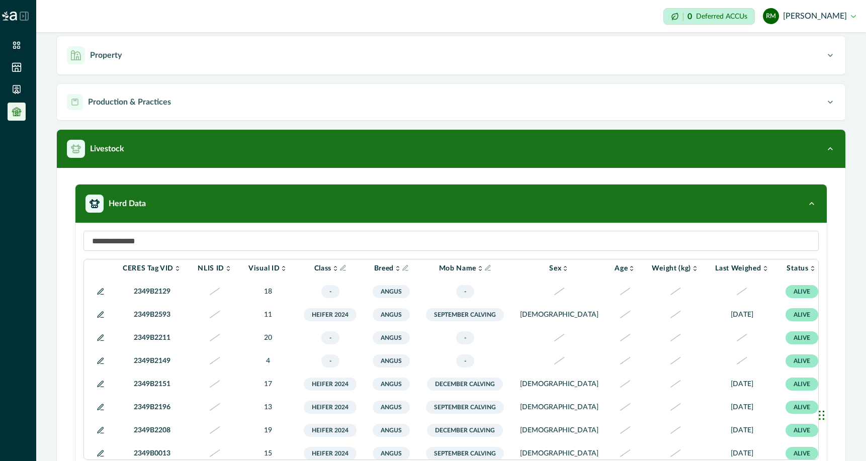
click at [100, 340] on icon at bounding box center [101, 338] width 6 height 6
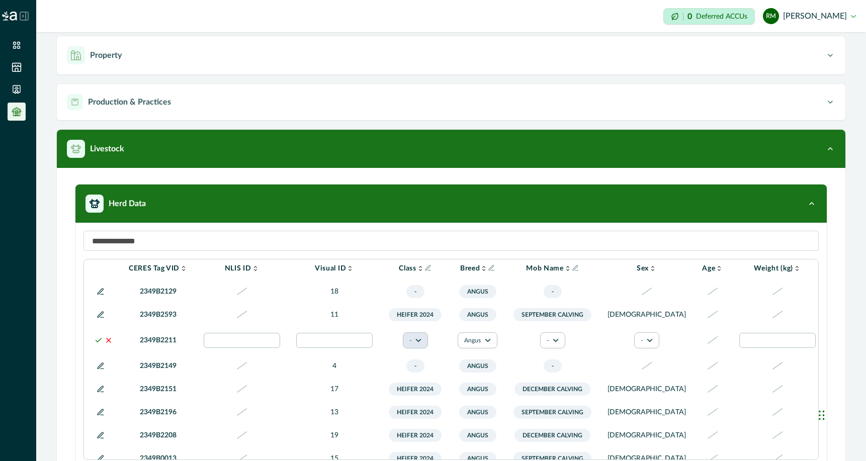
click at [417, 343] on icon "button" at bounding box center [418, 340] width 6 height 6
click at [437, 424] on button "Heifer 2024" at bounding box center [440, 421] width 56 height 15
click at [557, 343] on icon "button" at bounding box center [557, 340] width 6 height 6
click at [572, 391] on button "December Calving" at bounding box center [579, 388] width 56 height 24
click at [636, 348] on button "-" at bounding box center [648, 340] width 25 height 16
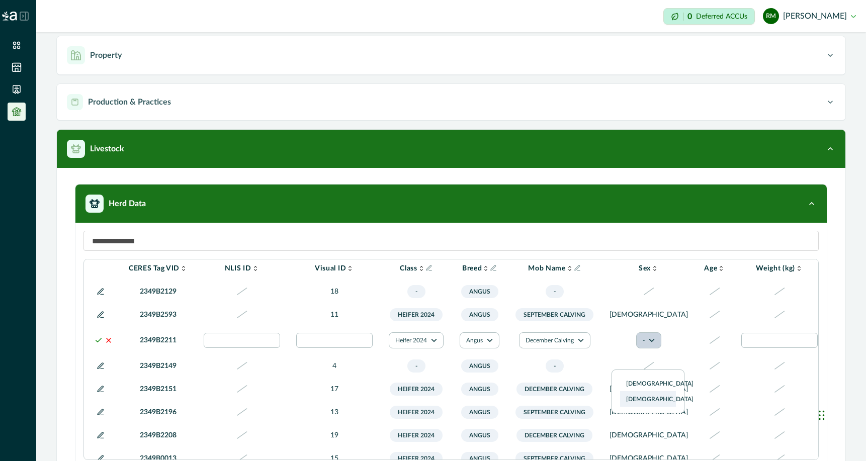
click at [633, 398] on button "[DEMOGRAPHIC_DATA]" at bounding box center [648, 399] width 56 height 15
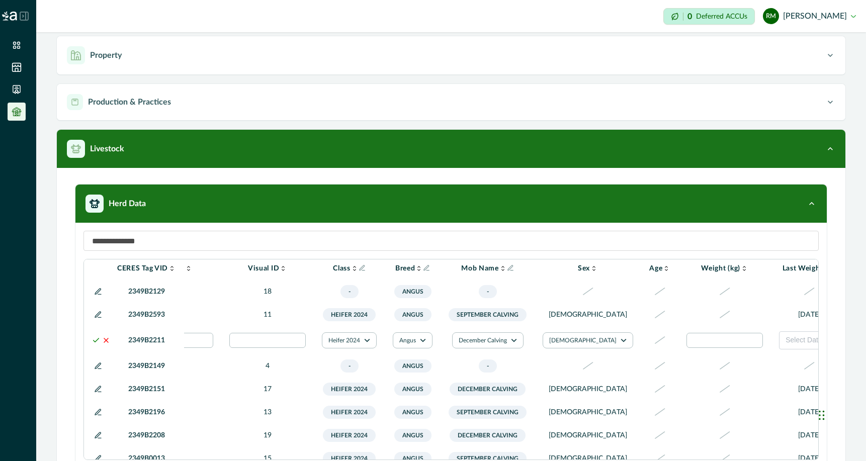
scroll to position [321, 161]
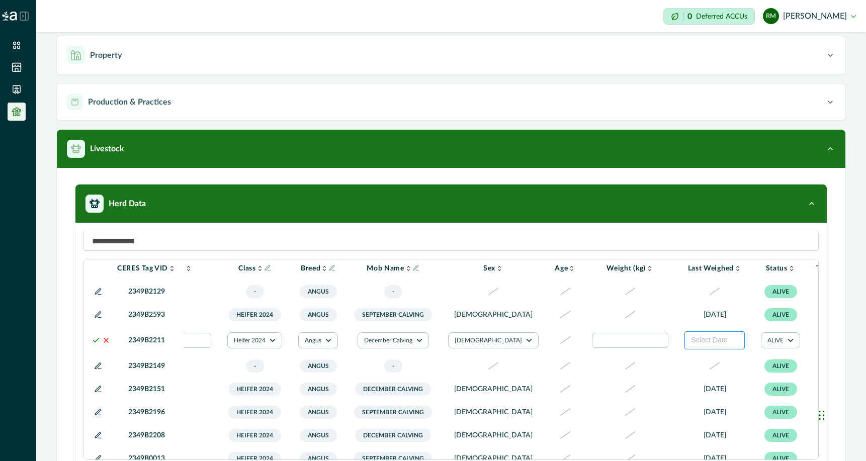
click at [691, 344] on span "Select Date" at bounding box center [709, 340] width 36 height 8
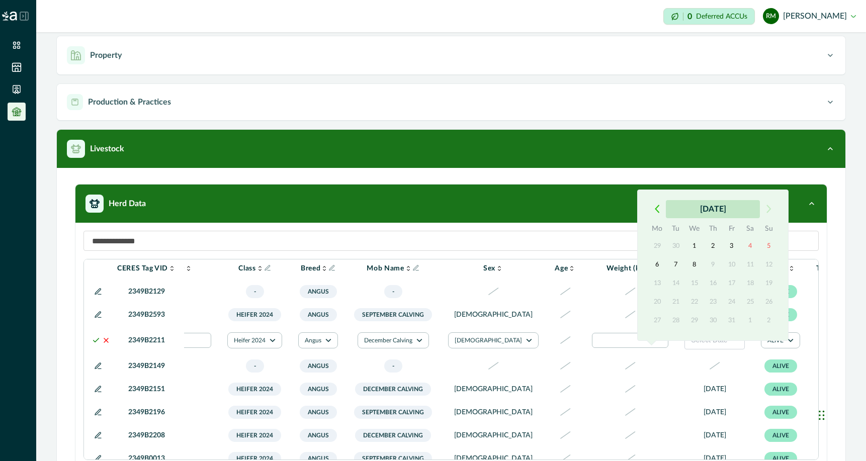
click at [711, 205] on button "[DATE]" at bounding box center [713, 209] width 94 height 18
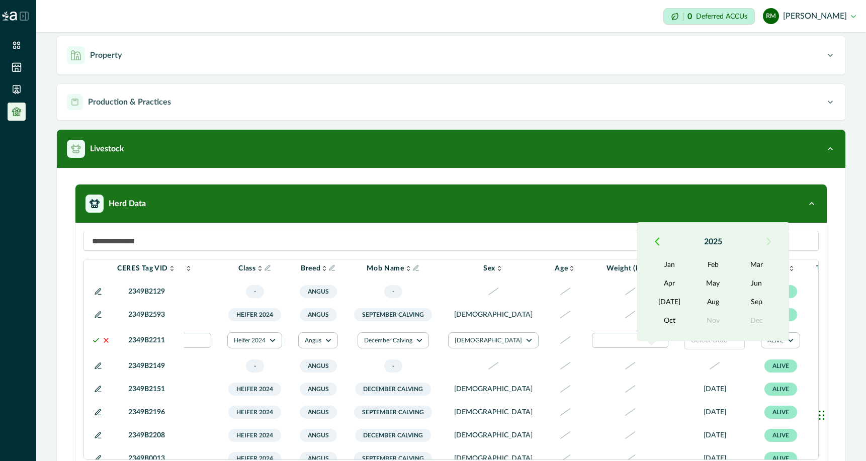
click at [655, 242] on icon "button" at bounding box center [657, 241] width 4 height 7
click at [714, 282] on button "May" at bounding box center [712, 283] width 43 height 18
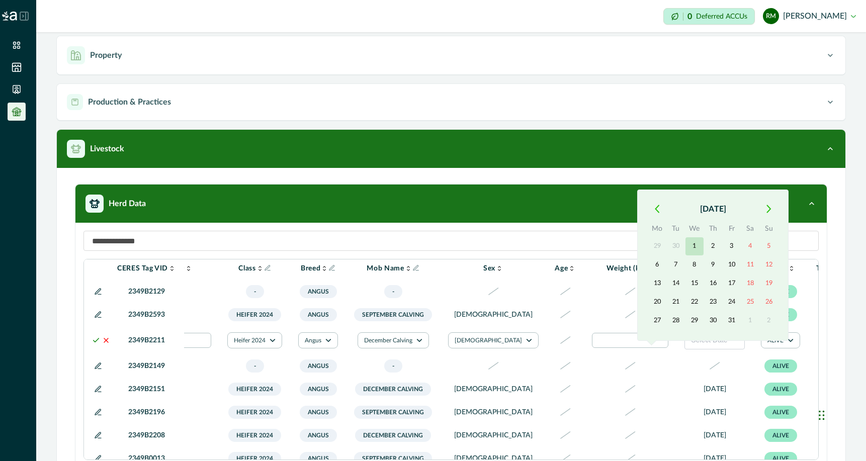
click at [693, 246] on button "1" at bounding box center [694, 246] width 18 height 18
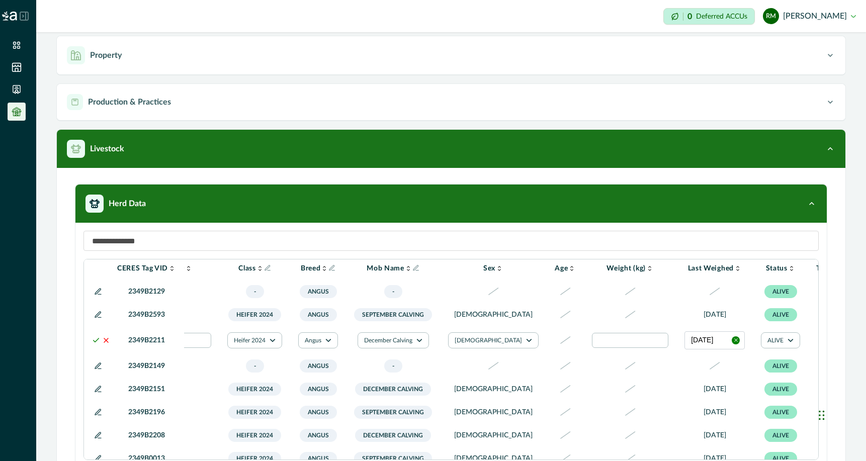
click at [93, 342] on polyline at bounding box center [96, 340] width 6 height 4
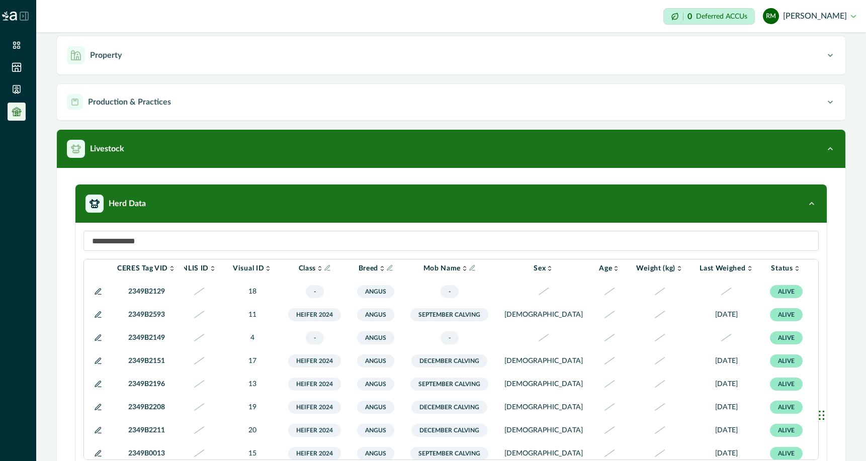
click at [97, 340] on icon at bounding box center [98, 338] width 6 height 6
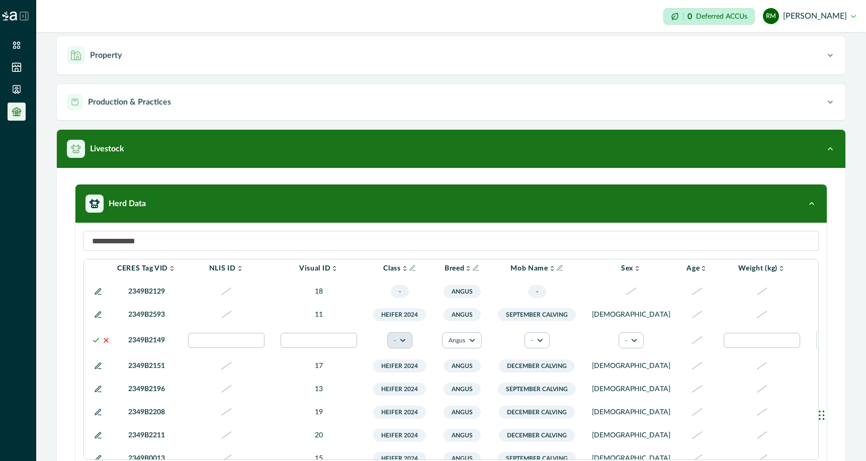
click at [404, 348] on button "-" at bounding box center [399, 340] width 25 height 16
click at [419, 417] on button "Heifer 2024" at bounding box center [424, 421] width 56 height 15
click at [540, 343] on icon "button" at bounding box center [542, 340] width 6 height 6
click at [551, 386] on button "December Calving" at bounding box center [564, 388] width 56 height 24
click at [633, 343] on icon "button" at bounding box center [636, 340] width 6 height 6
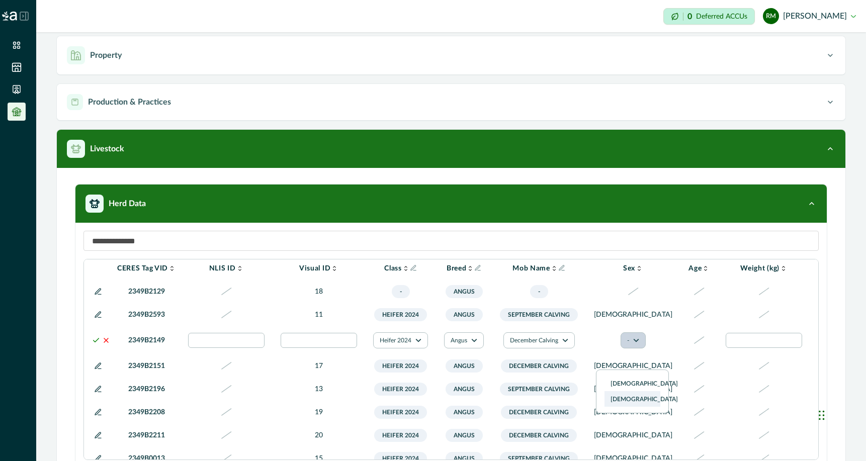
click at [620, 401] on button "[DEMOGRAPHIC_DATA]" at bounding box center [632, 399] width 56 height 15
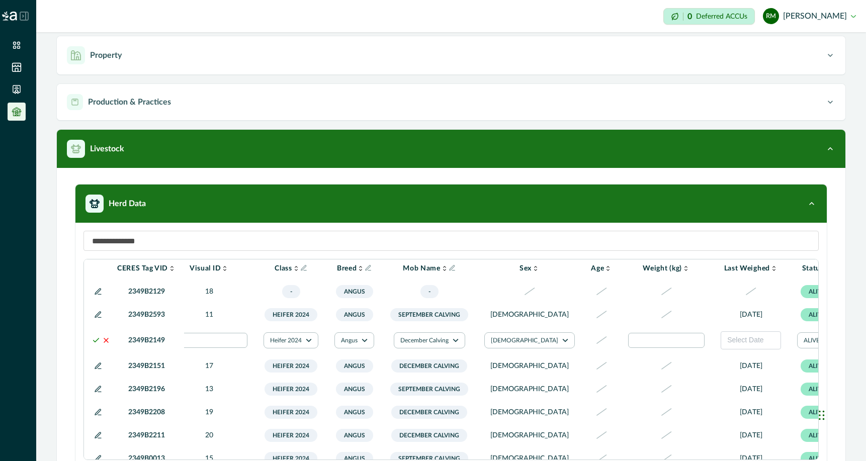
scroll to position [321, 161]
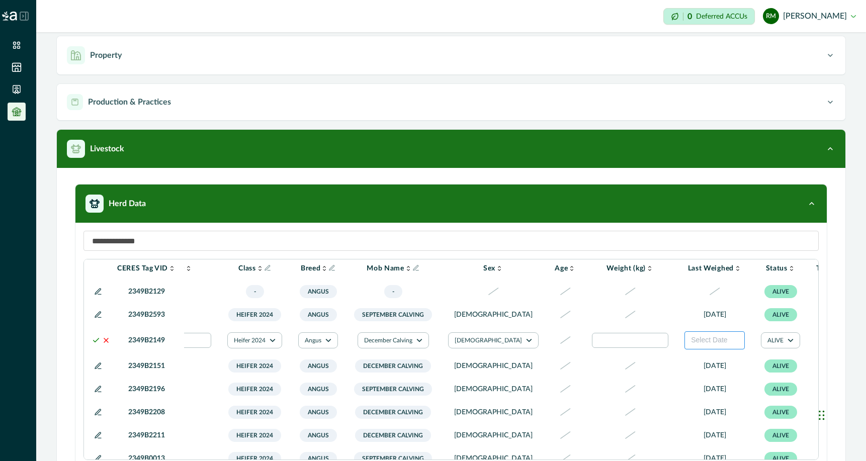
click at [691, 344] on span "Select Date" at bounding box center [709, 340] width 36 height 8
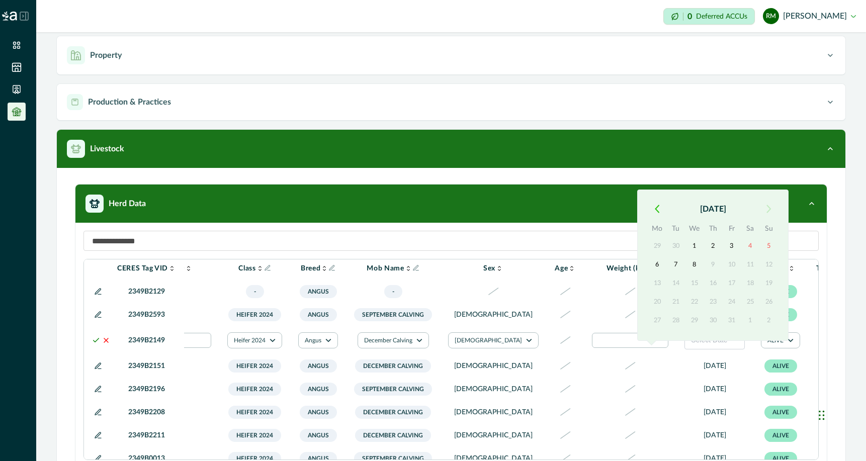
click at [655, 208] on icon "button" at bounding box center [657, 209] width 4 height 7
click at [690, 207] on button "[DATE]" at bounding box center [713, 209] width 94 height 18
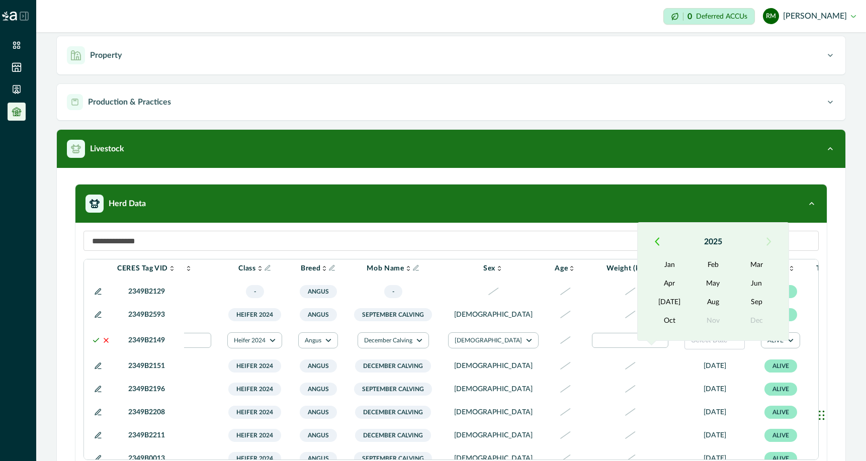
click at [656, 240] on icon "button" at bounding box center [657, 241] width 4 height 7
click at [711, 285] on button "May" at bounding box center [712, 283] width 43 height 18
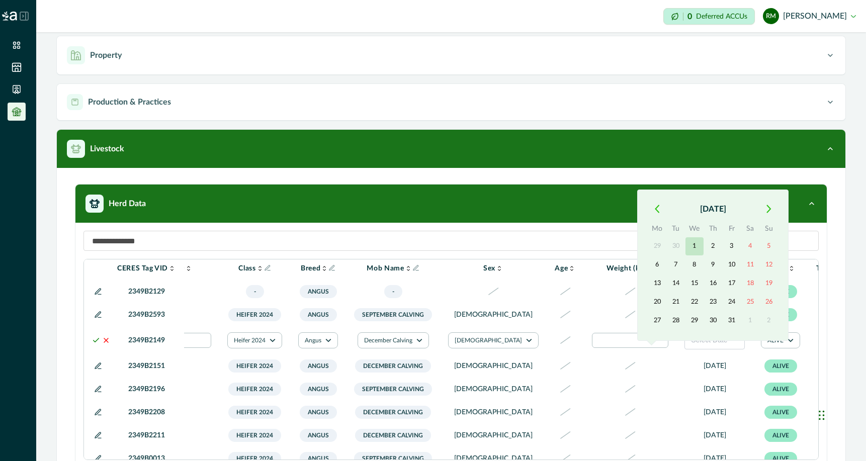
click at [699, 246] on button "1" at bounding box center [694, 246] width 18 height 18
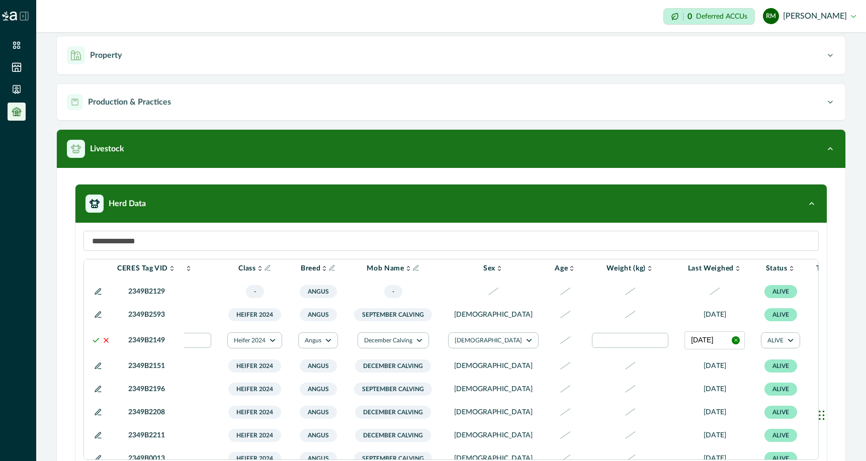
click at [829, 346] on div at bounding box center [835, 340] width 12 height 12
click at [771, 390] on div at bounding box center [768, 391] width 16 height 16
click at [92, 344] on icon at bounding box center [96, 340] width 8 height 8
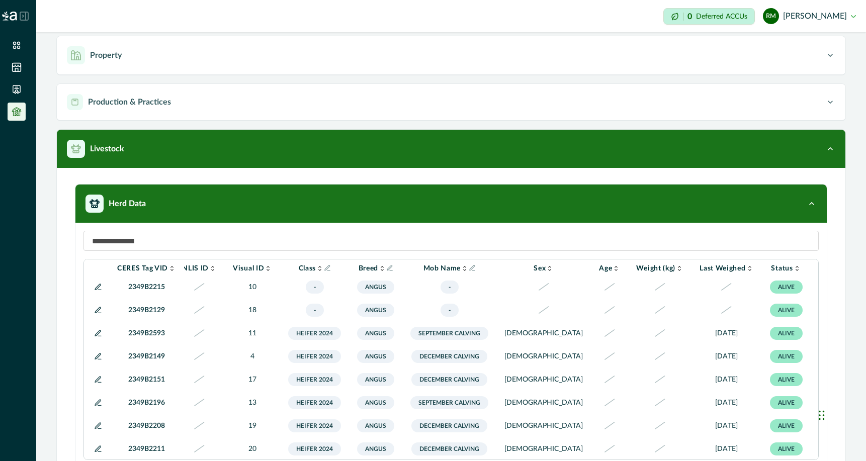
scroll to position [297, 16]
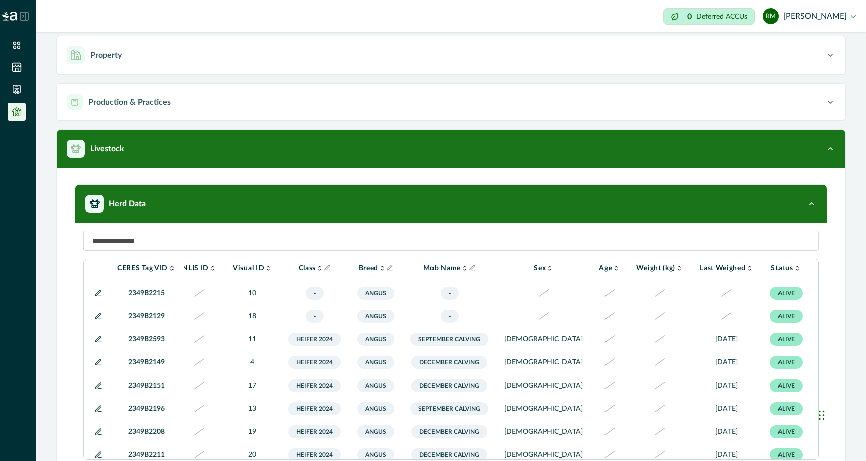
click at [98, 319] on icon at bounding box center [98, 316] width 6 height 6
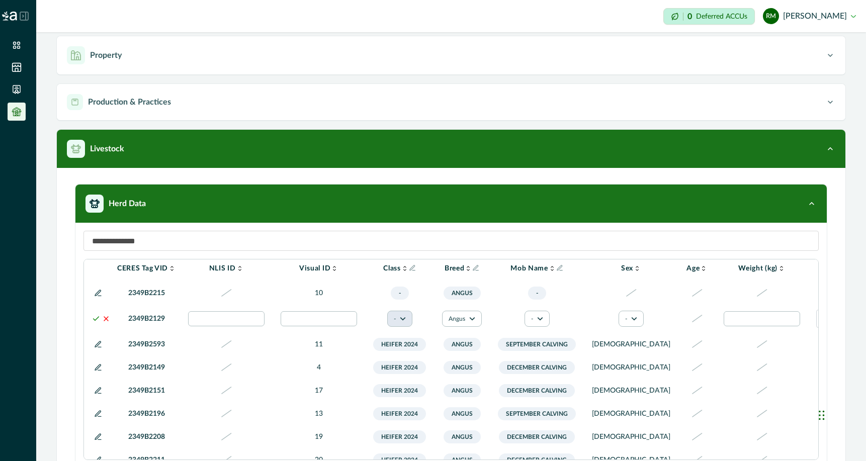
click at [400, 327] on button "-" at bounding box center [399, 319] width 25 height 16
click at [418, 399] on button "Heifer 2024" at bounding box center [424, 397] width 56 height 15
click at [537, 327] on button "-" at bounding box center [538, 319] width 25 height 16
click at [547, 384] on button "September Calving" at bounding box center [564, 389] width 56 height 24
click at [620, 327] on button "-" at bounding box center [632, 319] width 25 height 16
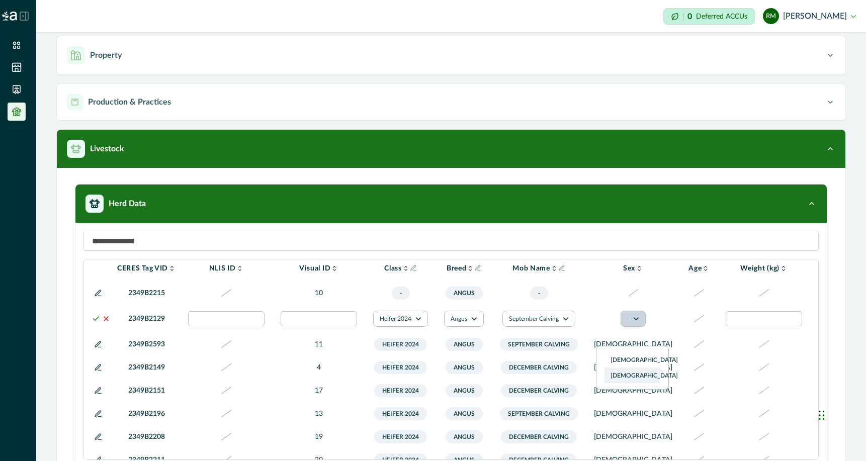
click at [607, 376] on button "[DEMOGRAPHIC_DATA]" at bounding box center [632, 375] width 56 height 15
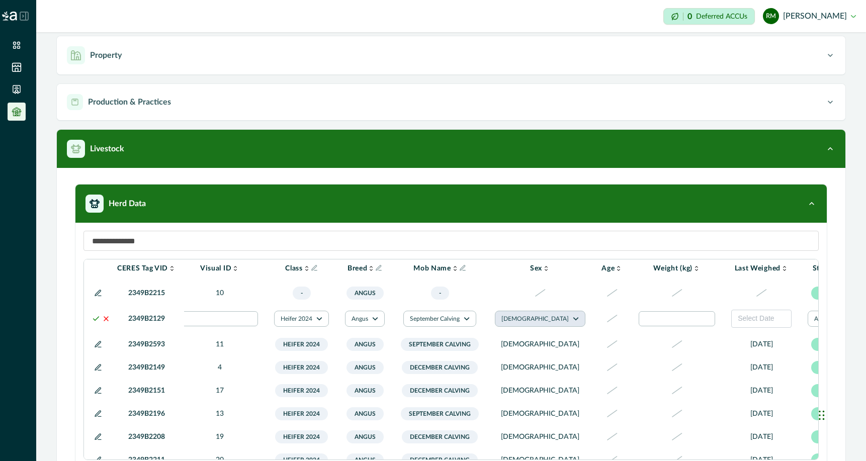
scroll to position [297, 161]
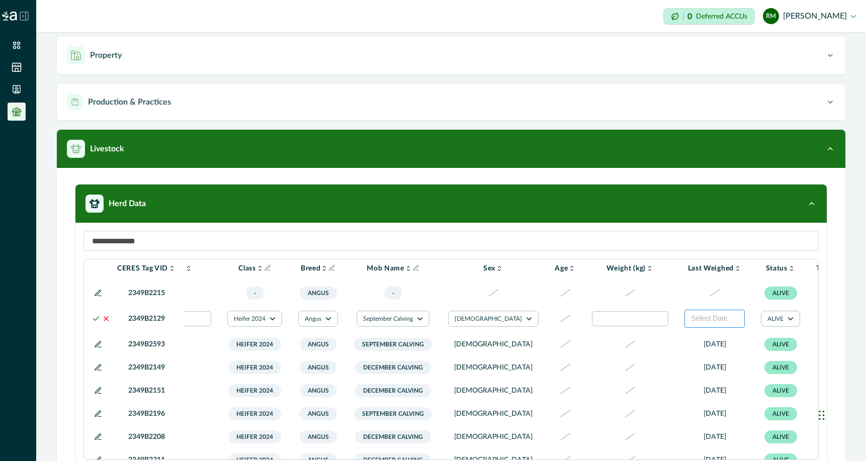
click at [691, 322] on span "Select Date" at bounding box center [709, 318] width 36 height 8
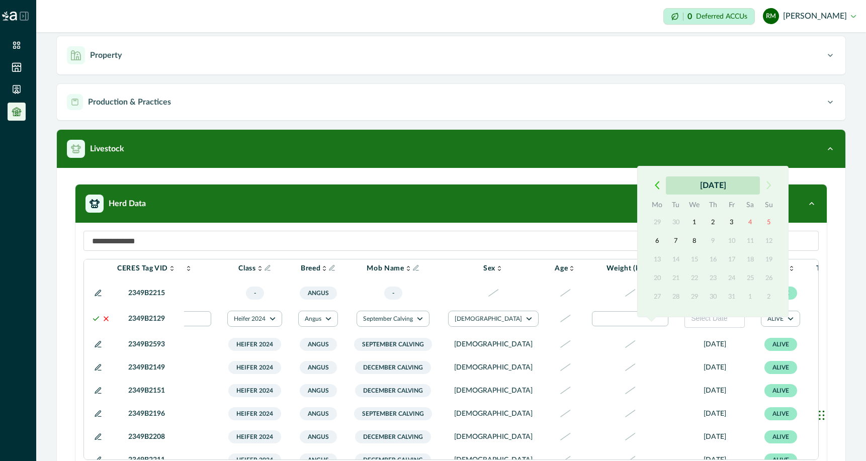
click at [696, 185] on button "[DATE]" at bounding box center [713, 185] width 94 height 18
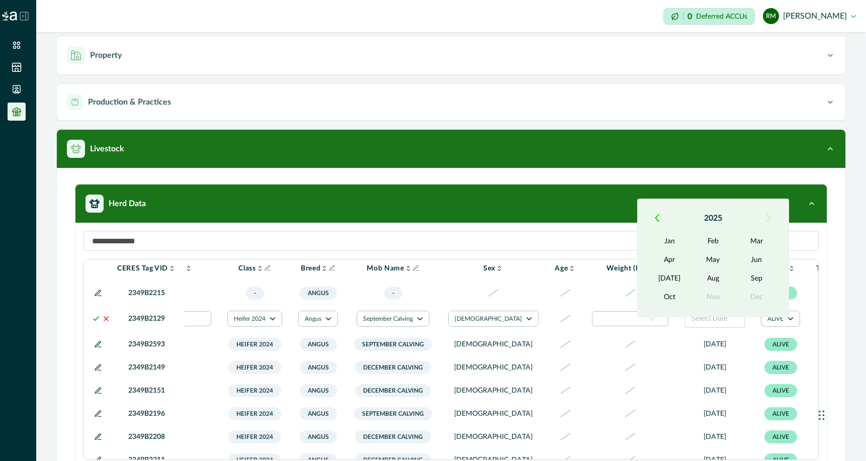
click at [657, 215] on icon "button" at bounding box center [657, 218] width 4 height 7
click at [708, 257] on button "May" at bounding box center [712, 260] width 43 height 18
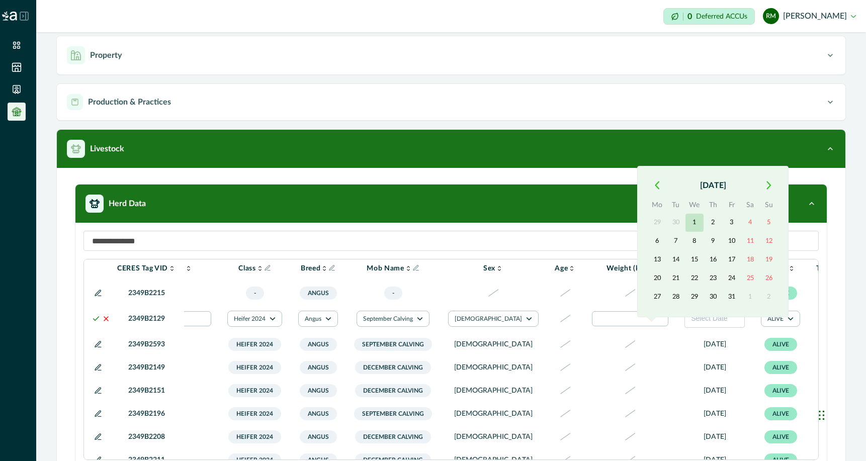
click at [694, 224] on button "1" at bounding box center [694, 223] width 18 height 18
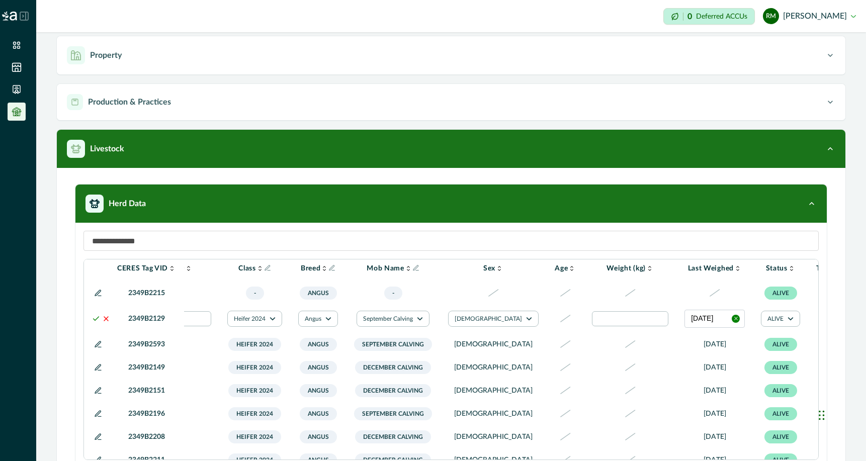
click at [95, 323] on icon at bounding box center [96, 319] width 8 height 8
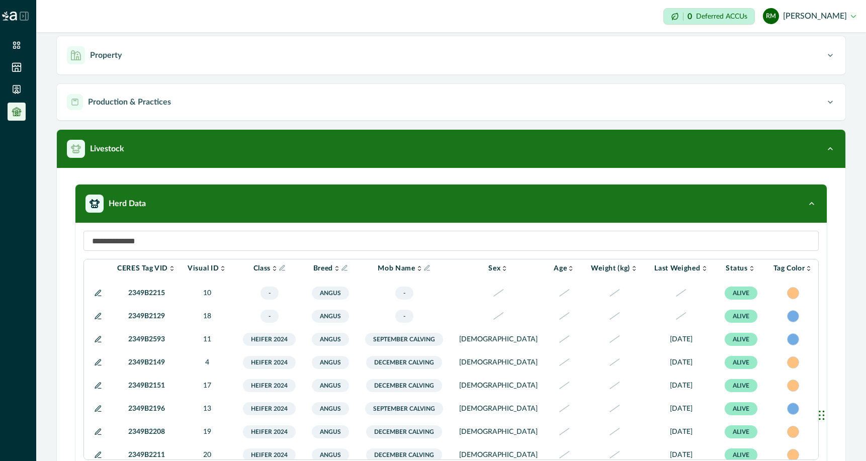
scroll to position [297, 16]
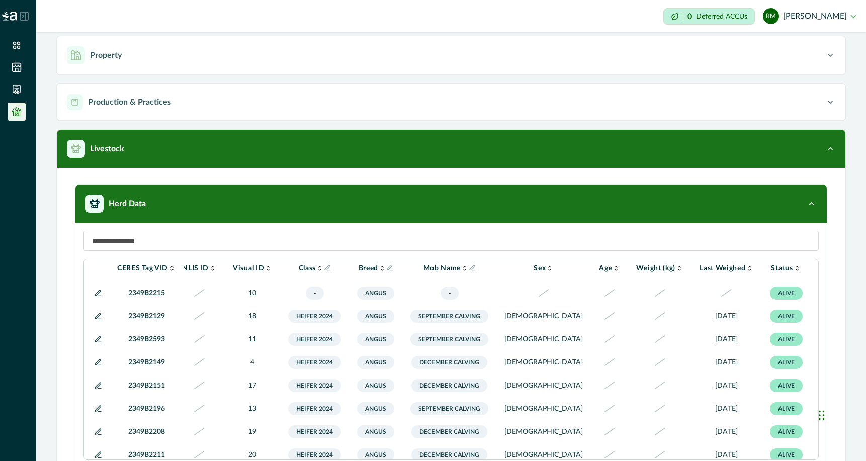
click at [96, 297] on icon at bounding box center [98, 293] width 8 height 8
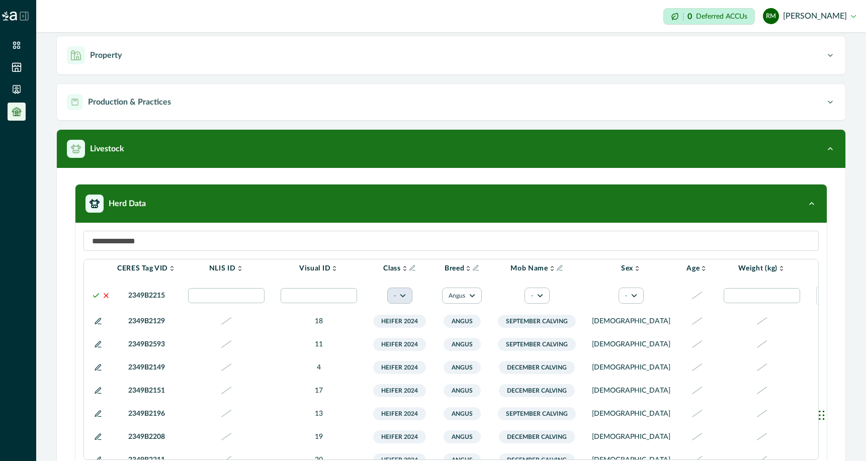
click at [407, 304] on button "-" at bounding box center [399, 296] width 25 height 16
click at [417, 372] on button "Heifer 2024" at bounding box center [424, 373] width 56 height 15
click at [543, 298] on icon "button" at bounding box center [542, 296] width 6 height 4
click at [556, 344] on button "December Calving" at bounding box center [564, 340] width 56 height 24
click at [633, 299] on icon "button" at bounding box center [636, 296] width 6 height 6
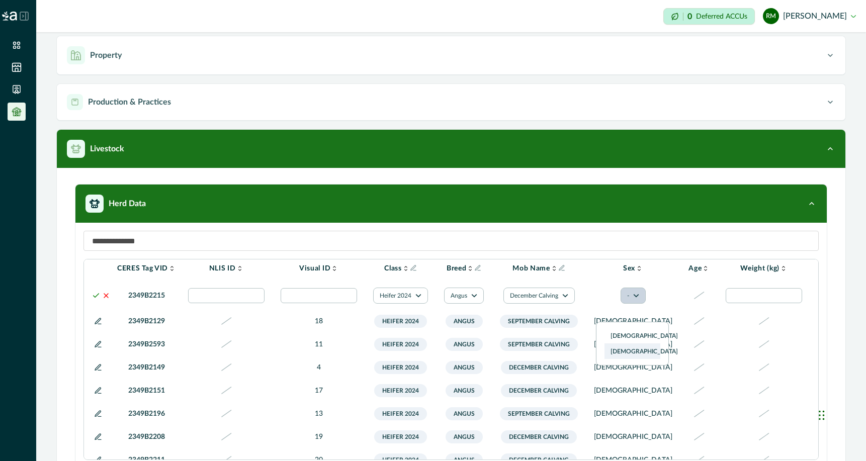
click at [613, 353] on button "[DEMOGRAPHIC_DATA]" at bounding box center [632, 351] width 56 height 15
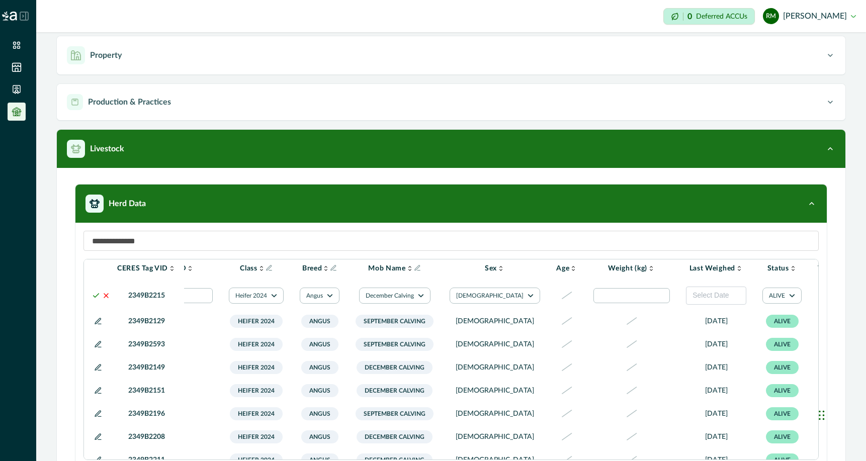
scroll to position [297, 161]
click at [691, 299] on span "Select Date" at bounding box center [709, 295] width 36 height 8
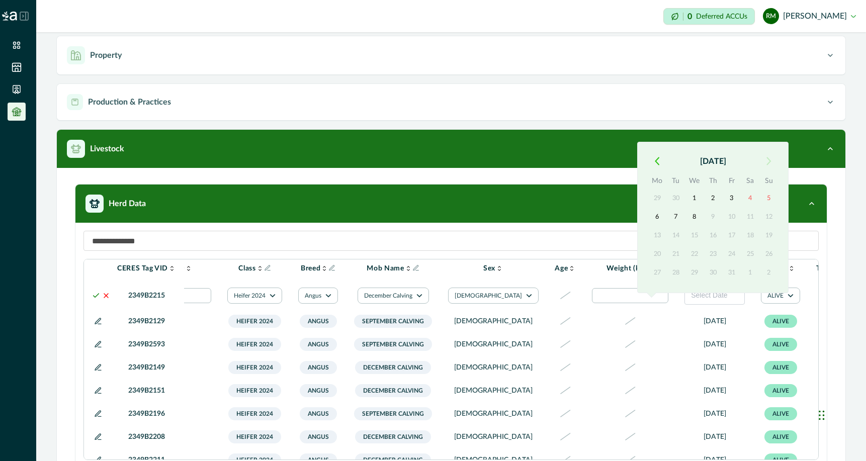
click at [657, 160] on icon "button" at bounding box center [656, 161] width 5 height 9
click at [702, 161] on button "[DATE]" at bounding box center [713, 161] width 94 height 18
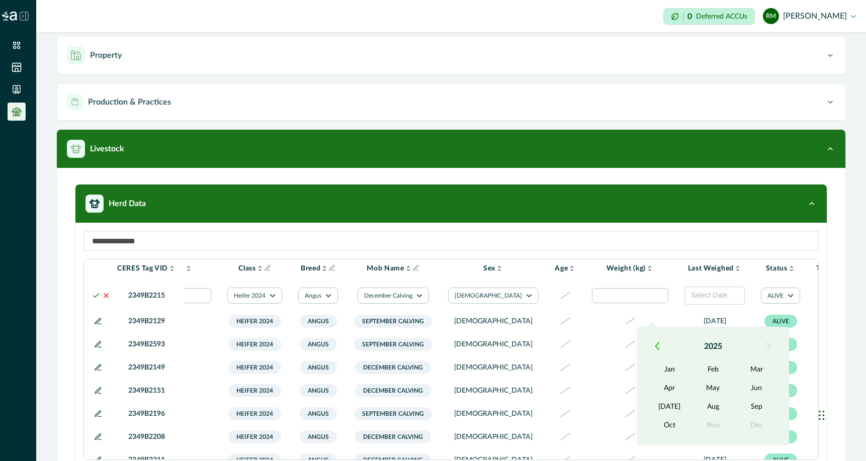
click at [655, 344] on icon "button" at bounding box center [656, 346] width 5 height 9
click at [711, 390] on button "May" at bounding box center [712, 388] width 43 height 18
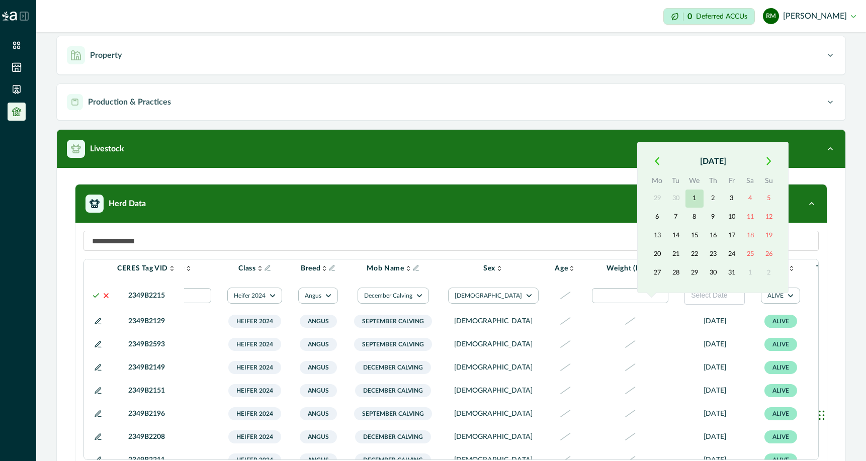
click at [693, 199] on button "1" at bounding box center [694, 198] width 18 height 18
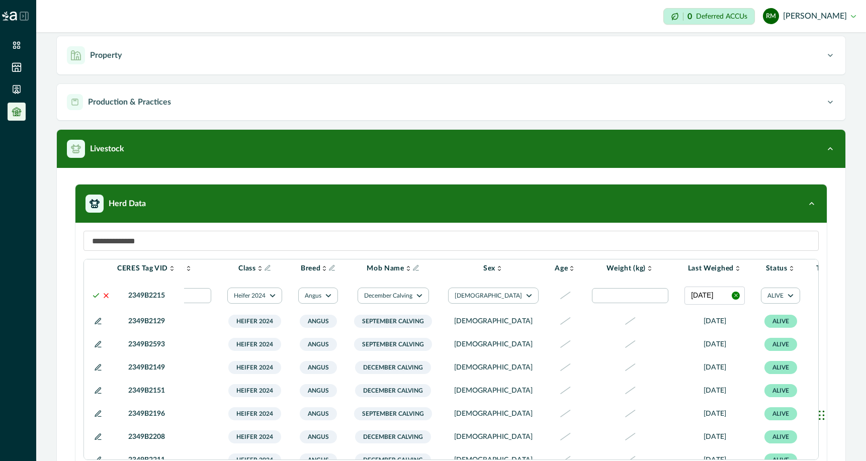
click at [96, 300] on icon at bounding box center [96, 296] width 8 height 8
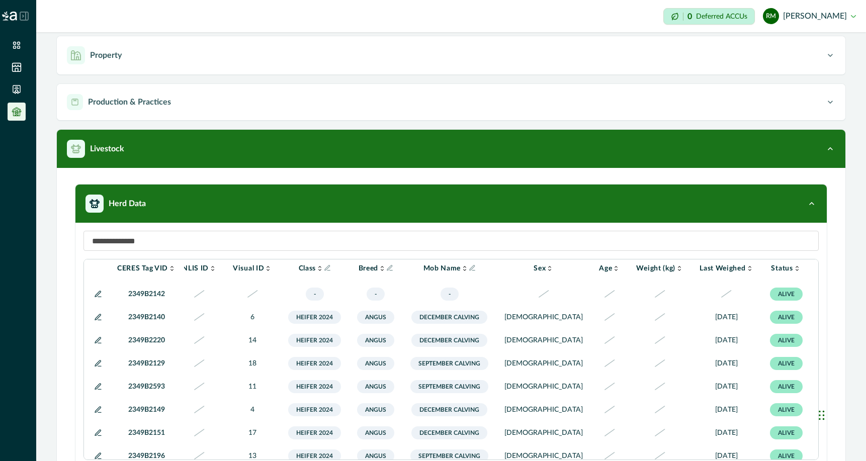
scroll to position [227, 16]
click at [95, 366] on icon at bounding box center [98, 362] width 8 height 8
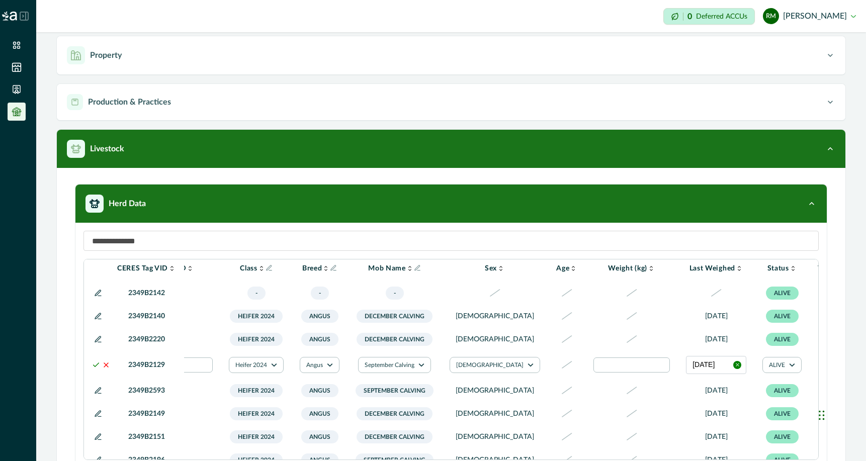
scroll to position [227, 166]
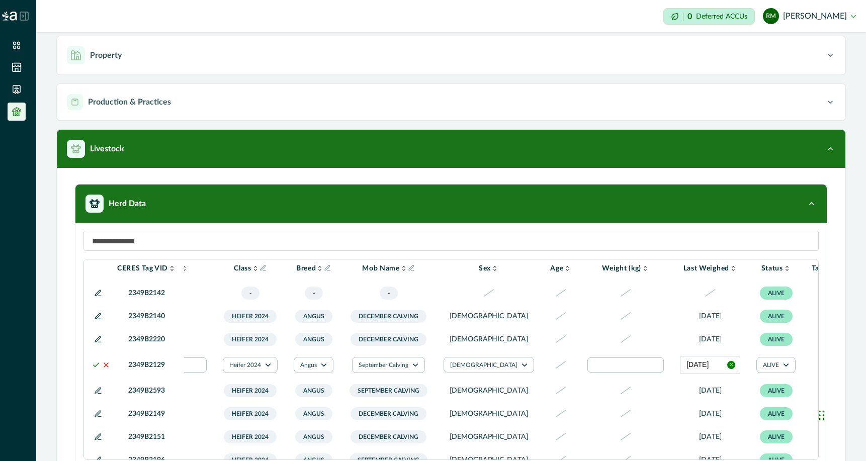
click at [825, 371] on div at bounding box center [831, 365] width 12 height 12
click at [807, 411] on div at bounding box center [808, 413] width 16 height 16
click at [680, 374] on button "[DATE]" at bounding box center [710, 365] width 60 height 18
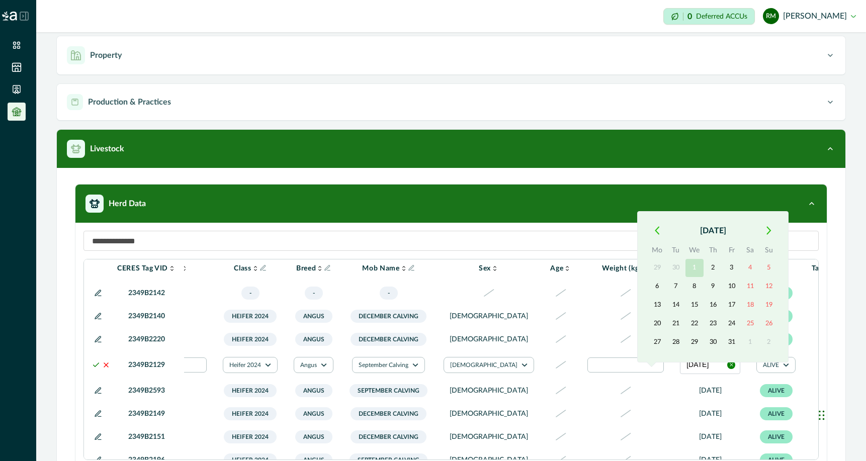
click at [693, 264] on button "1" at bounding box center [694, 268] width 18 height 18
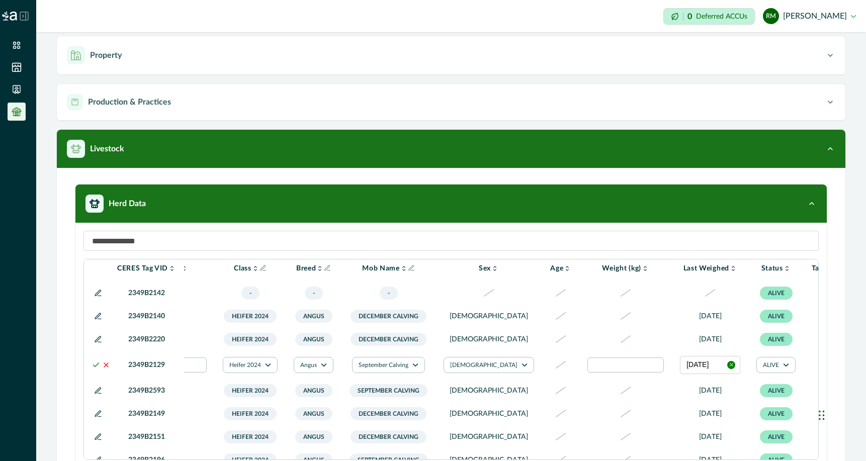
click at [95, 366] on polyline at bounding box center [96, 365] width 6 height 4
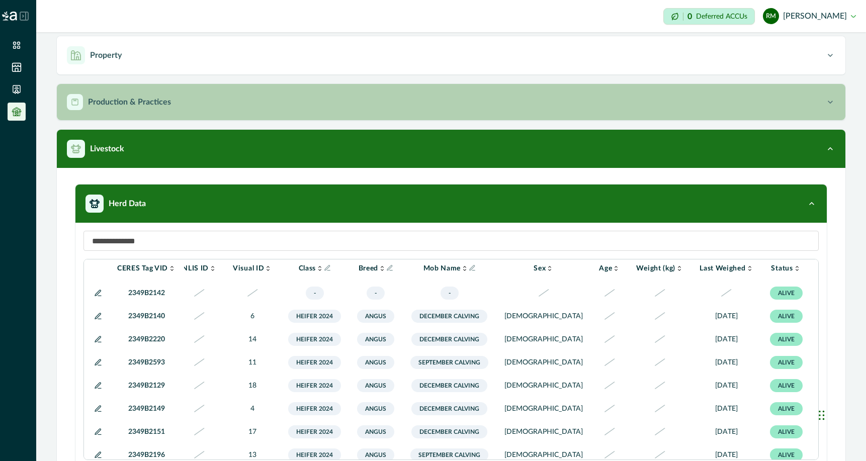
scroll to position [0, 0]
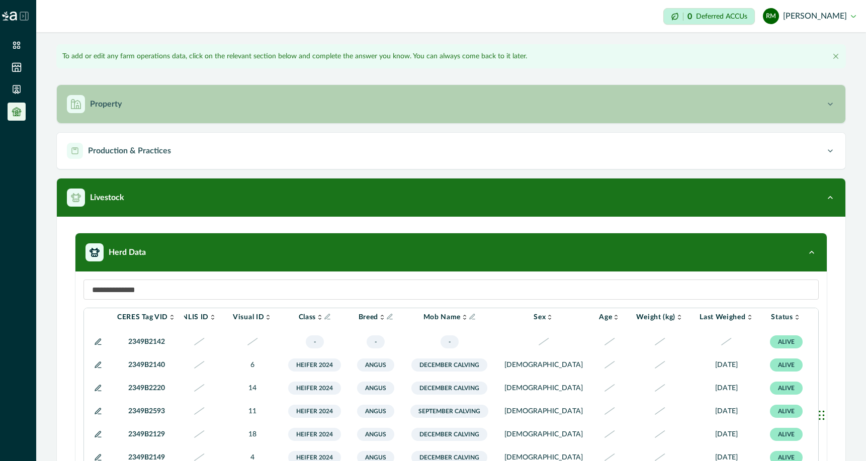
click at [110, 108] on p "Property" at bounding box center [106, 104] width 32 height 12
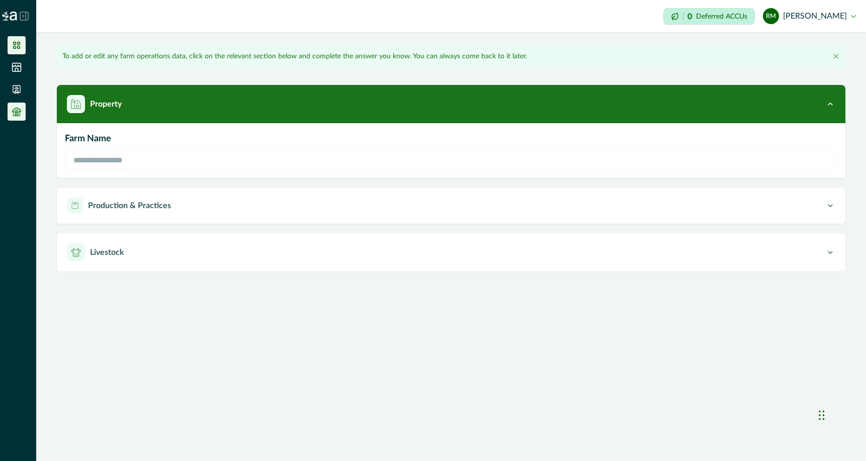
click at [17, 45] on icon at bounding box center [17, 45] width 10 height 10
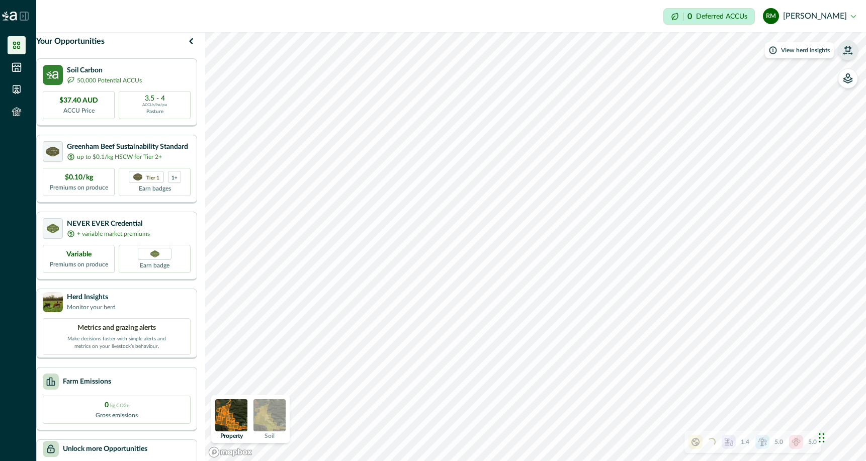
click at [835, 51] on icon "button" at bounding box center [847, 49] width 7 height 6
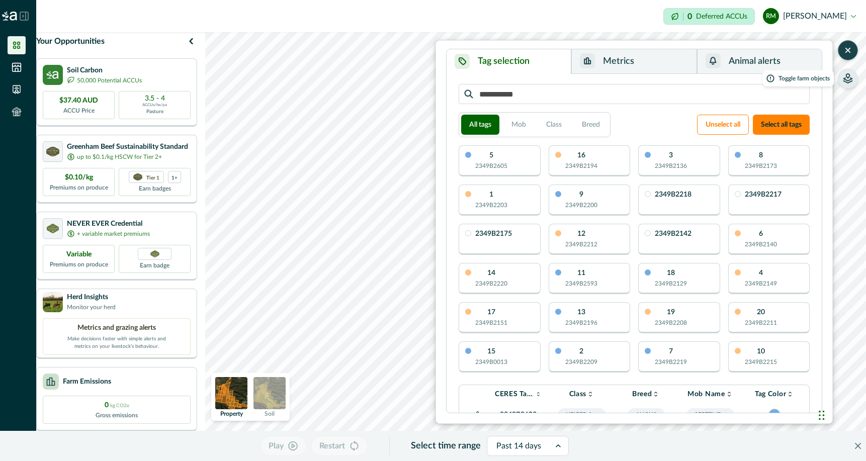
click at [835, 82] on icon "button" at bounding box center [847, 78] width 10 height 10
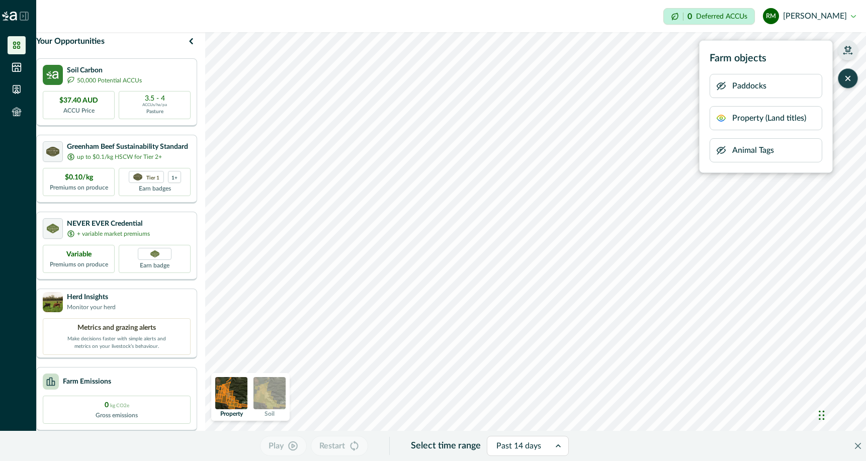
click at [721, 151] on icon "button" at bounding box center [721, 150] width 10 height 10
click at [721, 120] on icon "button" at bounding box center [721, 118] width 10 height 10
click at [720, 86] on icon "button" at bounding box center [721, 86] width 8 height 8
click at [720, 86] on icon "button" at bounding box center [721, 86] width 10 height 10
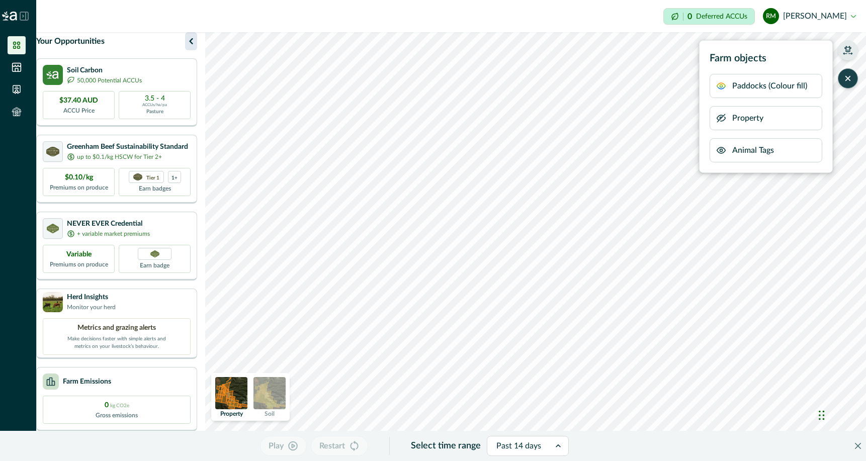
click at [197, 47] on icon "button" at bounding box center [191, 41] width 12 height 12
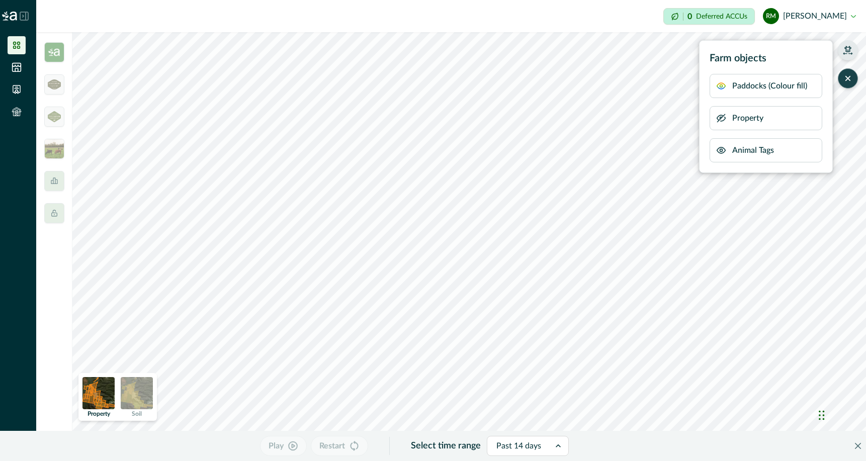
click at [333, 460] on html "Impersonation Mode 0 Deferred ACCUs RM [PERSON_NAME] Sign out Farm objects Padd…" at bounding box center [433, 230] width 866 height 461
click at [348, 460] on html "Impersonation Mode 0 Deferred ACCUs RM [PERSON_NAME] Sign out Farm objects Padd…" at bounding box center [433, 230] width 866 height 461
click at [448, 439] on div "Farm objects Paddocks (Colour fill) Property Animal Tags Play Restart Select ti…" at bounding box center [468, 246] width 793 height 429
click at [341, 0] on html "Impersonation Mode 0 Deferred ACCUs RM [PERSON_NAME] Sign out Farm objects Padd…" at bounding box center [433, 230] width 866 height 461
click at [324, 0] on html "Impersonation Mode 0 Deferred ACCUs RM [PERSON_NAME] Sign out Farm objects Padd…" at bounding box center [433, 230] width 866 height 461
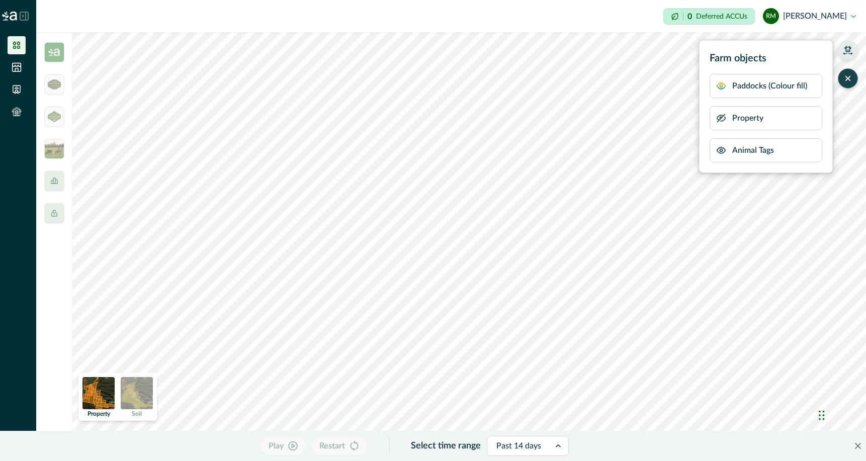
click at [337, 460] on html "Impersonation Mode 0 Deferred ACCUs RM [PERSON_NAME] Sign out Farm objects Padd…" at bounding box center [433, 230] width 866 height 461
click at [801, 16] on button "RM [PERSON_NAME]" at bounding box center [809, 16] width 93 height 24
click at [835, 16] on button "RM [PERSON_NAME]" at bounding box center [809, 16] width 93 height 24
click at [820, 37] on button "Sign out" at bounding box center [799, 45] width 112 height 17
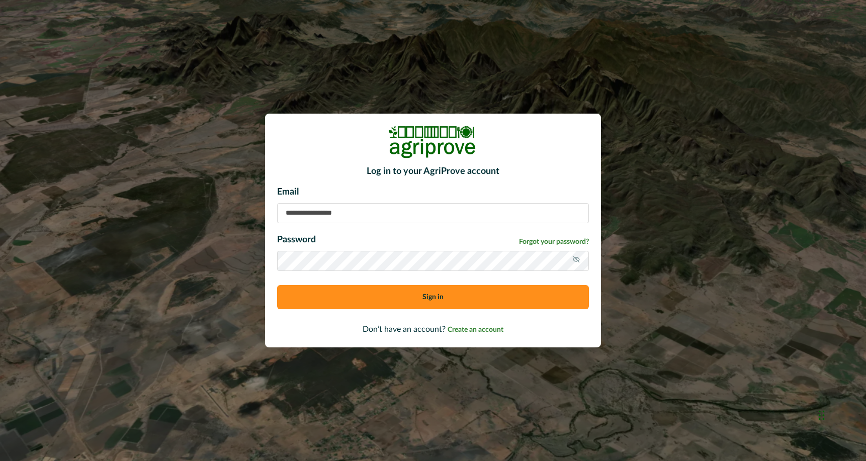
type input "**********"
